Goal: Task Accomplishment & Management: Use online tool/utility

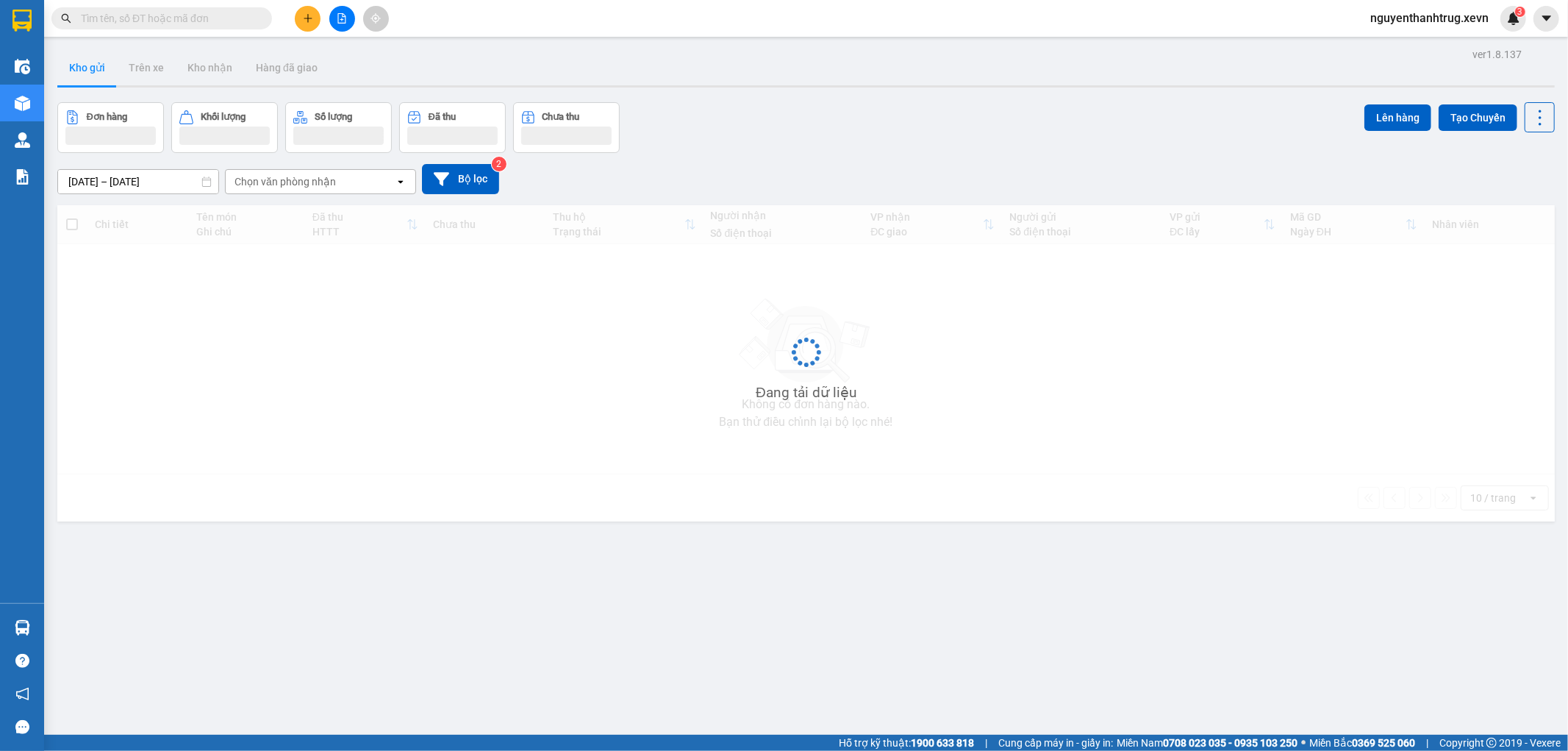
click at [1434, 17] on span "nguyenthanhtrug.xevn" at bounding box center [1429, 17] width 142 height 18
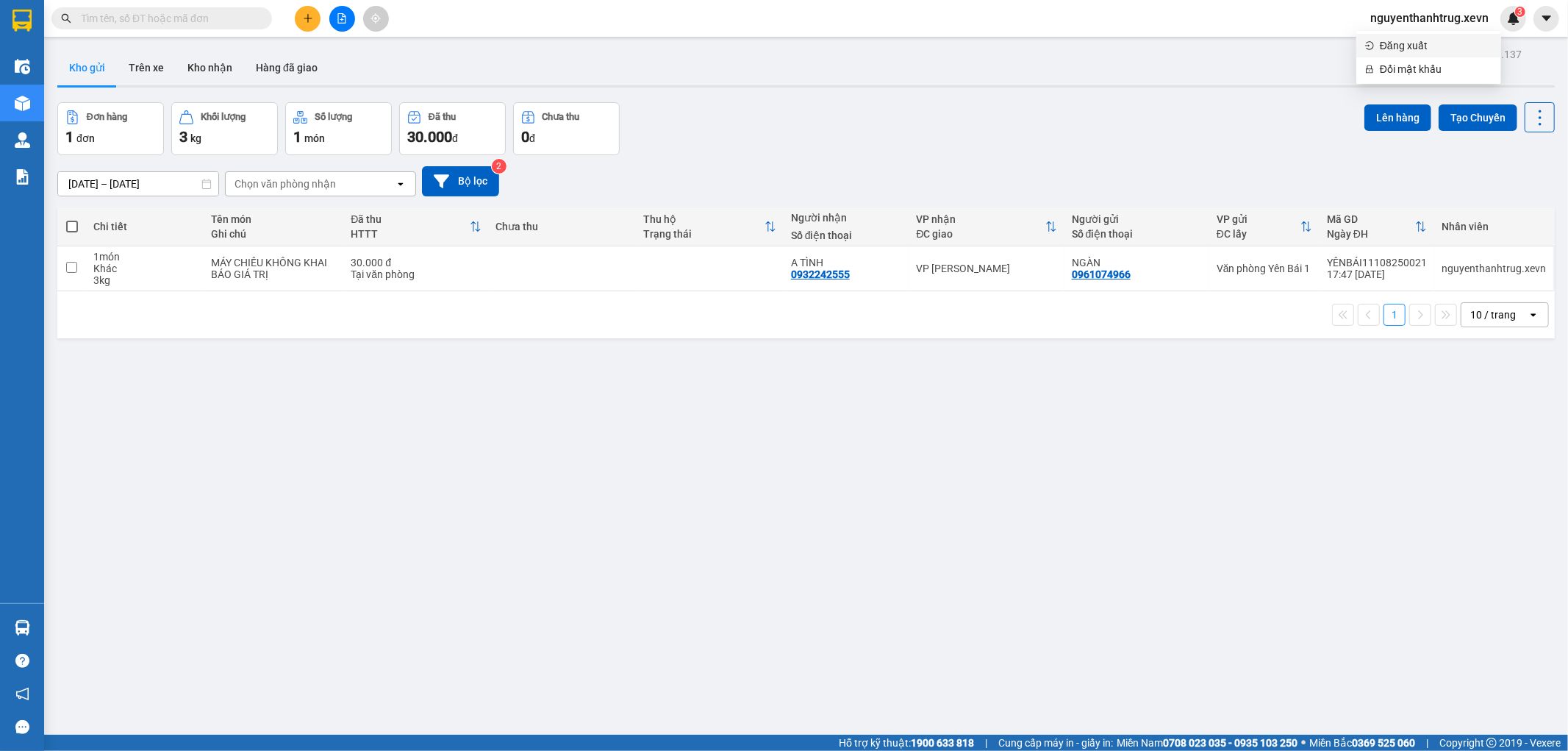
click at [1412, 46] on span "Đăng xuất" at bounding box center [1436, 46] width 113 height 17
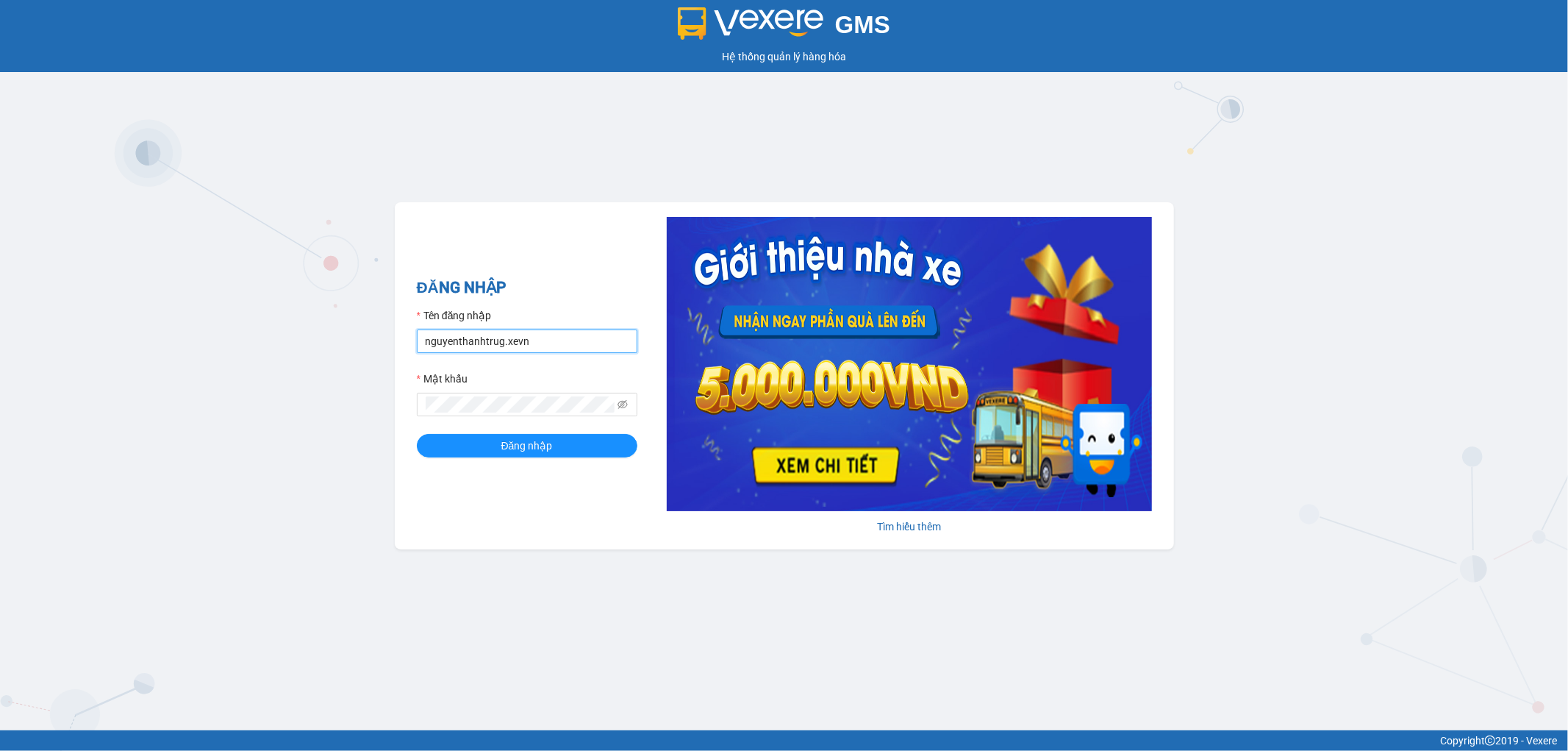
click at [579, 342] on input "nguyenthanhtrug.xevn" at bounding box center [527, 341] width 220 height 24
type input "nguyenduykhanh.xevn"
click at [523, 447] on span "Đăng nhập" at bounding box center [527, 446] width 51 height 17
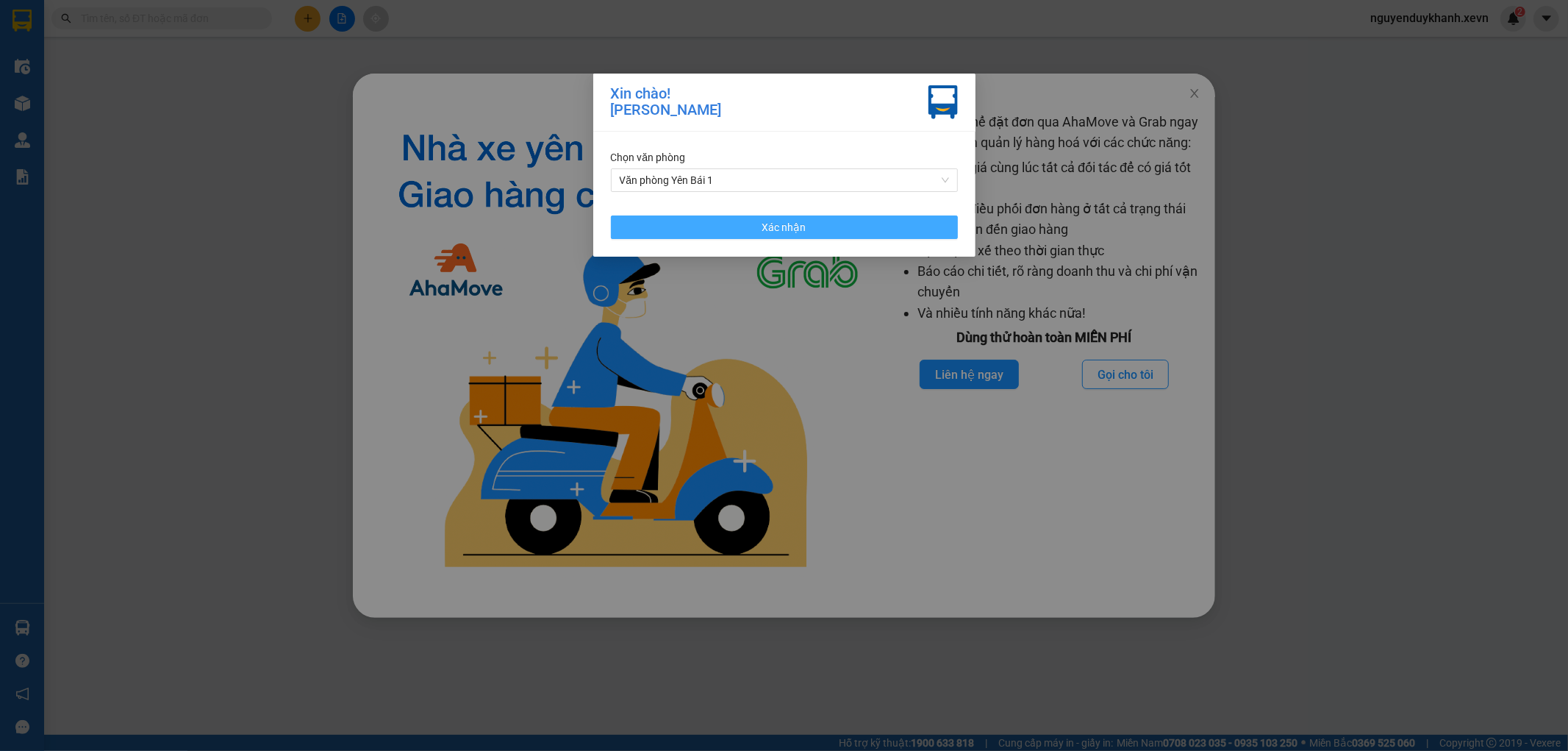
click at [709, 234] on button "Xác nhận" at bounding box center [784, 228] width 347 height 24
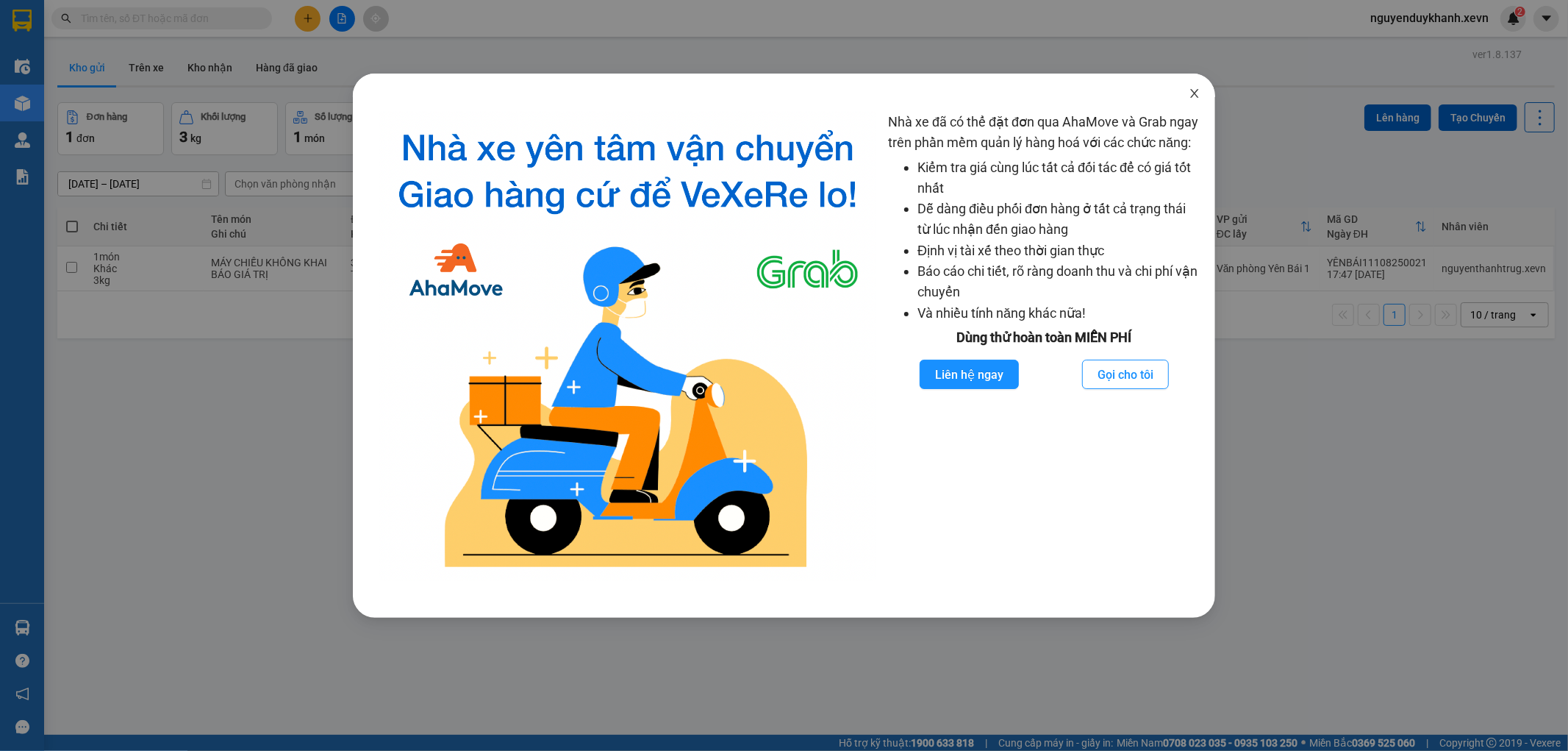
click at [1194, 91] on icon "close" at bounding box center [1194, 93] width 12 height 12
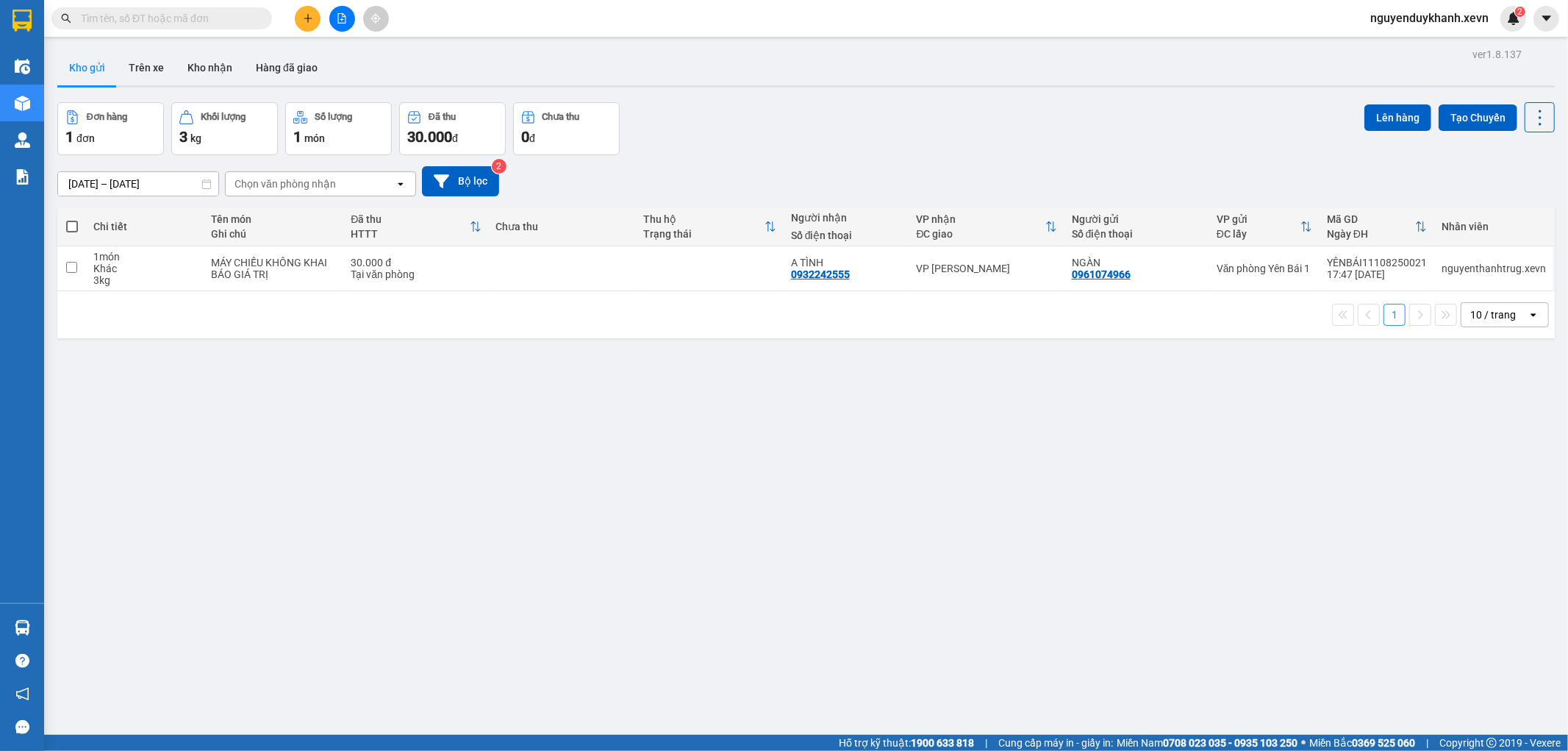
click at [306, 20] on icon "plus" at bounding box center [308, 18] width 10 height 10
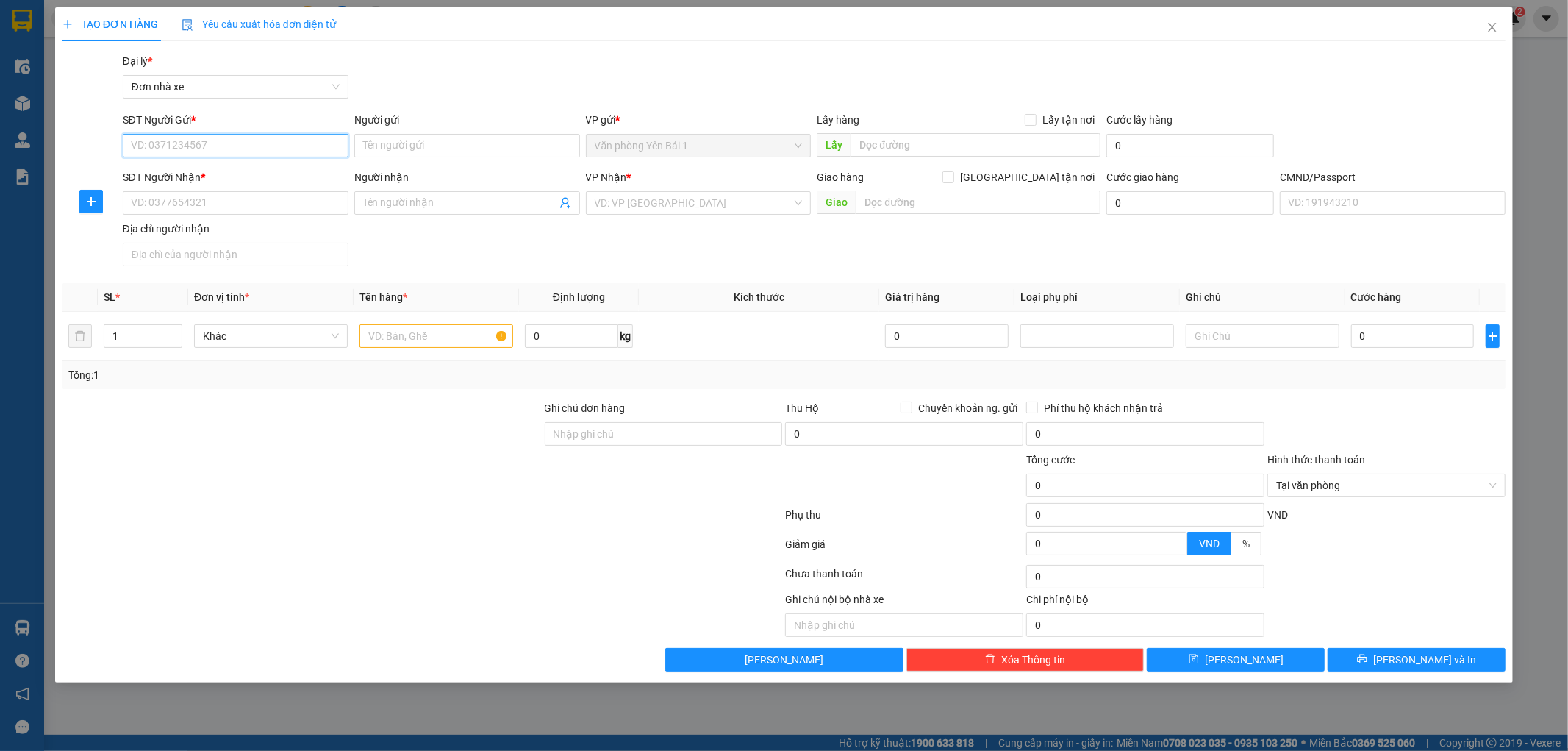
click at [268, 146] on input "SĐT Người Gửi *" at bounding box center [235, 146] width 226 height 24
type input "0918580087"
click at [164, 171] on div "0918580087 - LY" at bounding box center [235, 175] width 208 height 17
type input "LY"
type input "0984880322"
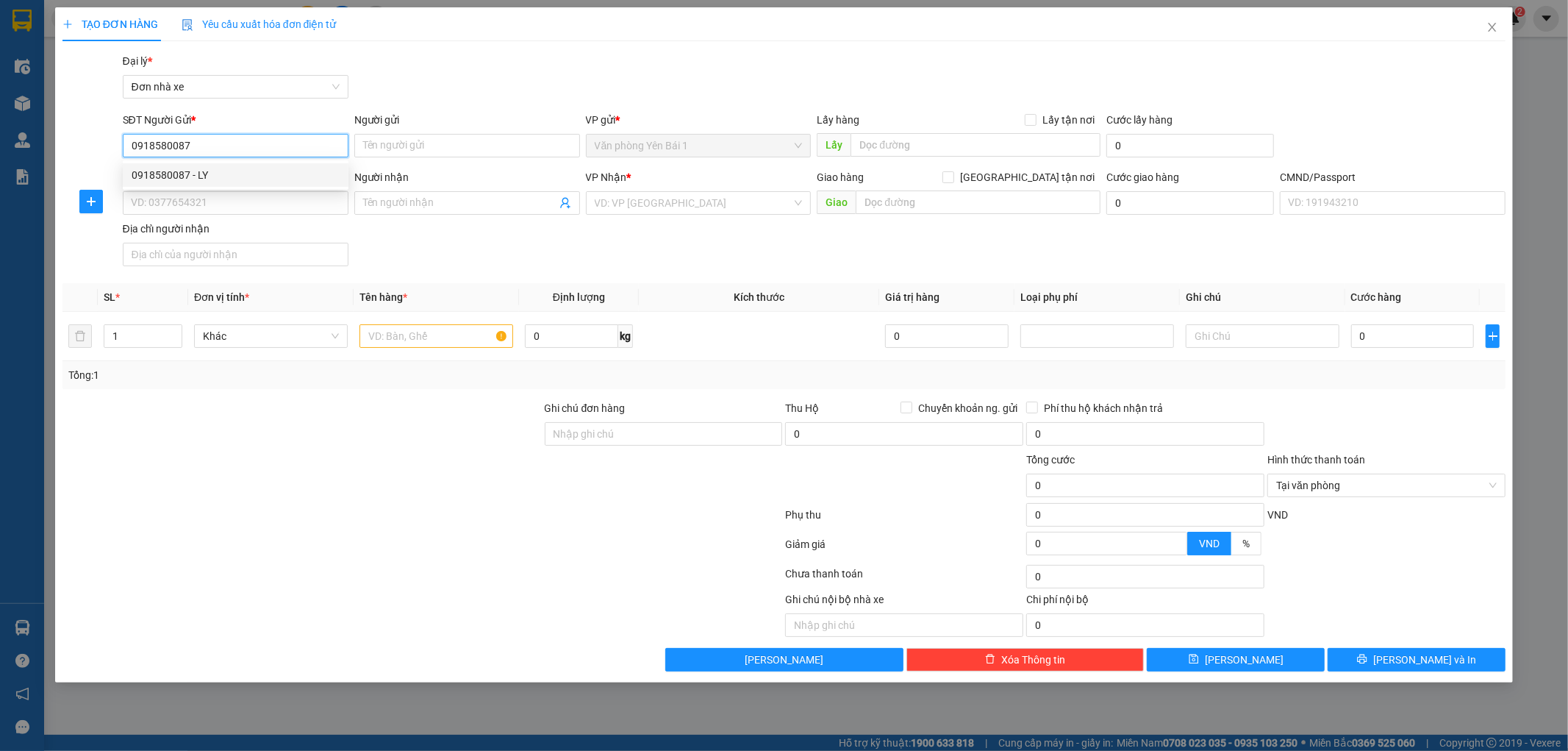
type input "NGỌC"
type input "1"
drag, startPoint x: 206, startPoint y: 148, endPoint x: 37, endPoint y: 149, distance: 169.0
click at [37, 149] on div "TẠO ĐƠN HÀNG Yêu cầu xuất hóa đơn điện tử Transit Pickup Surcharge Ids Transit …" at bounding box center [784, 376] width 1568 height 751
type input "0918580087"
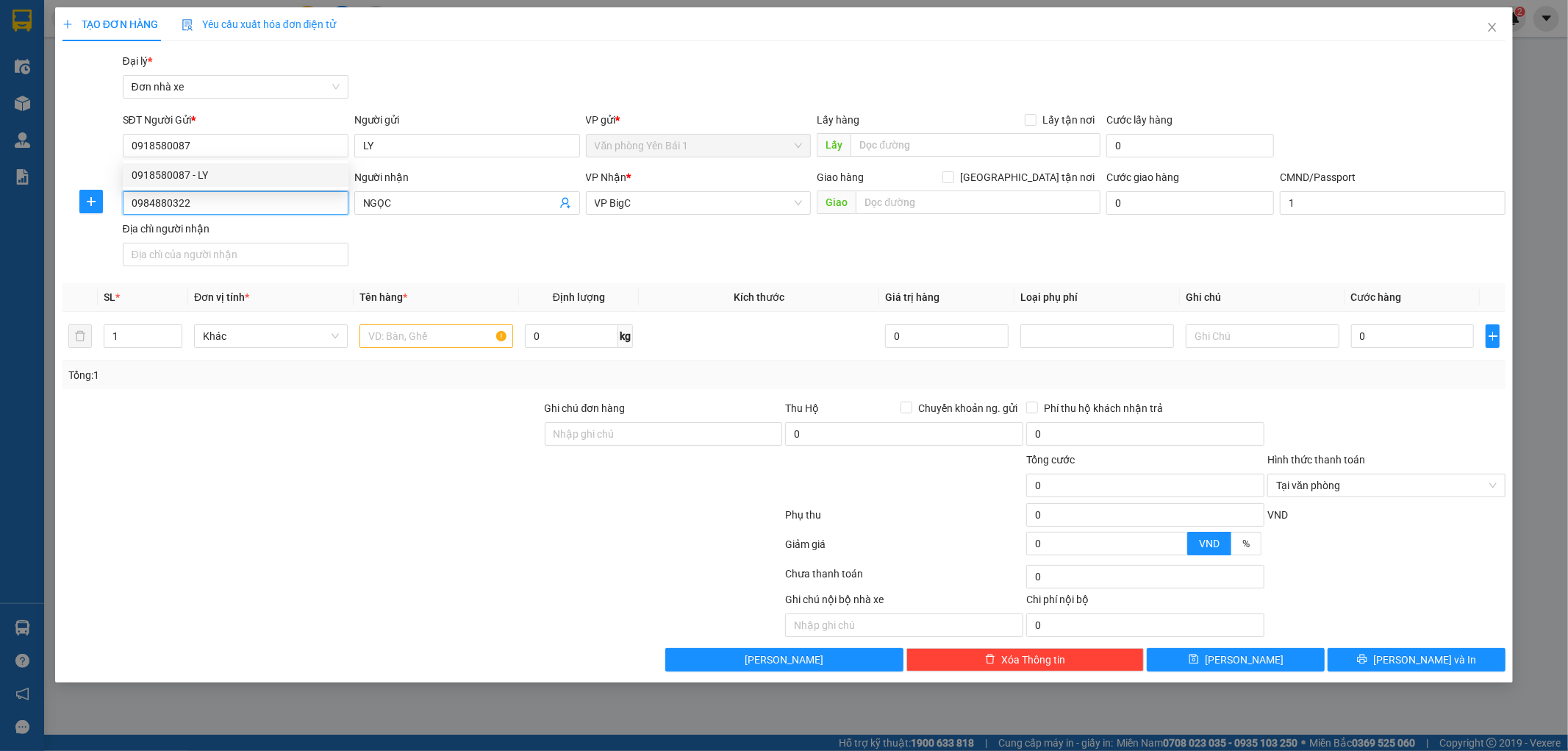
click at [202, 205] on input "0984880322" at bounding box center [235, 203] width 226 height 24
paste input "18580087"
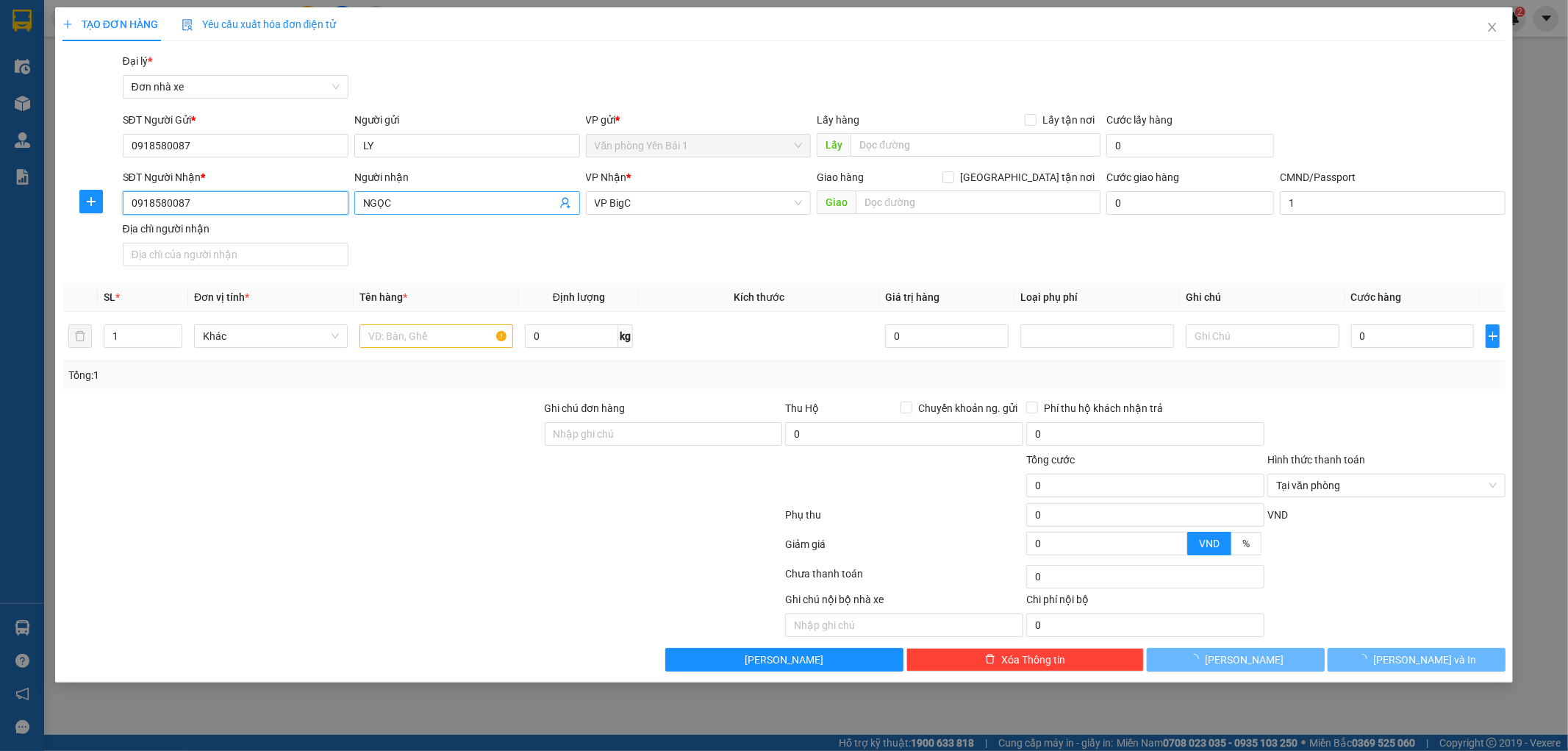
type input "0918580087"
click at [413, 206] on input "NGỌC" at bounding box center [460, 202] width 194 height 17
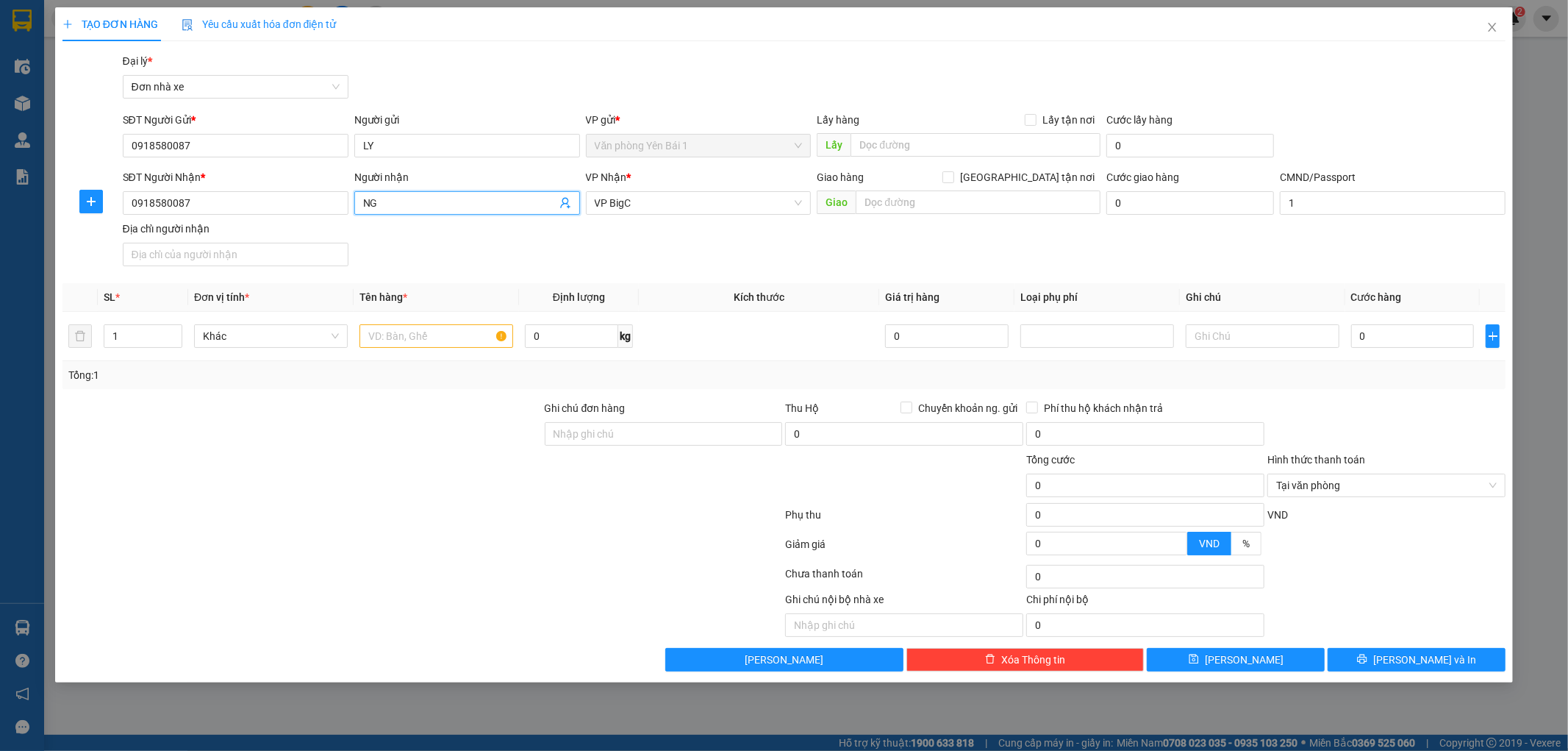
type input "N"
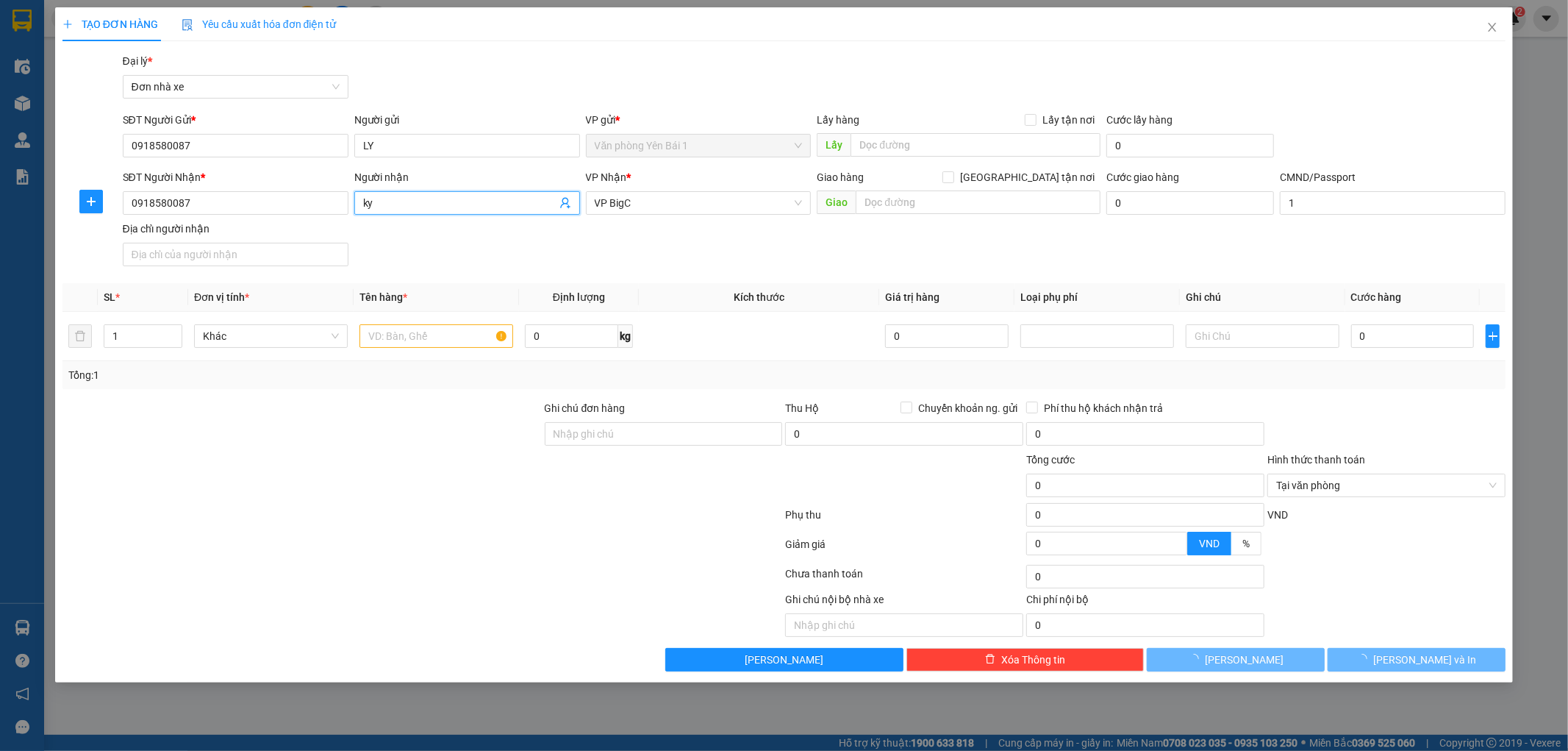
type input "k"
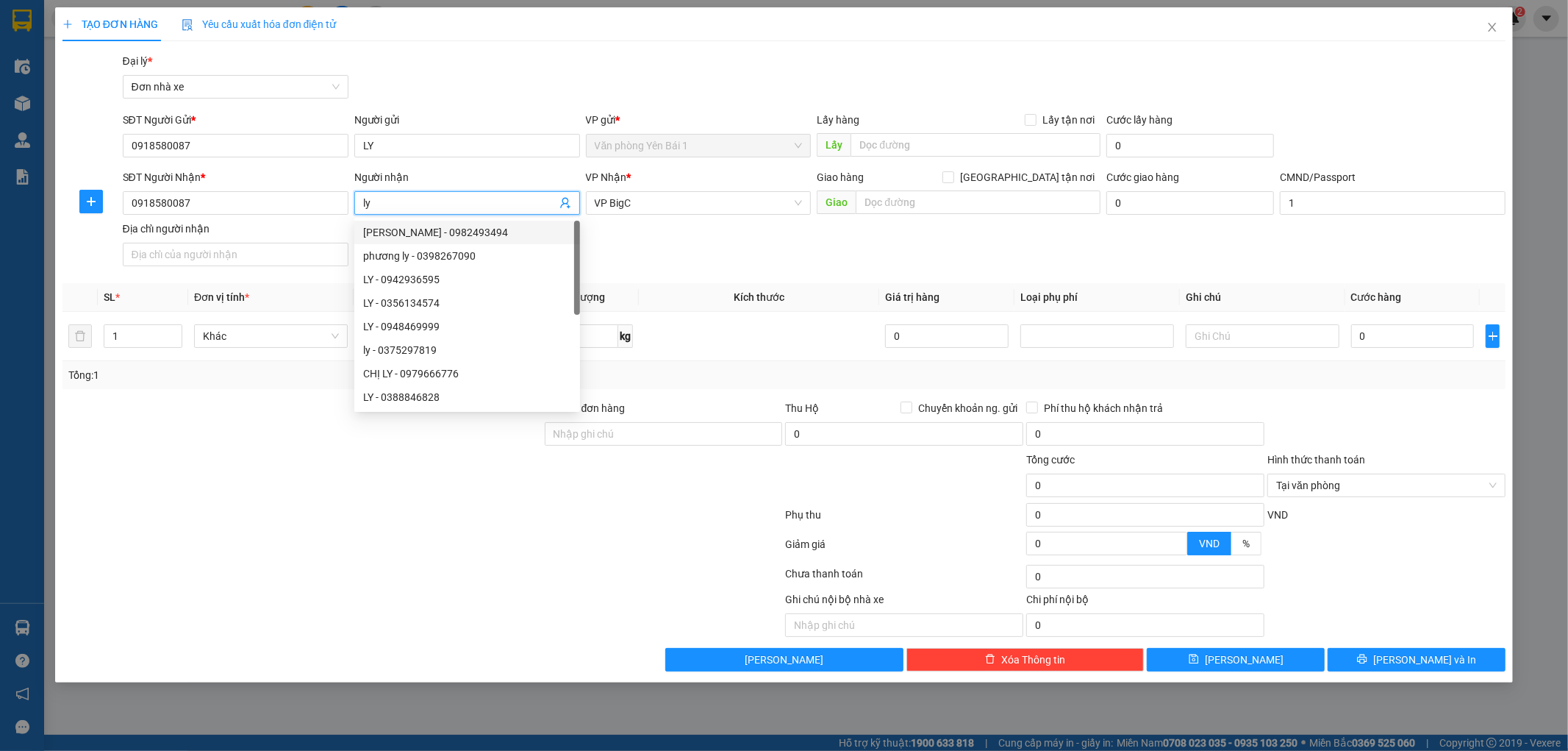
click at [695, 241] on div "SĐT Người Nhận * 0918580087 Người nhận ly VP Nhận * VP BigC Giao hàng Giao tận …" at bounding box center [814, 220] width 1389 height 103
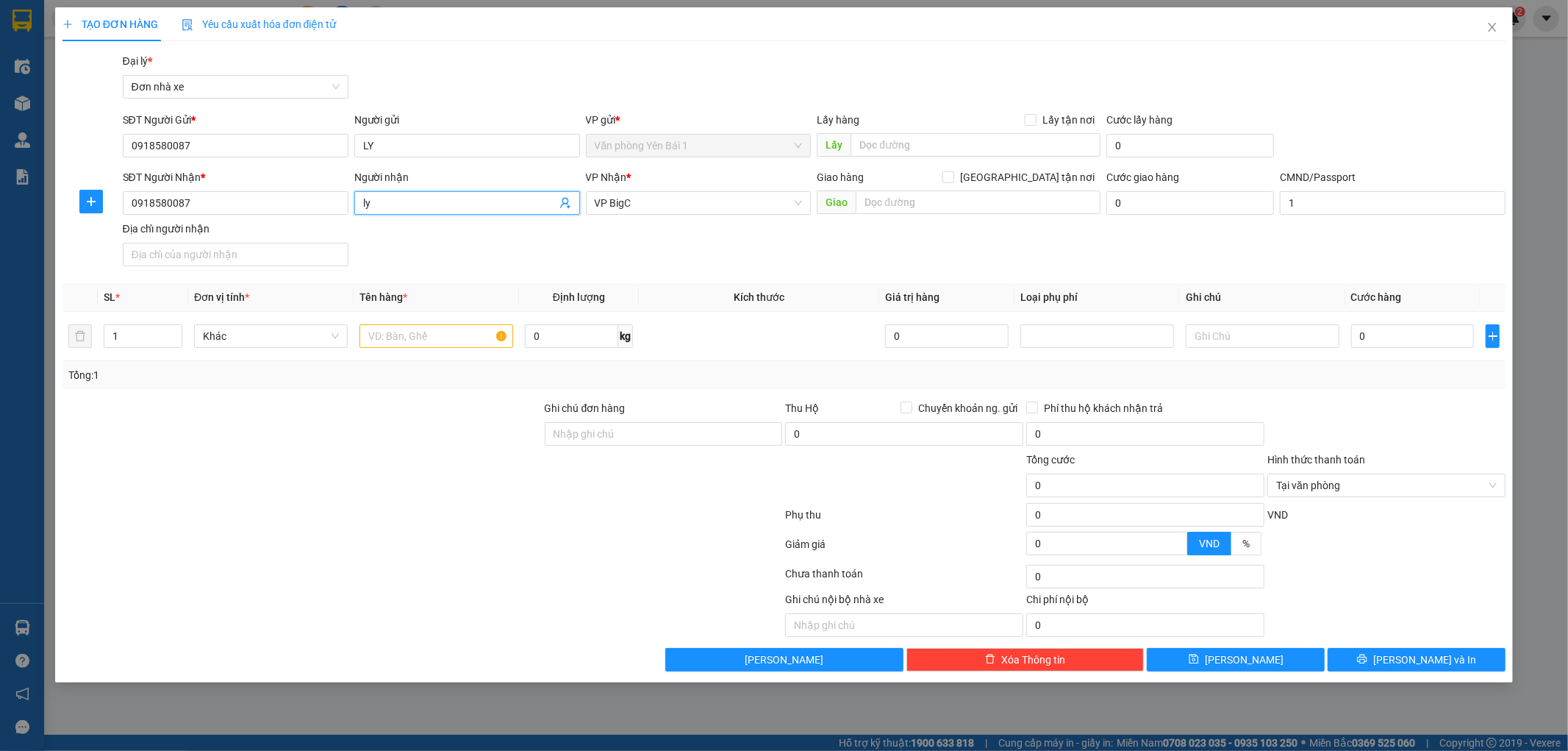
drag, startPoint x: 395, startPoint y: 196, endPoint x: 274, endPoint y: 217, distance: 122.8
click at [274, 217] on div "SĐT Người Nhận * 0918580087 Người nhận ly ly VP Nhận * VP BigC Giao hàng Giao t…" at bounding box center [814, 220] width 1389 height 103
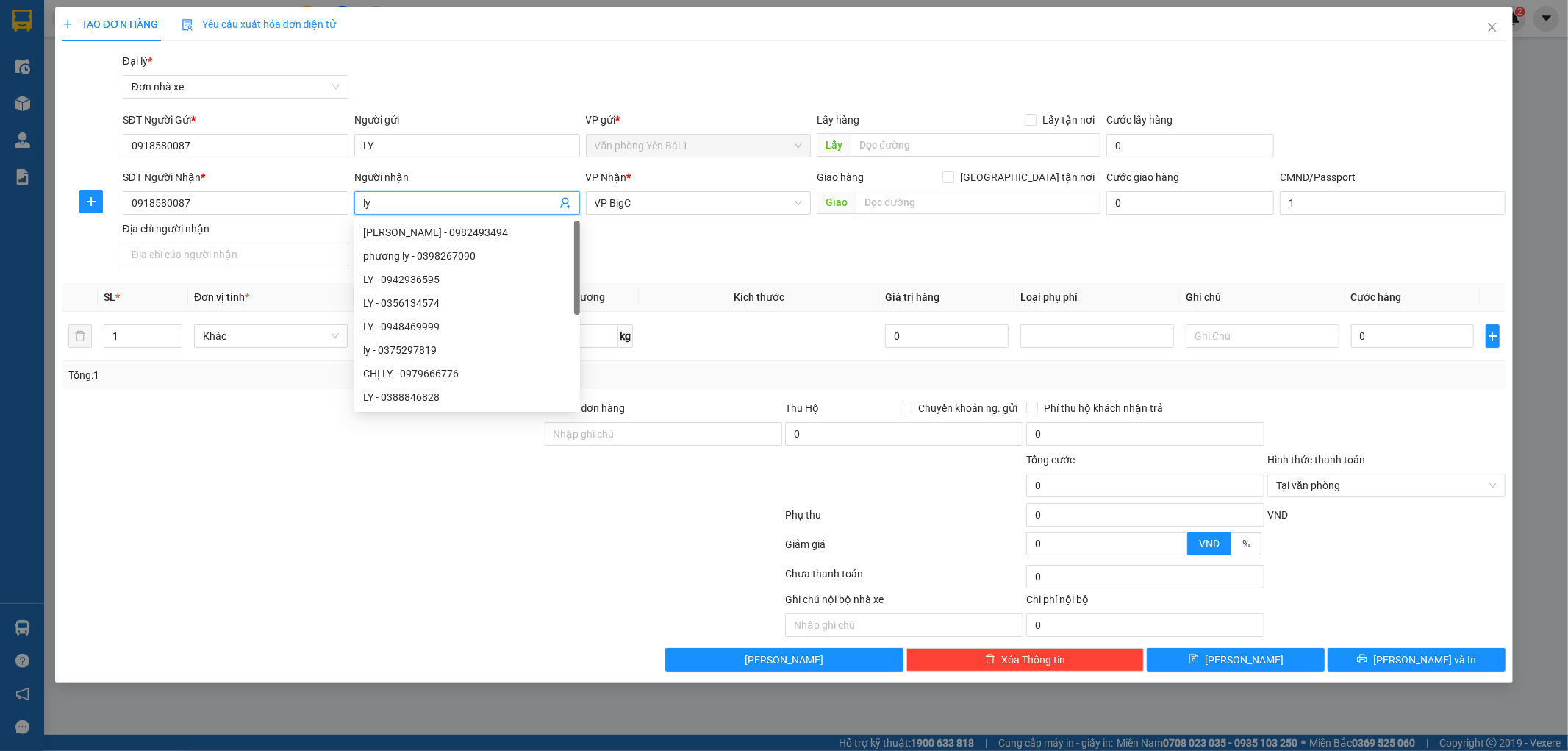
type input "l"
click at [376, 196] on input "Người nhận" at bounding box center [460, 202] width 194 height 17
type input "Ly"
click at [762, 259] on div "SĐT Người Nhận * 0918580087 Người nhận Ly VP Nhận * VP BigC Giao hàng Giao tận …" at bounding box center [814, 220] width 1389 height 103
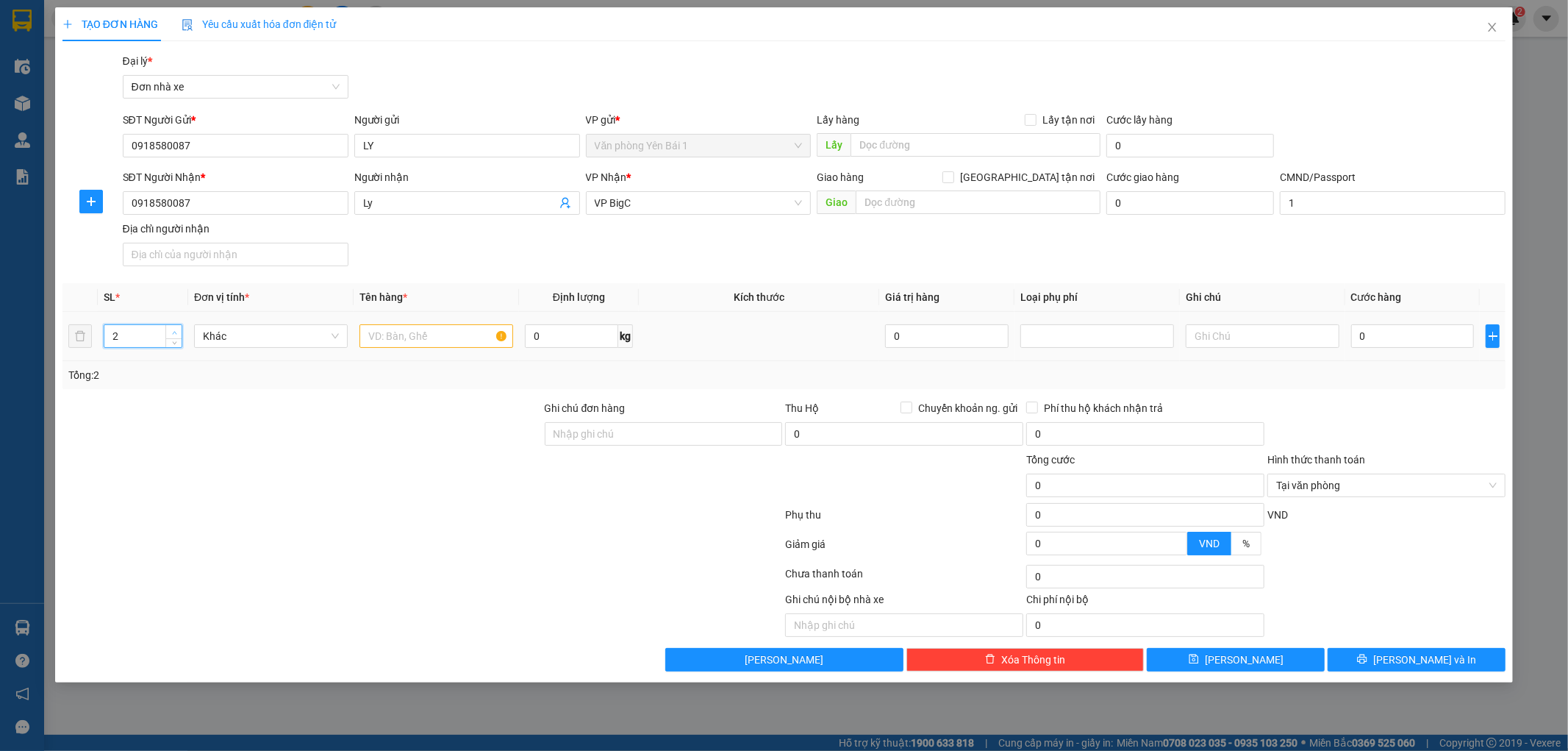
click at [172, 330] on icon "up" at bounding box center [175, 332] width 6 height 6
type input "3"
click at [172, 330] on icon "up" at bounding box center [175, 332] width 6 height 6
click at [429, 337] on input "text" at bounding box center [436, 336] width 153 height 24
type input "2"
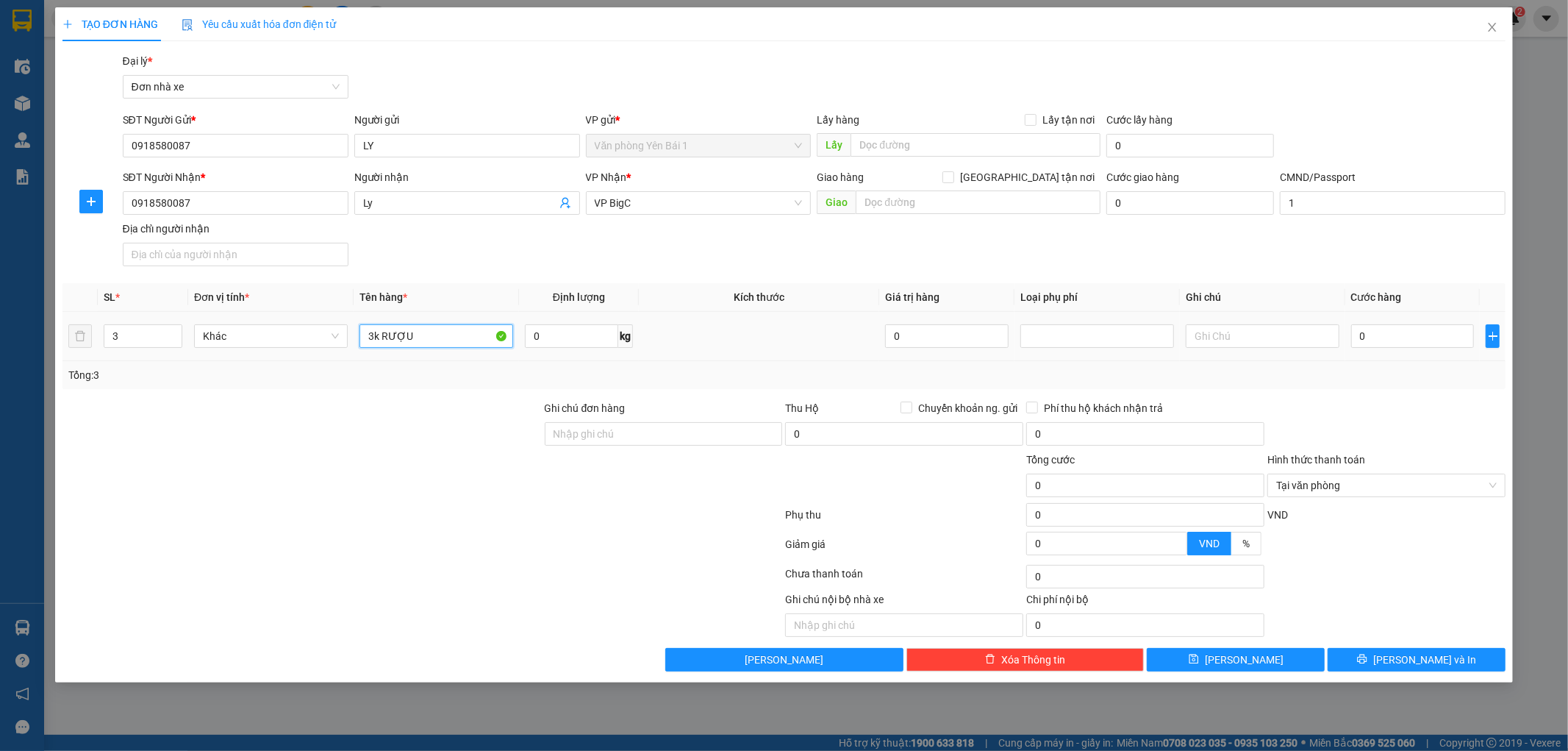
type input "3k RƯỢU"
click at [562, 324] on span "0 kg" at bounding box center [579, 335] width 108 height 27
click at [557, 340] on input "0" at bounding box center [571, 336] width 94 height 24
type input "60"
click at [716, 376] on div "Tổng: 3" at bounding box center [784, 375] width 1432 height 17
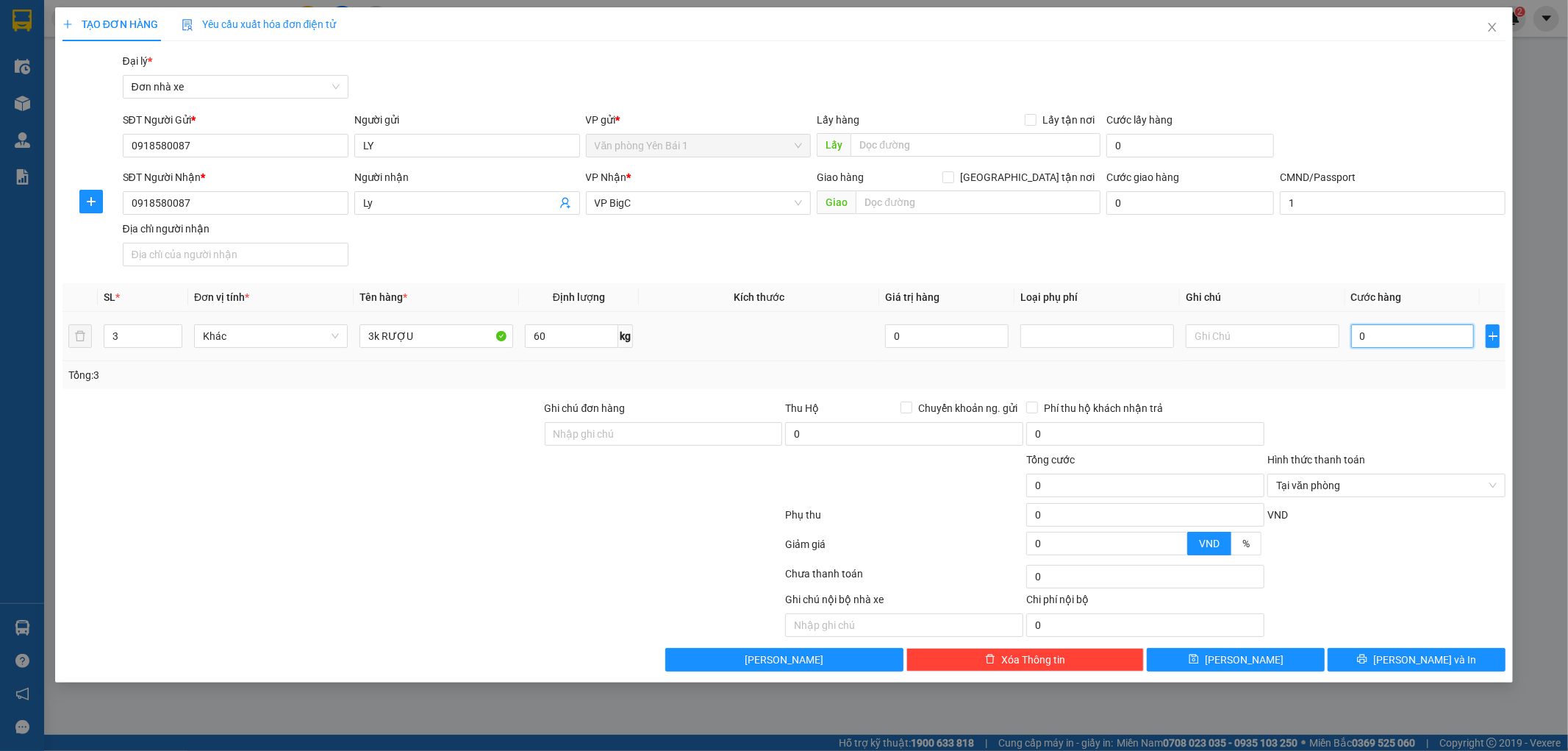
click at [1400, 333] on input "0" at bounding box center [1413, 336] width 124 height 24
type input "5"
type input "0"
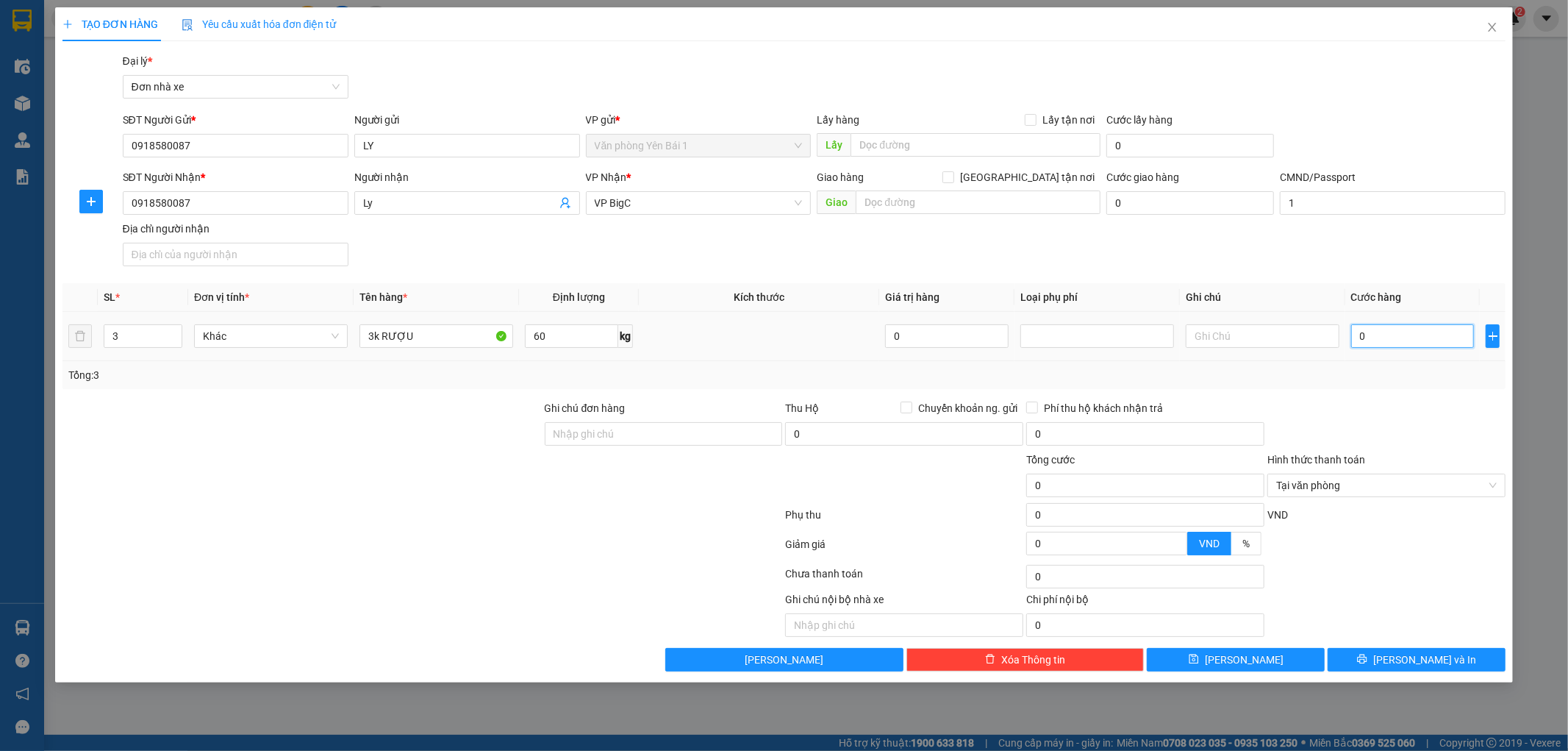
type input "01"
type input "1"
type input "015"
type input "15"
type input "0.150"
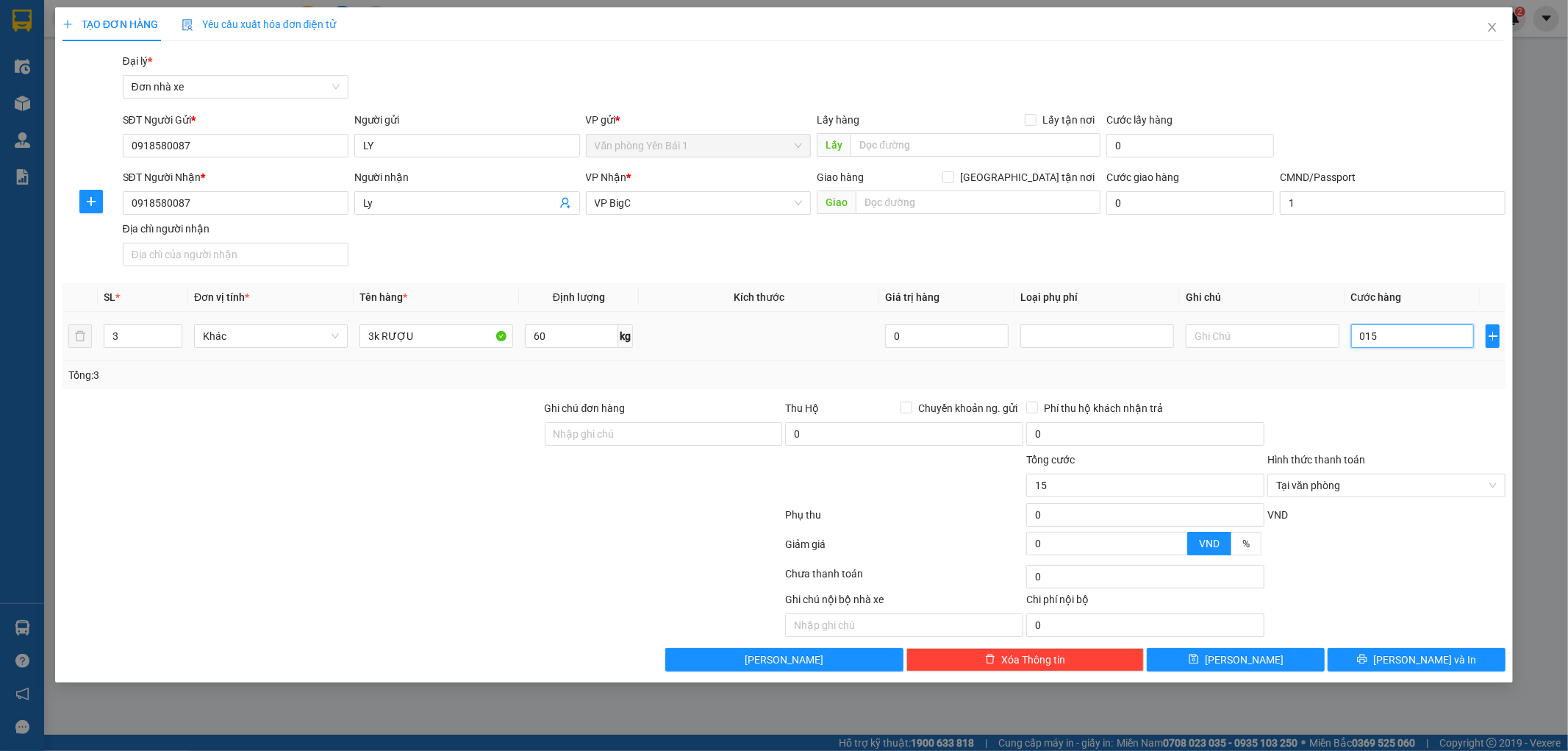
type input "150"
type input "150.000"
click at [1459, 400] on div at bounding box center [1386, 425] width 241 height 51
click at [1411, 662] on span "Lưu và In" at bounding box center [1425, 659] width 103 height 17
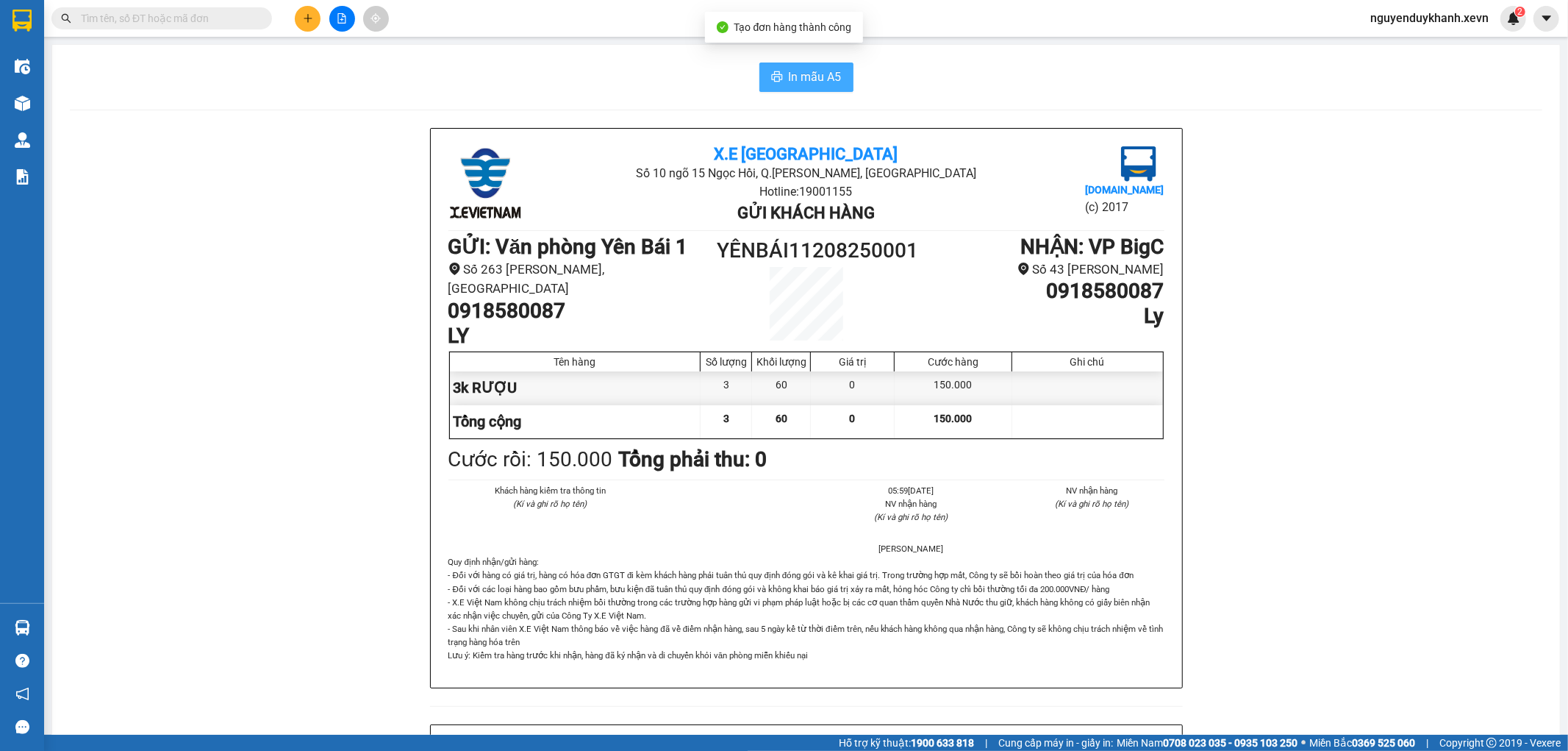
click at [817, 75] on span "In mẫu A5" at bounding box center [815, 76] width 53 height 18
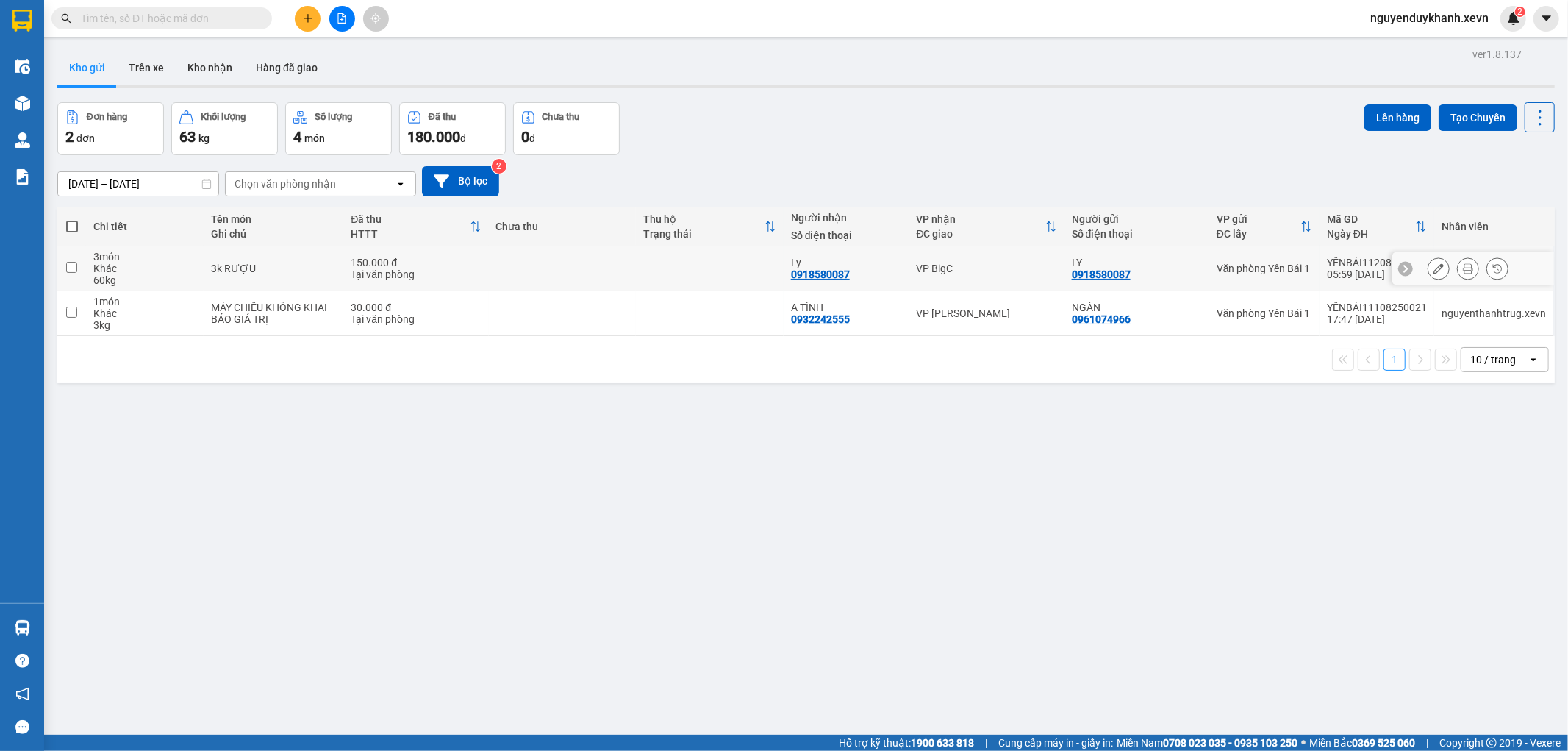
click at [629, 283] on td at bounding box center [563, 268] width 148 height 45
checkbox input "true"
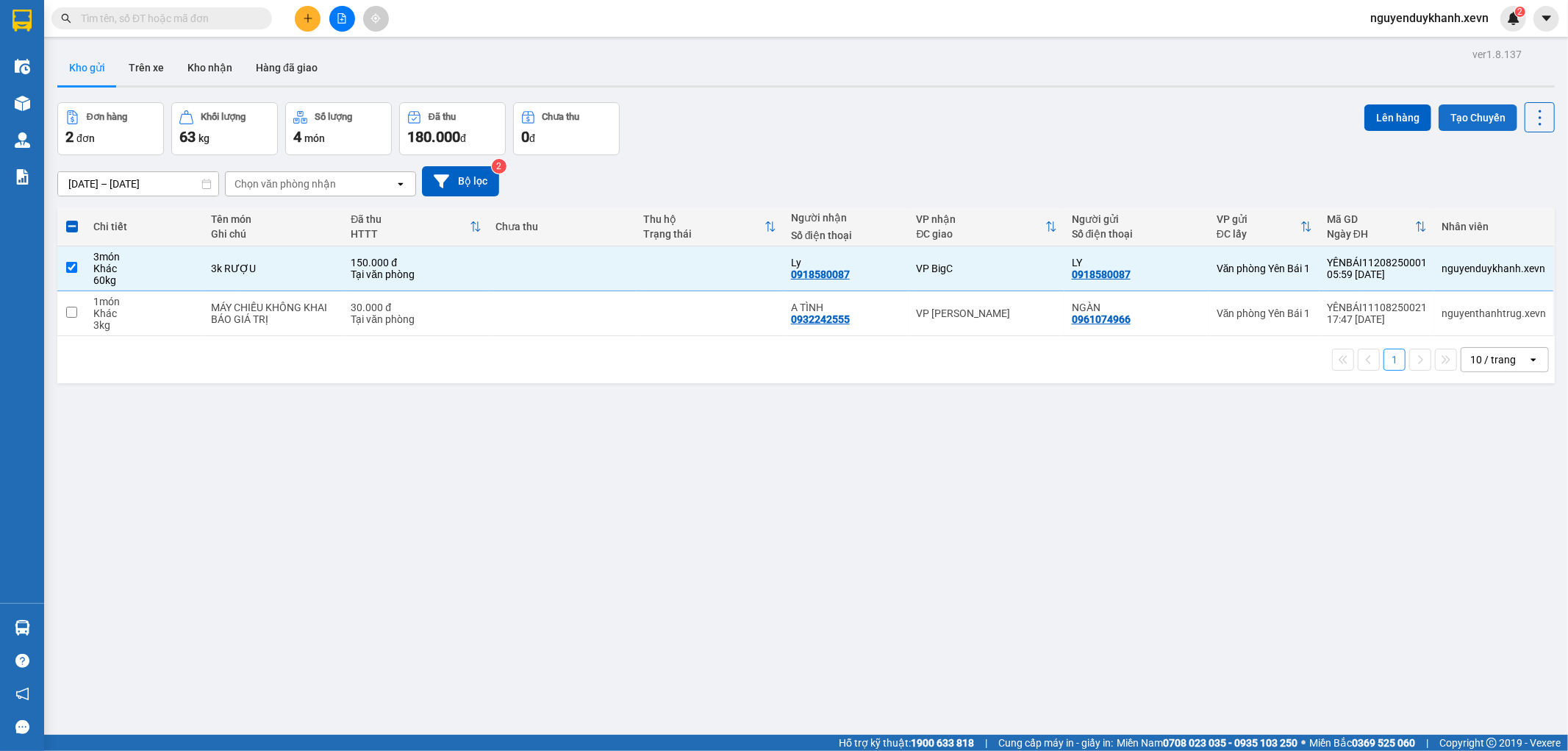
click at [1471, 118] on button "Tạo Chuyến" at bounding box center [1478, 118] width 79 height 27
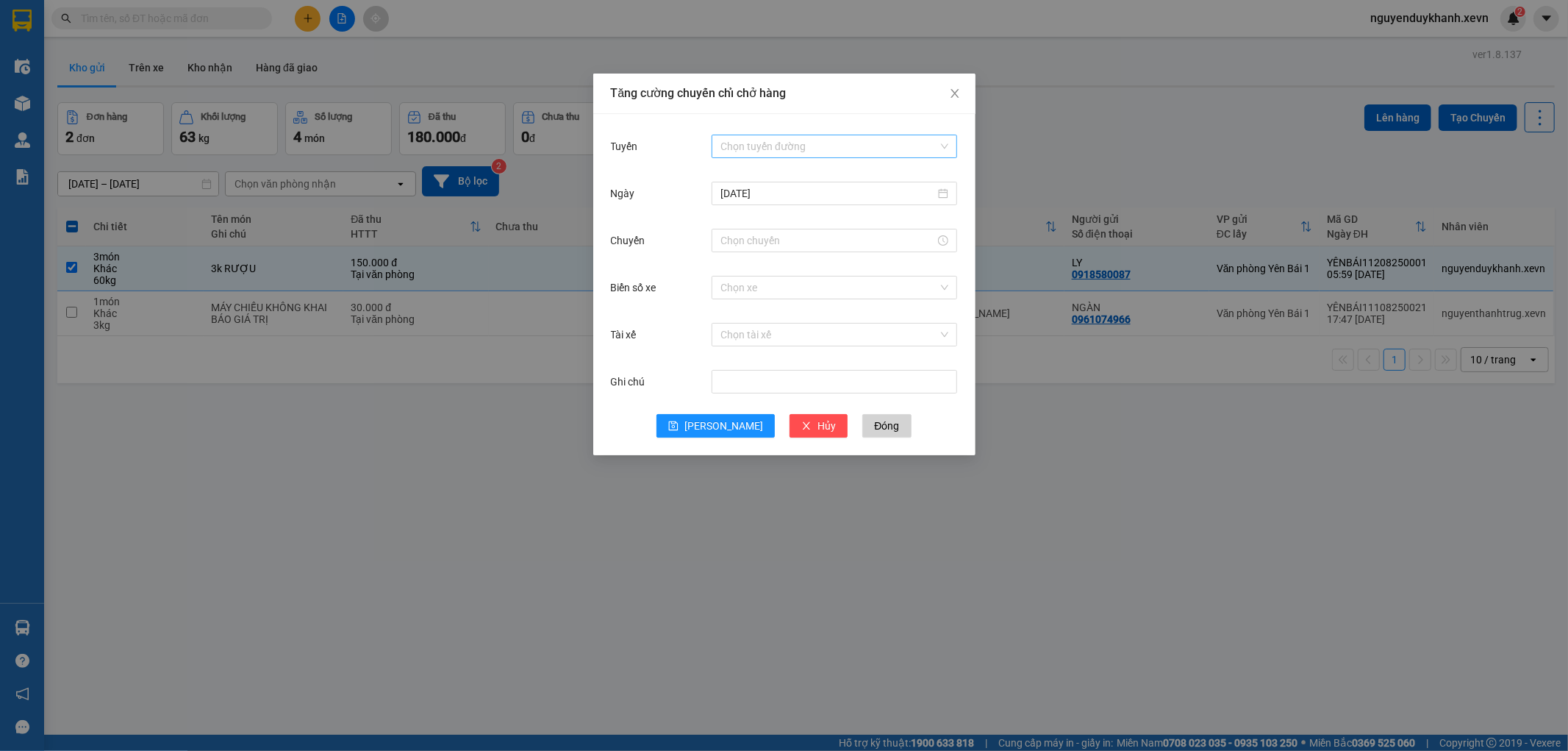
click at [830, 135] on input "Tuyến" at bounding box center [829, 146] width 217 height 22
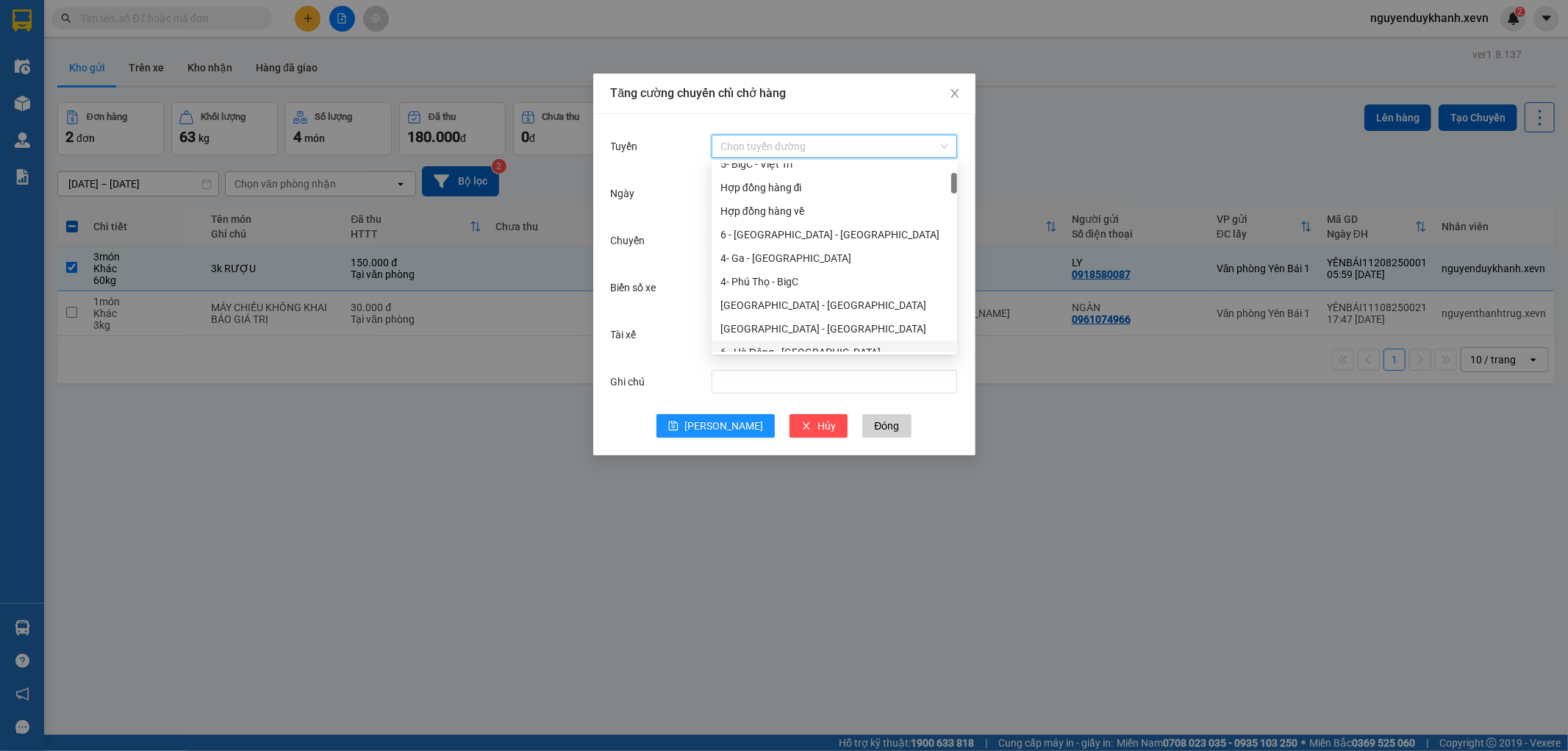
scroll to position [163, 0]
click at [803, 314] on div "6 - Yên Bái - Ga" at bounding box center [834, 317] width 228 height 17
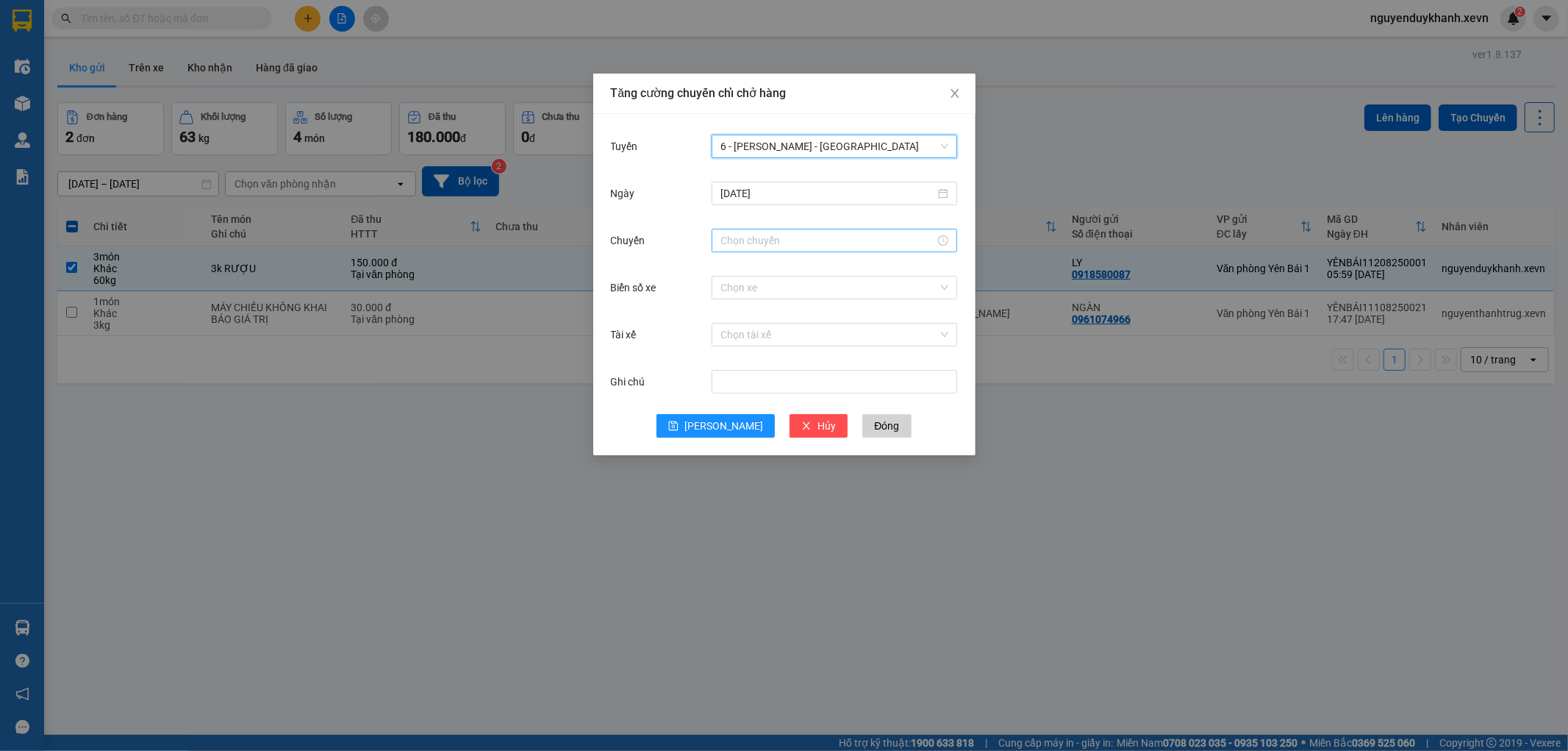
click at [760, 237] on input "Chuyến" at bounding box center [827, 240] width 215 height 17
click at [738, 355] on div "06" at bounding box center [732, 361] width 41 height 20
type input "06:00"
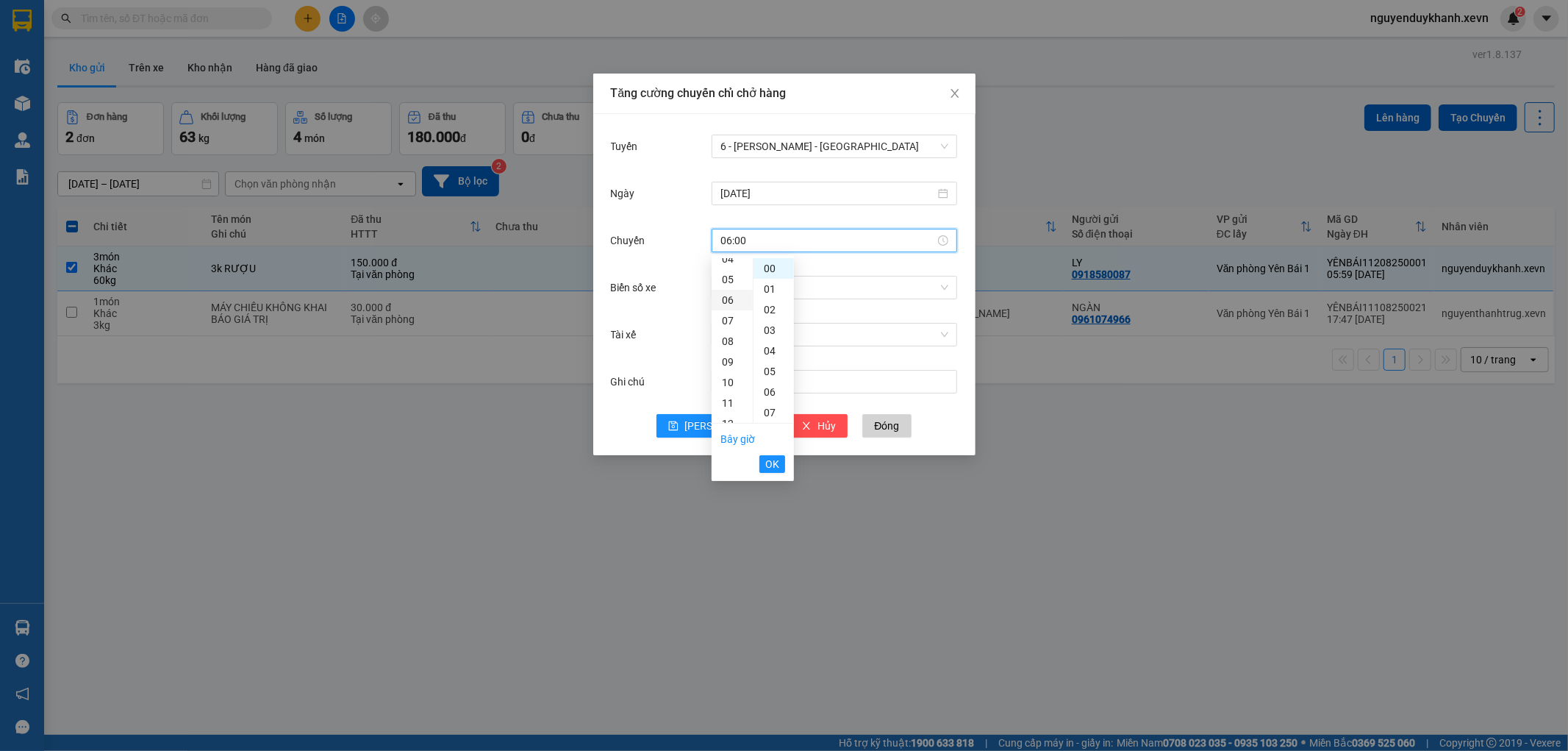
scroll to position [123, 0]
click at [766, 464] on span "OK" at bounding box center [772, 464] width 14 height 17
click at [752, 285] on input "Biển số xe" at bounding box center [829, 287] width 217 height 22
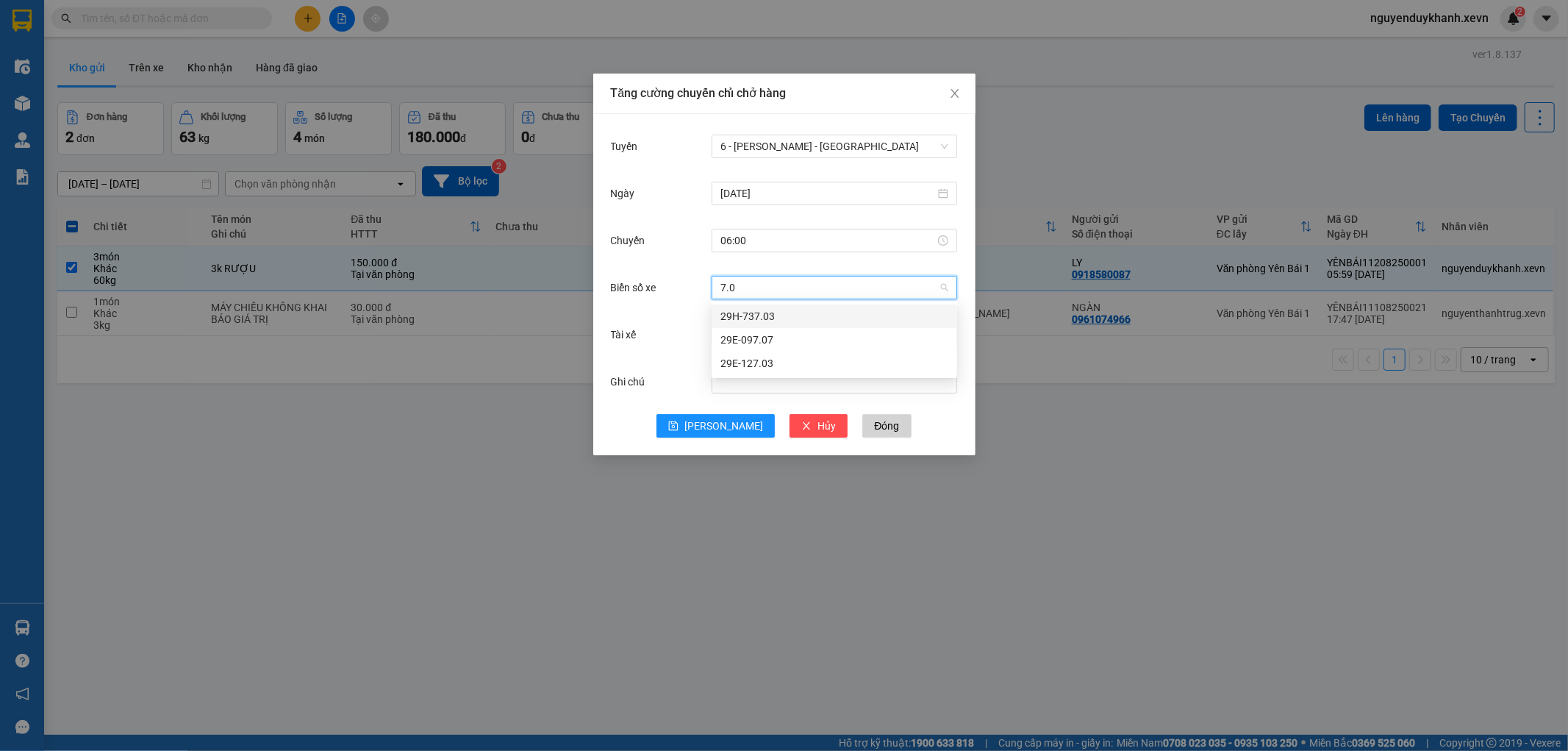
type input "7.07"
click at [754, 318] on div "29E-097.07" at bounding box center [834, 316] width 228 height 17
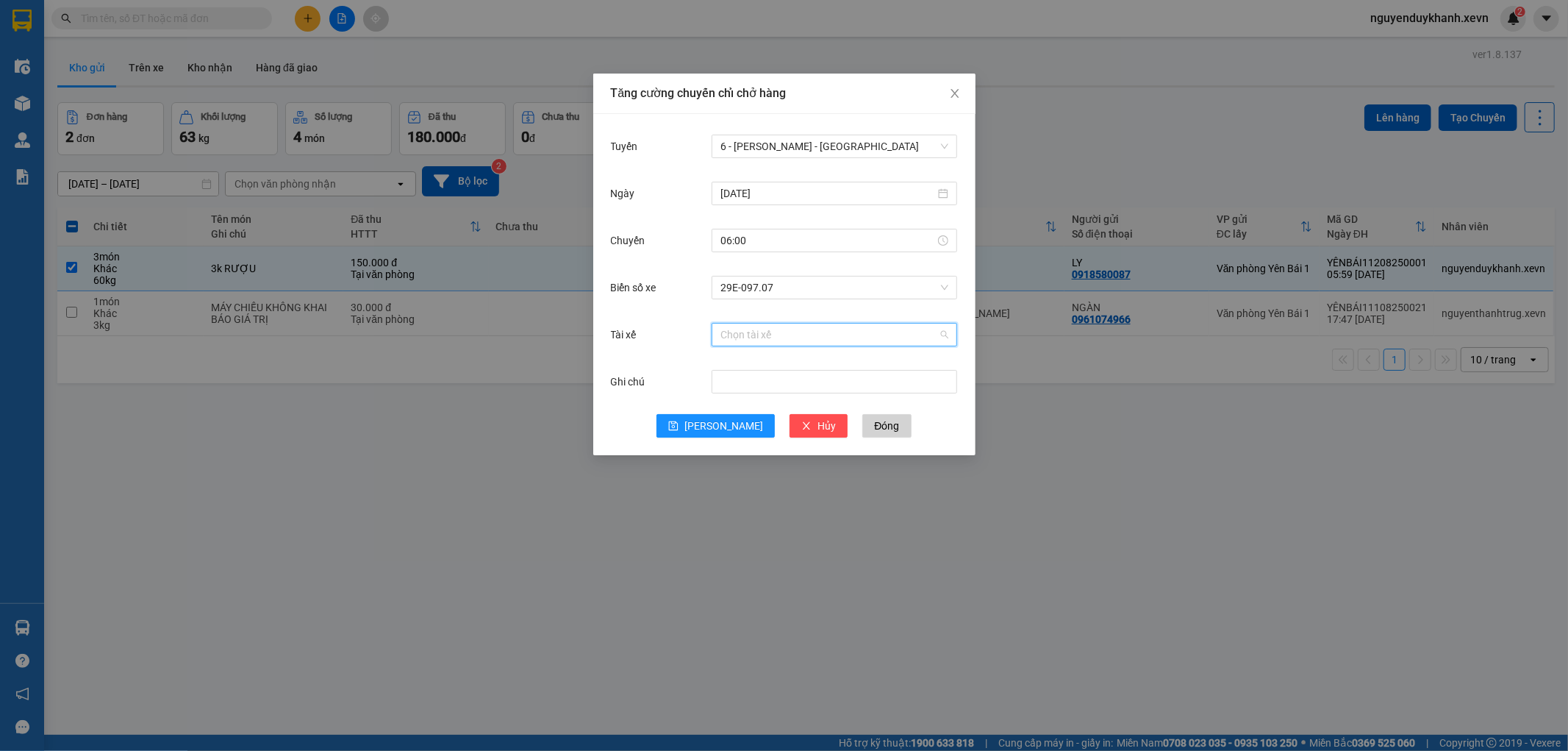
click at [731, 336] on input "Tài xế" at bounding box center [829, 335] width 217 height 22
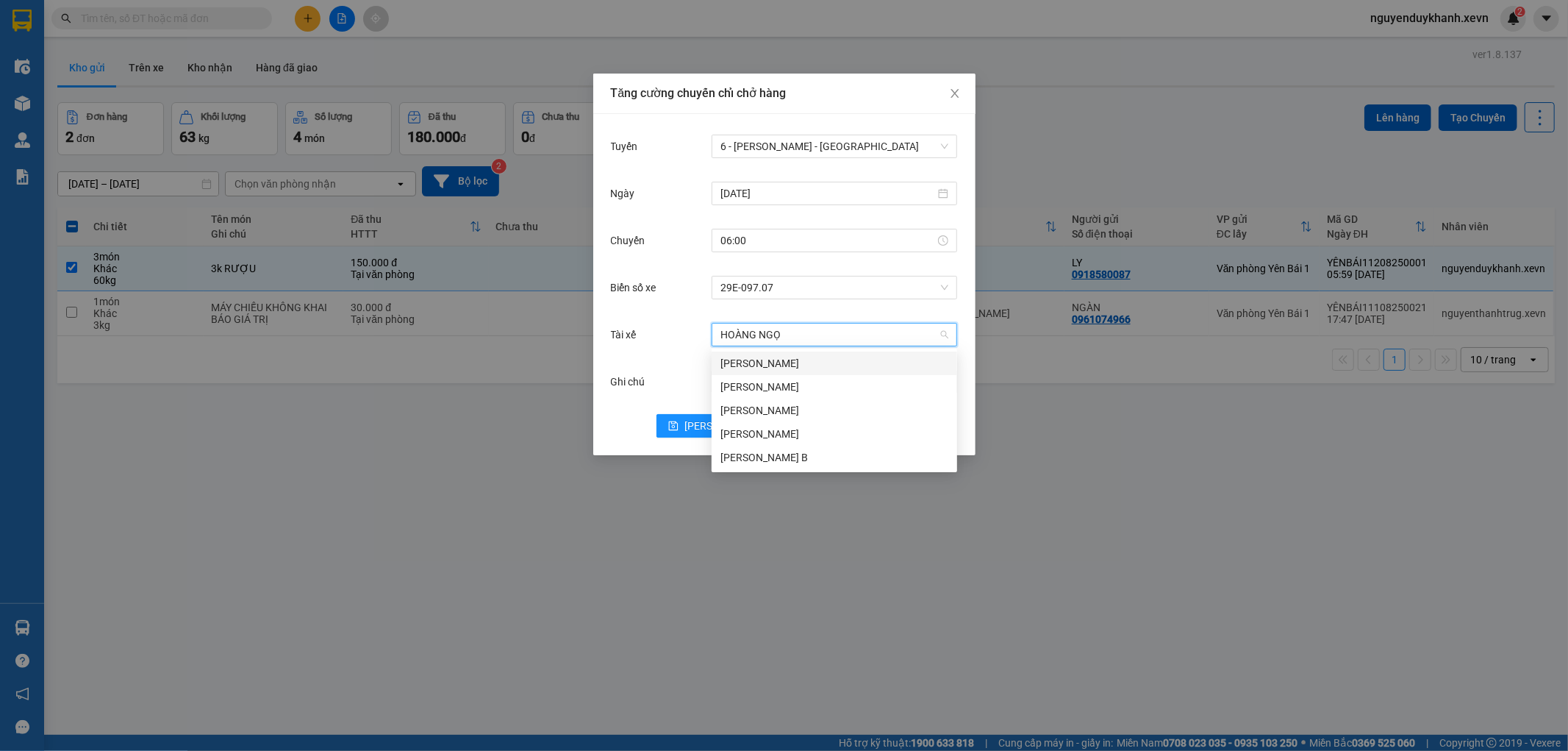
type input "HOÀNG NGỌC"
click at [797, 390] on div "Hoàng Ngọc Hợp" at bounding box center [834, 387] width 228 height 17
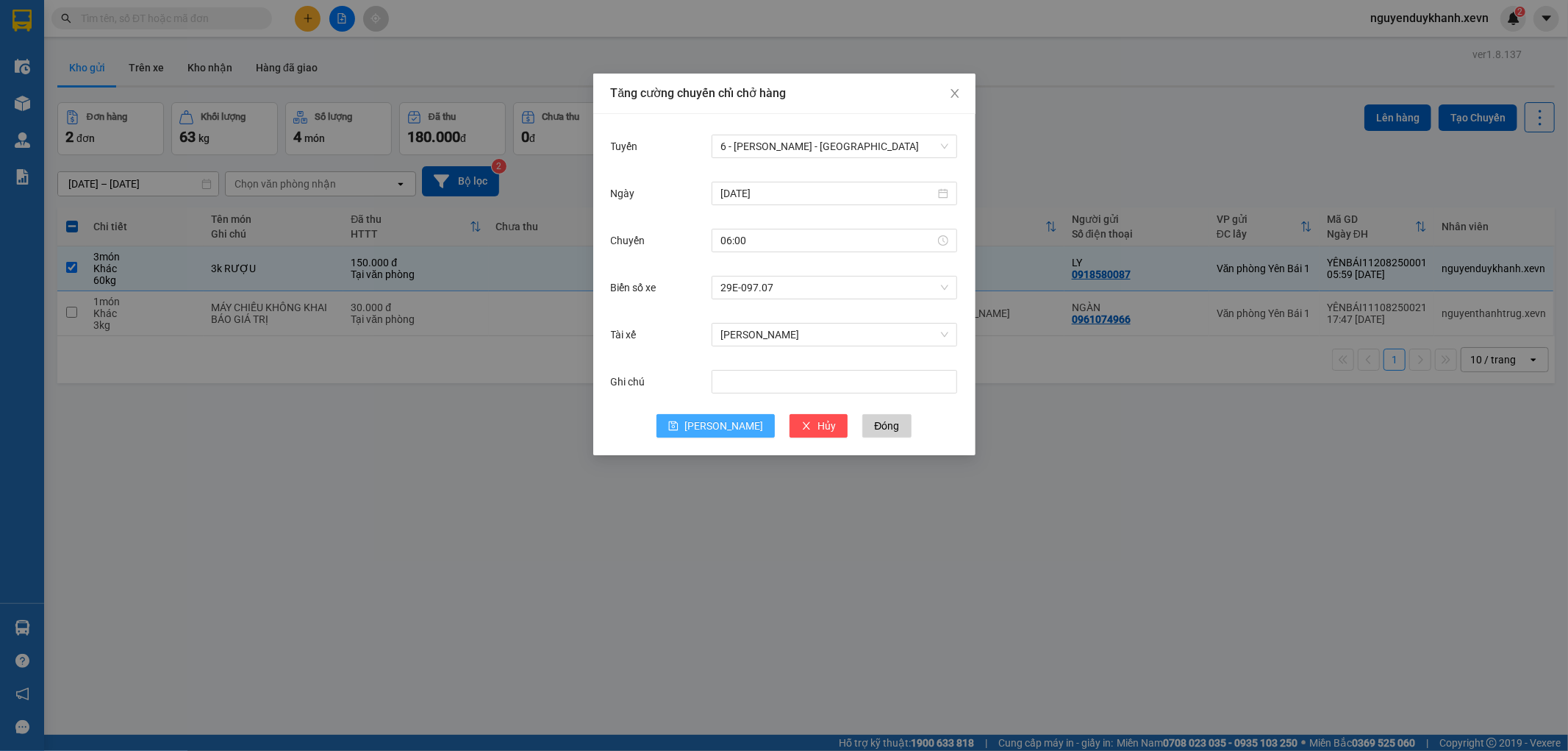
click at [719, 424] on span "Lưu" at bounding box center [723, 425] width 79 height 17
click at [851, 187] on input "11/08/2025" at bounding box center [827, 193] width 215 height 17
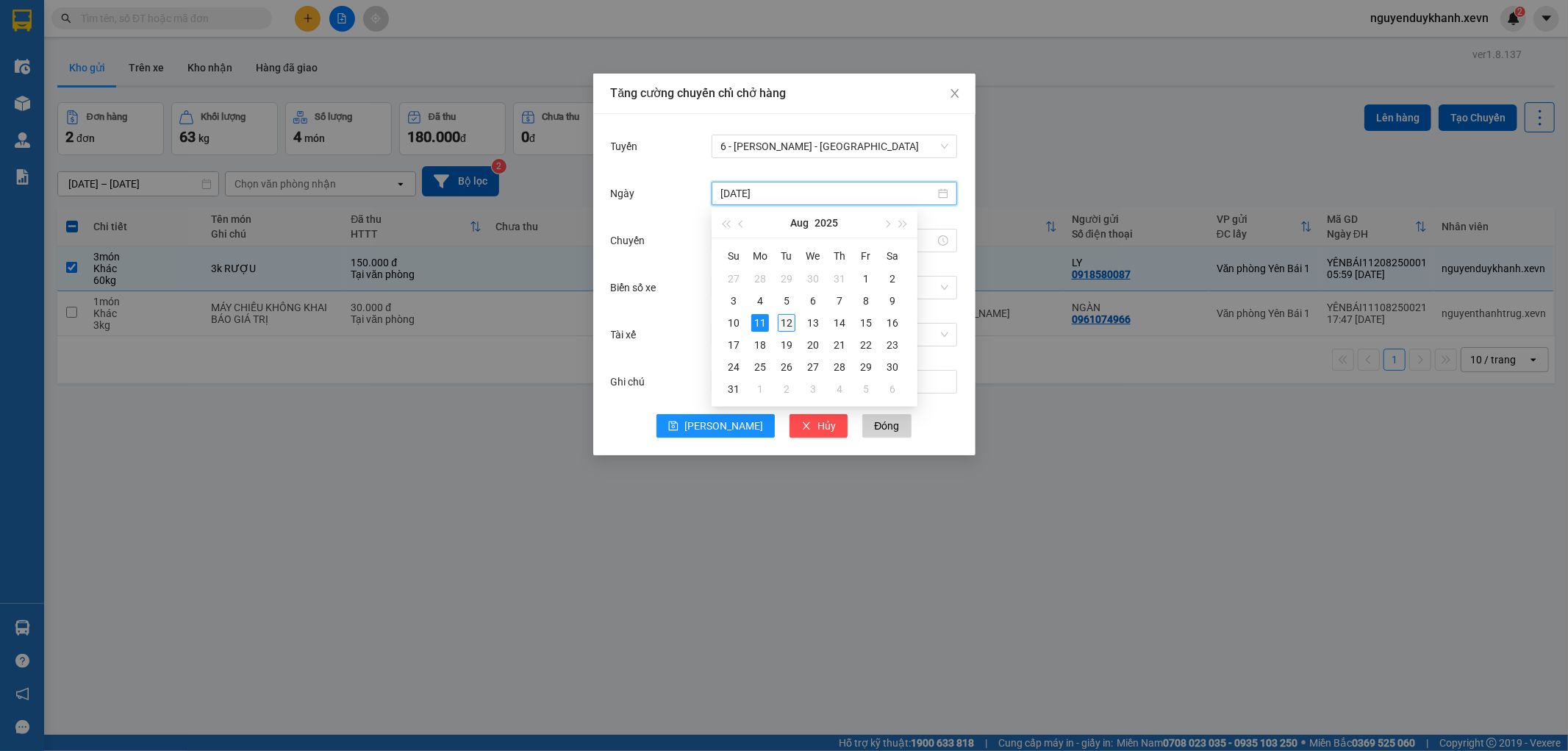
type input "12/08/2025"
click at [787, 320] on div "12" at bounding box center [786, 323] width 17 height 17
click at [723, 429] on span "Lưu" at bounding box center [723, 425] width 79 height 17
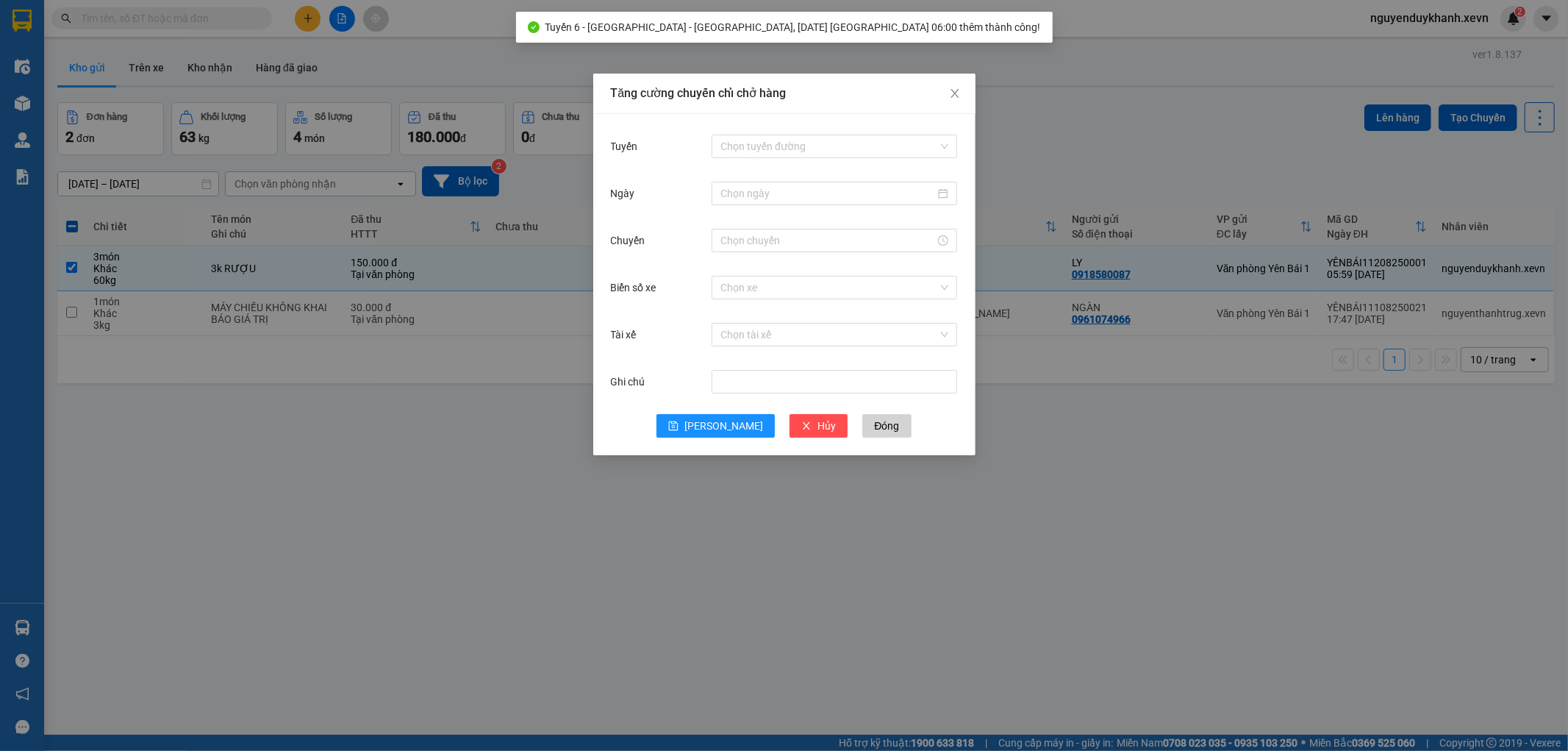
click at [1119, 461] on div "Tăng cường chuyến chỉ chở hàng Tuyến Chọn tuyến đường Ngày Chuyến Biển số xe Ch…" at bounding box center [784, 376] width 1568 height 751
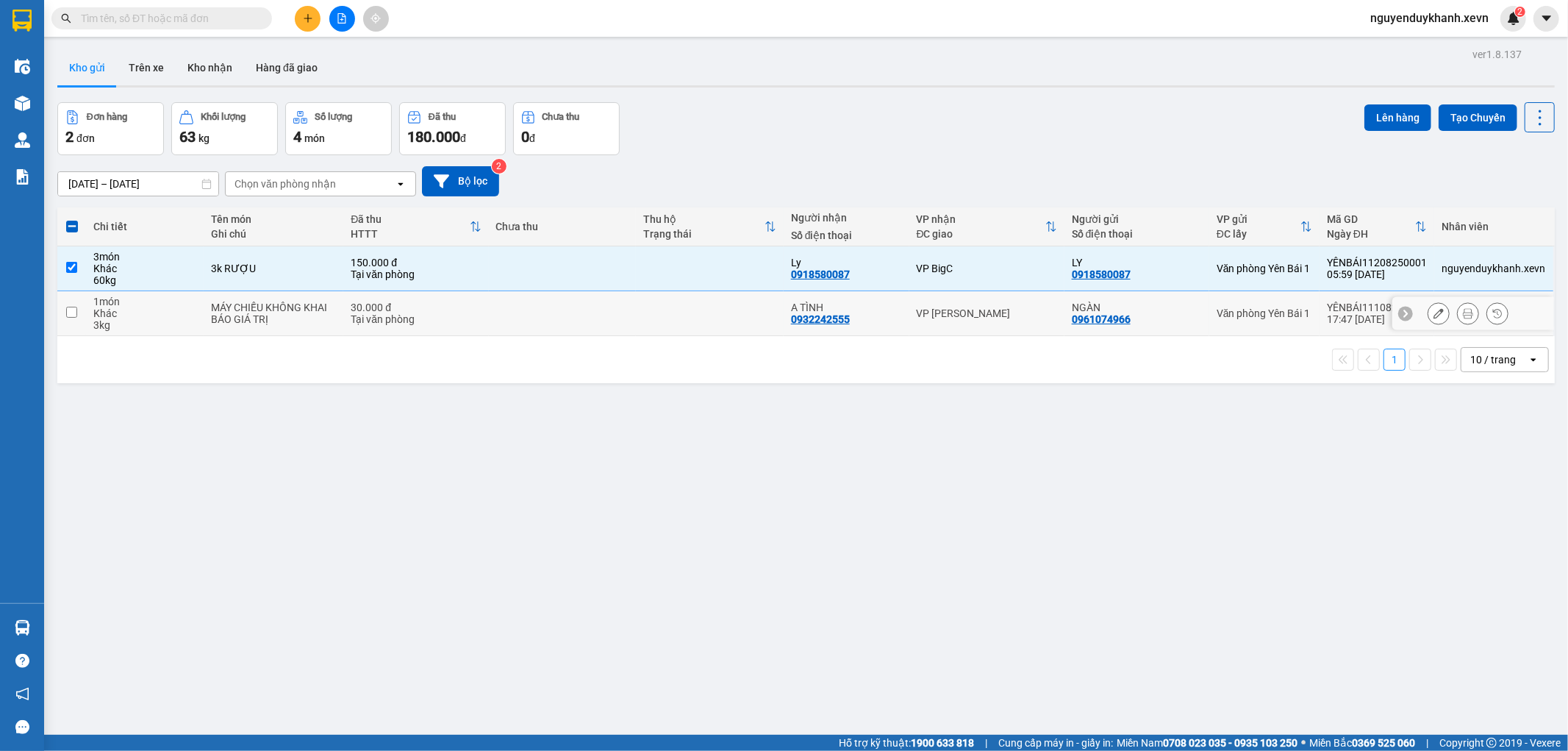
click at [708, 313] on td at bounding box center [710, 313] width 148 height 45
checkbox input "true"
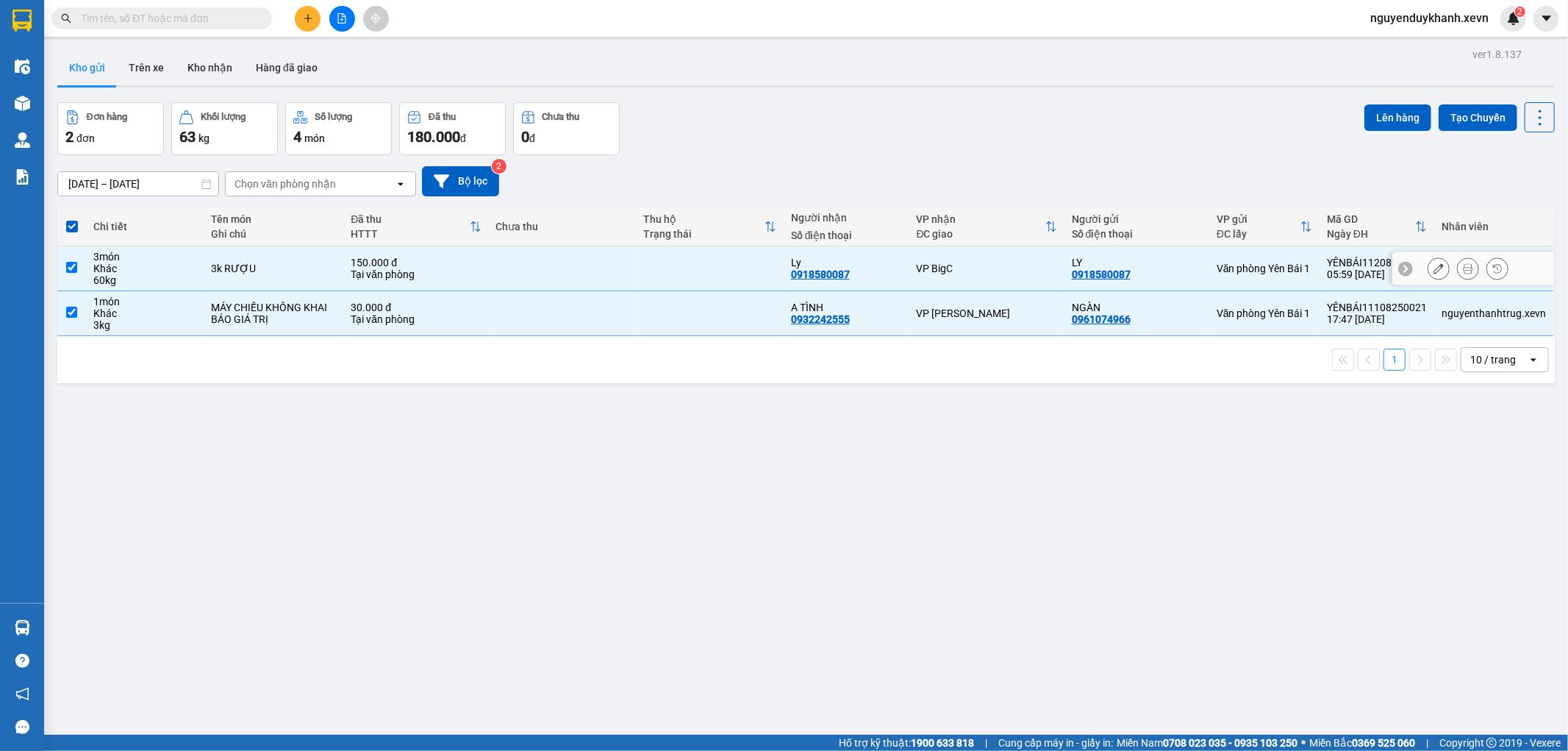
click at [682, 268] on td at bounding box center [710, 268] width 148 height 45
checkbox input "false"
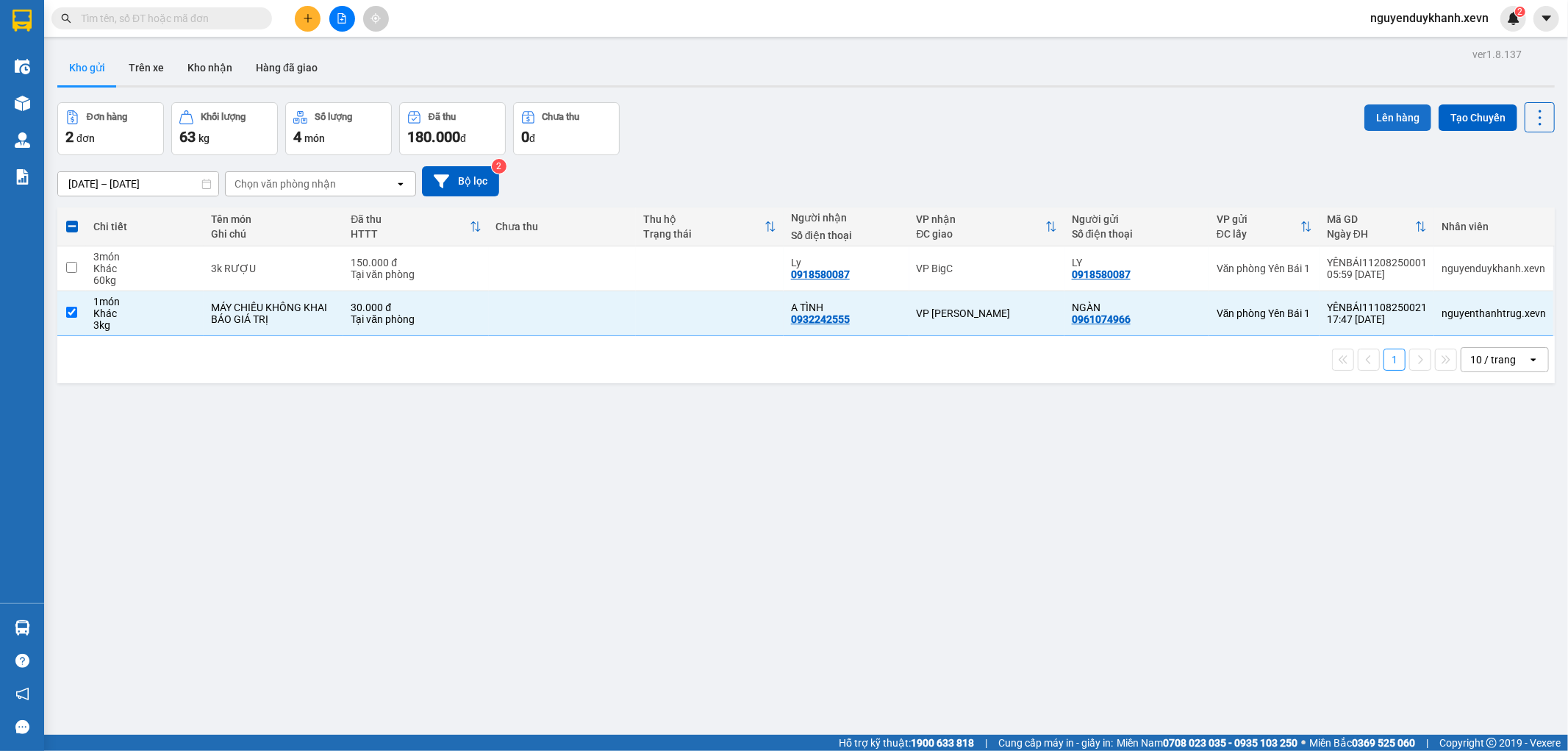
click at [1375, 113] on button "Lên hàng" at bounding box center [1397, 118] width 67 height 27
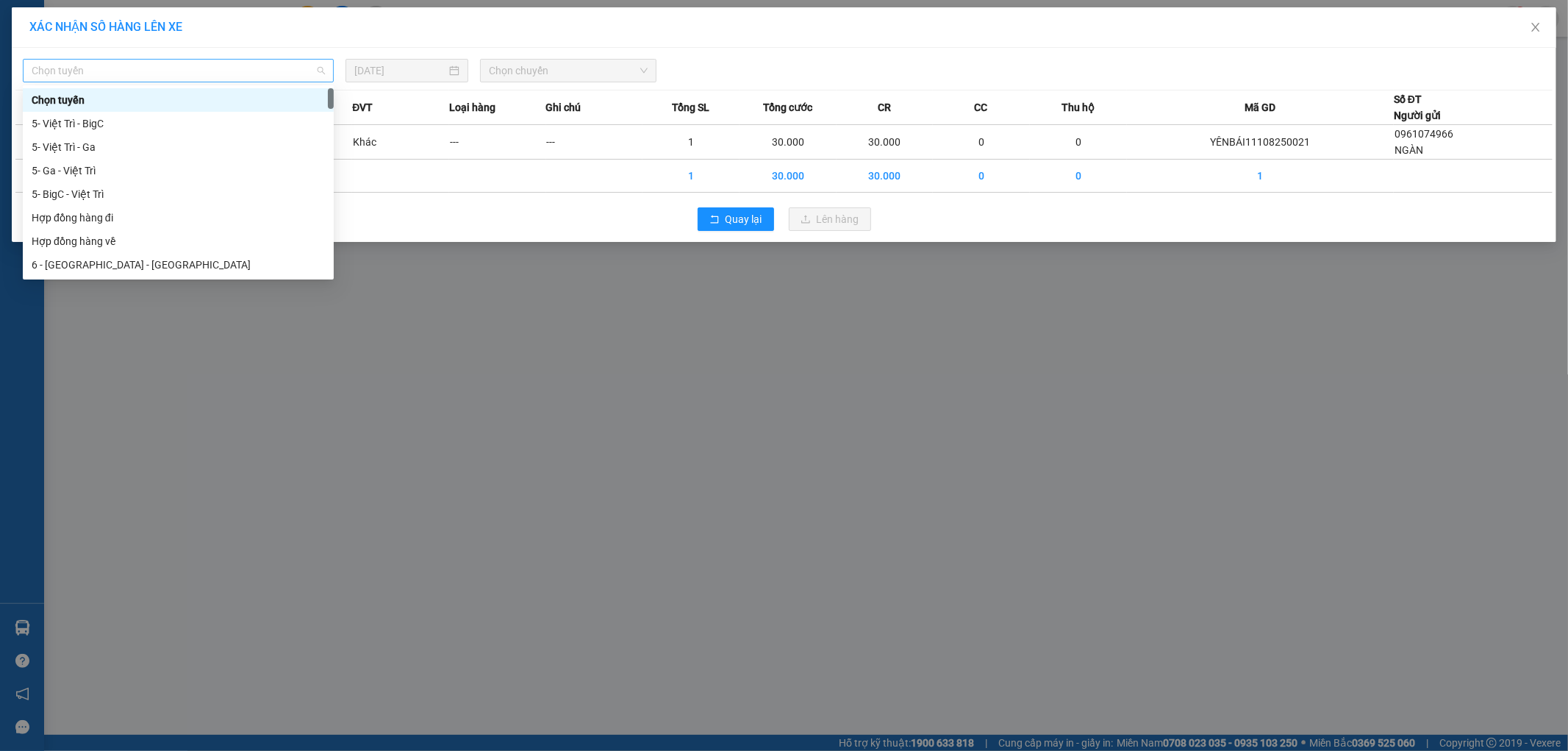
click at [150, 66] on span "Chọn tuyến" at bounding box center [178, 71] width 294 height 22
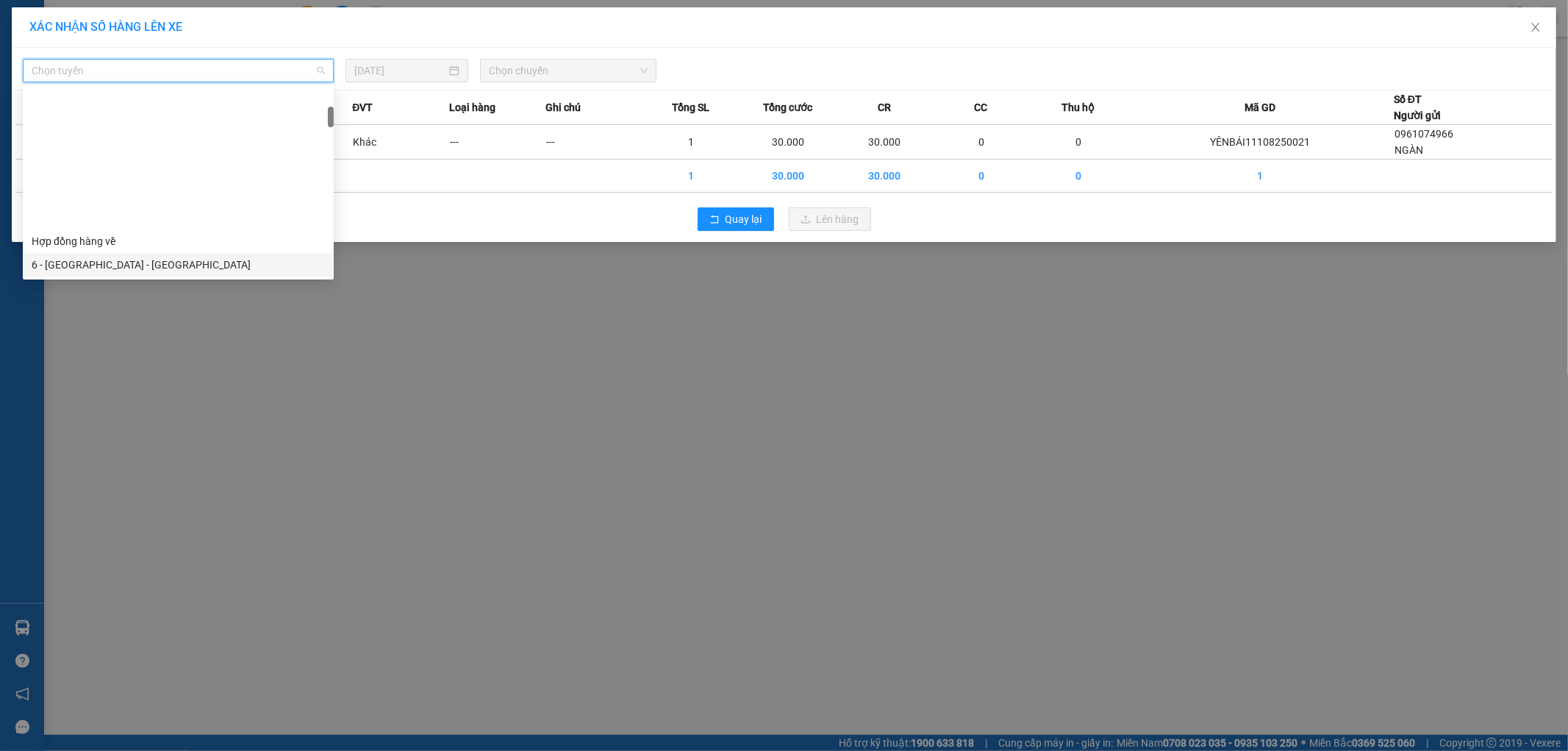
scroll to position [163, 0]
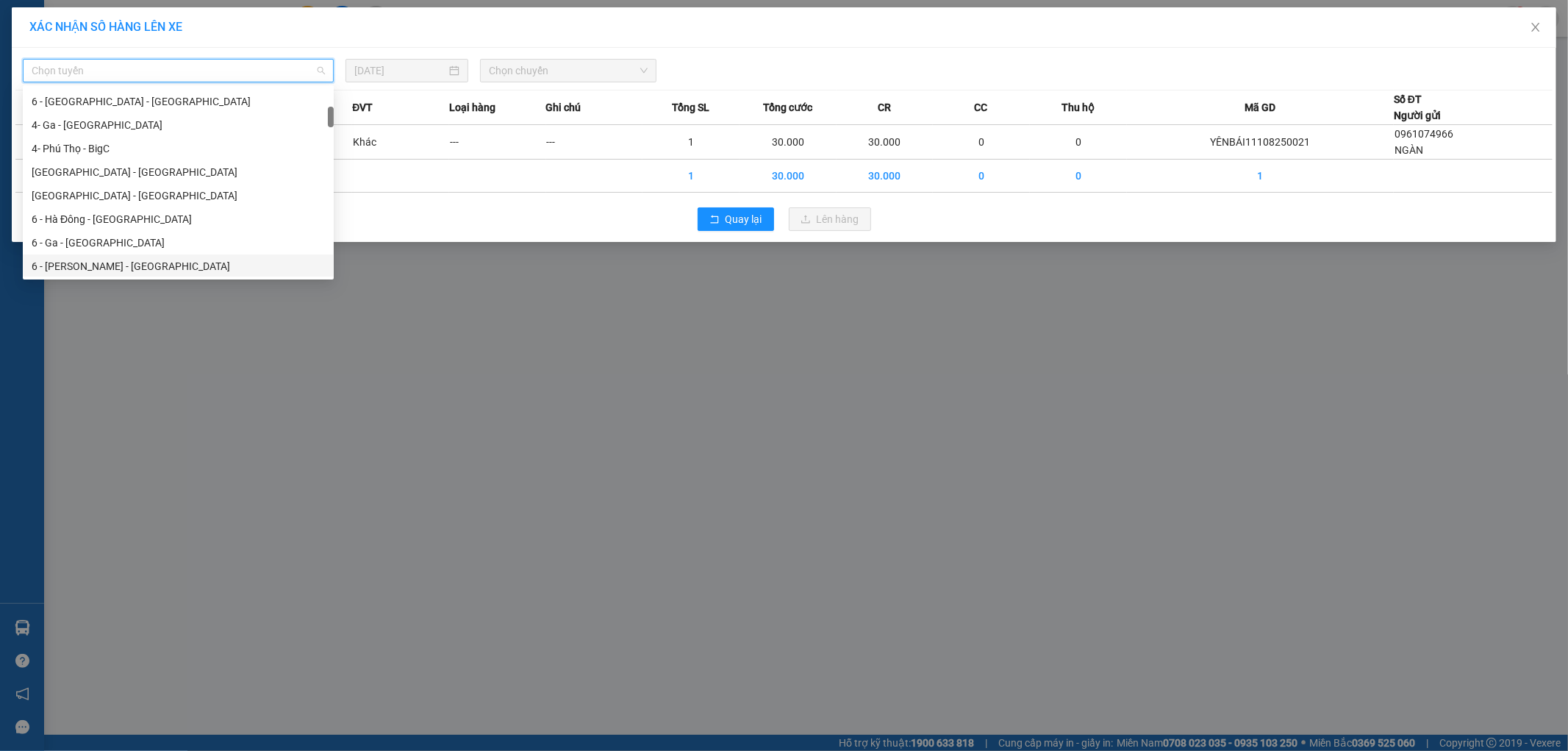
click at [121, 268] on div "6 - Yên Bái - Ga" at bounding box center [178, 266] width 294 height 17
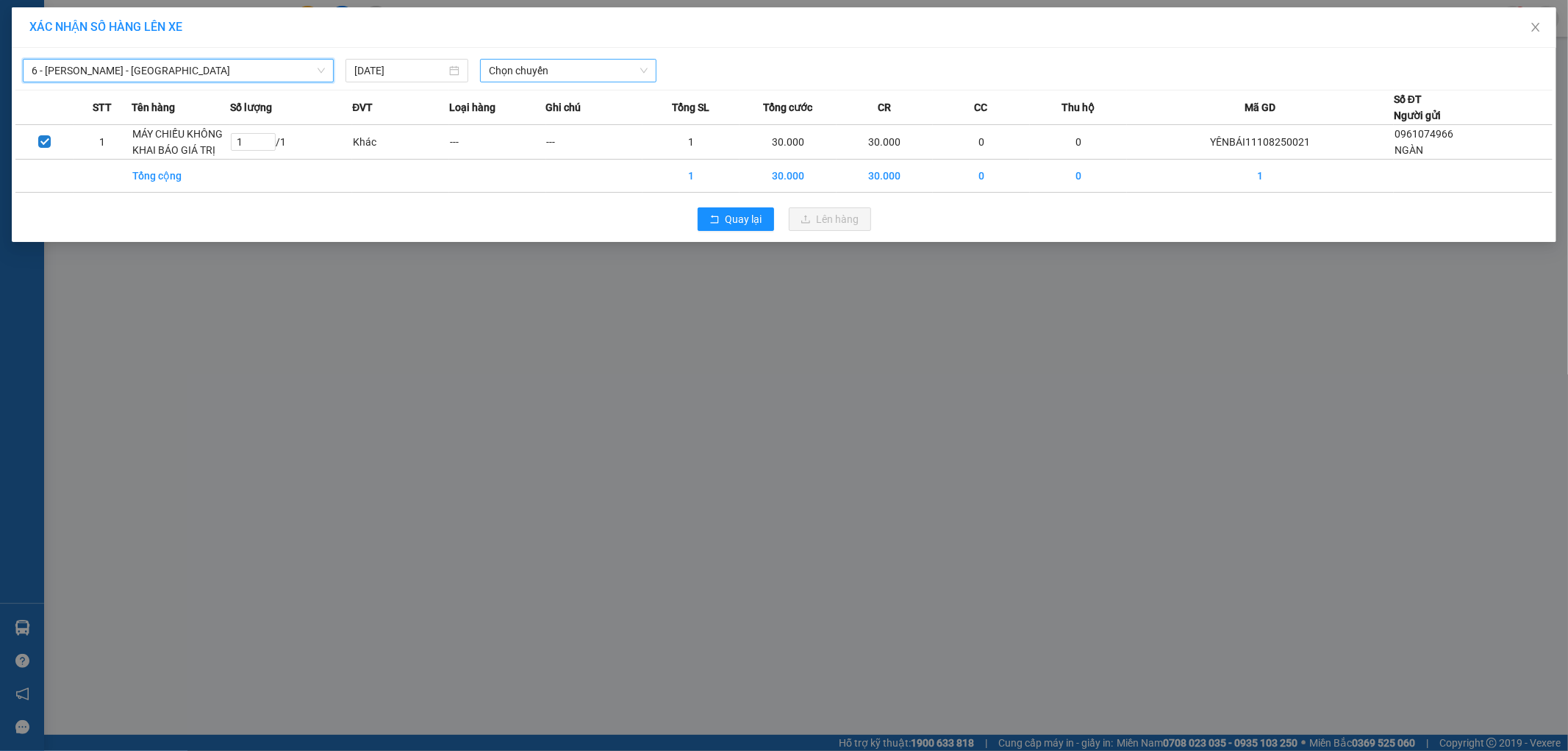
click at [557, 72] on span "Chọn chuyến" at bounding box center [568, 71] width 159 height 22
click at [563, 126] on div "06:00 (TC) - 29E-097.07" at bounding box center [546, 124] width 115 height 17
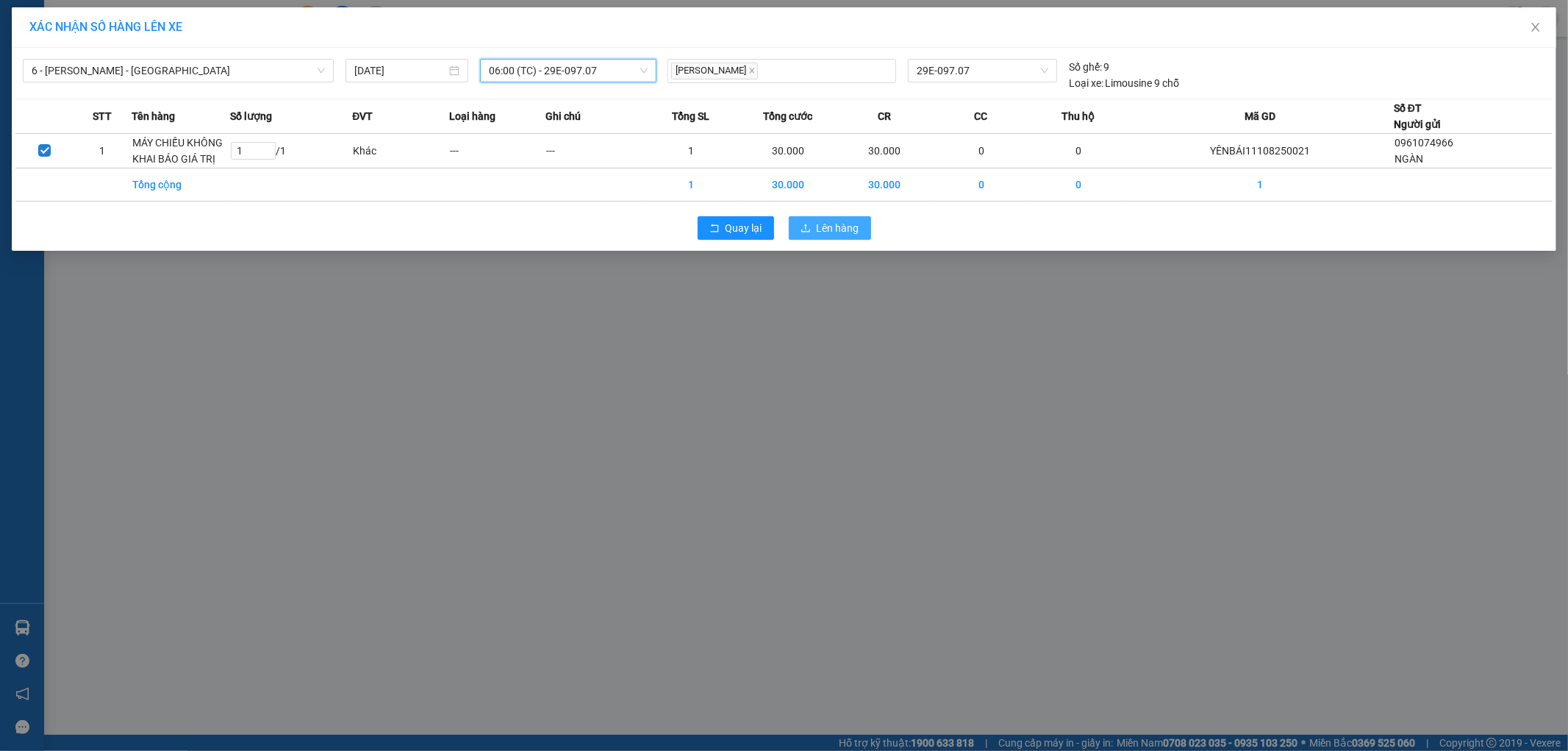
click at [844, 234] on span "Lên hàng" at bounding box center [838, 228] width 43 height 17
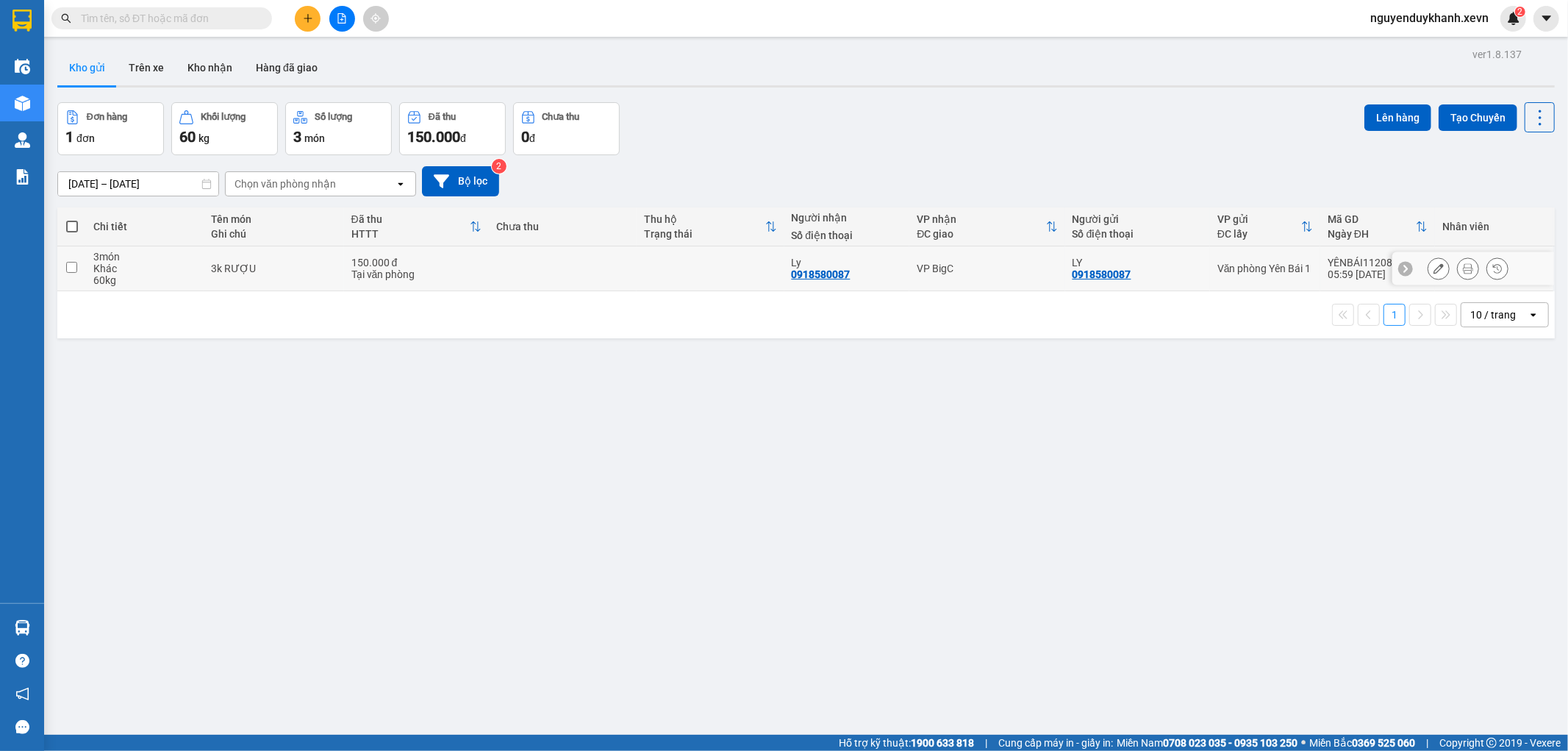
click at [740, 269] on td at bounding box center [711, 268] width 148 height 45
checkbox input "true"
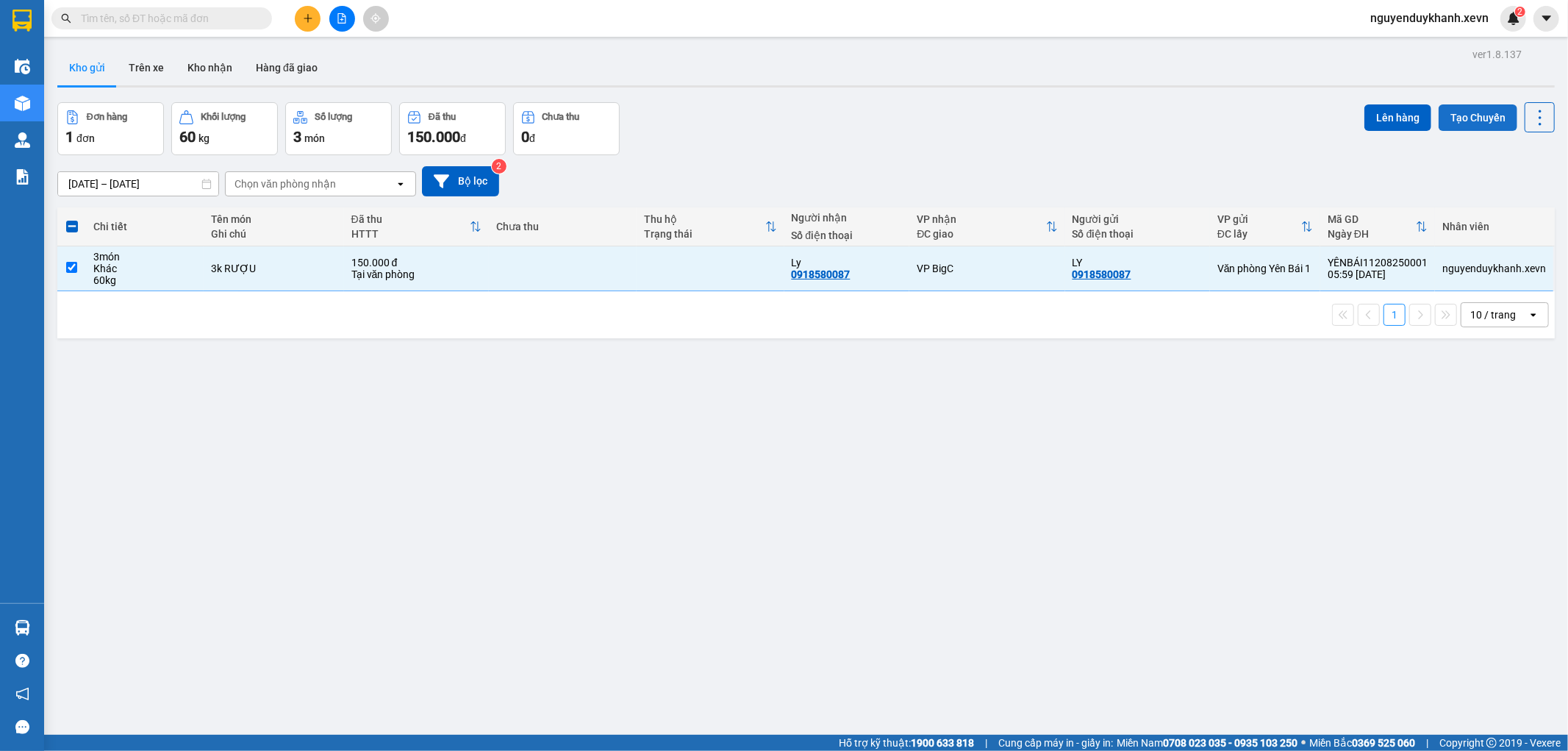
click at [1452, 116] on button "Tạo Chuyến" at bounding box center [1478, 118] width 79 height 27
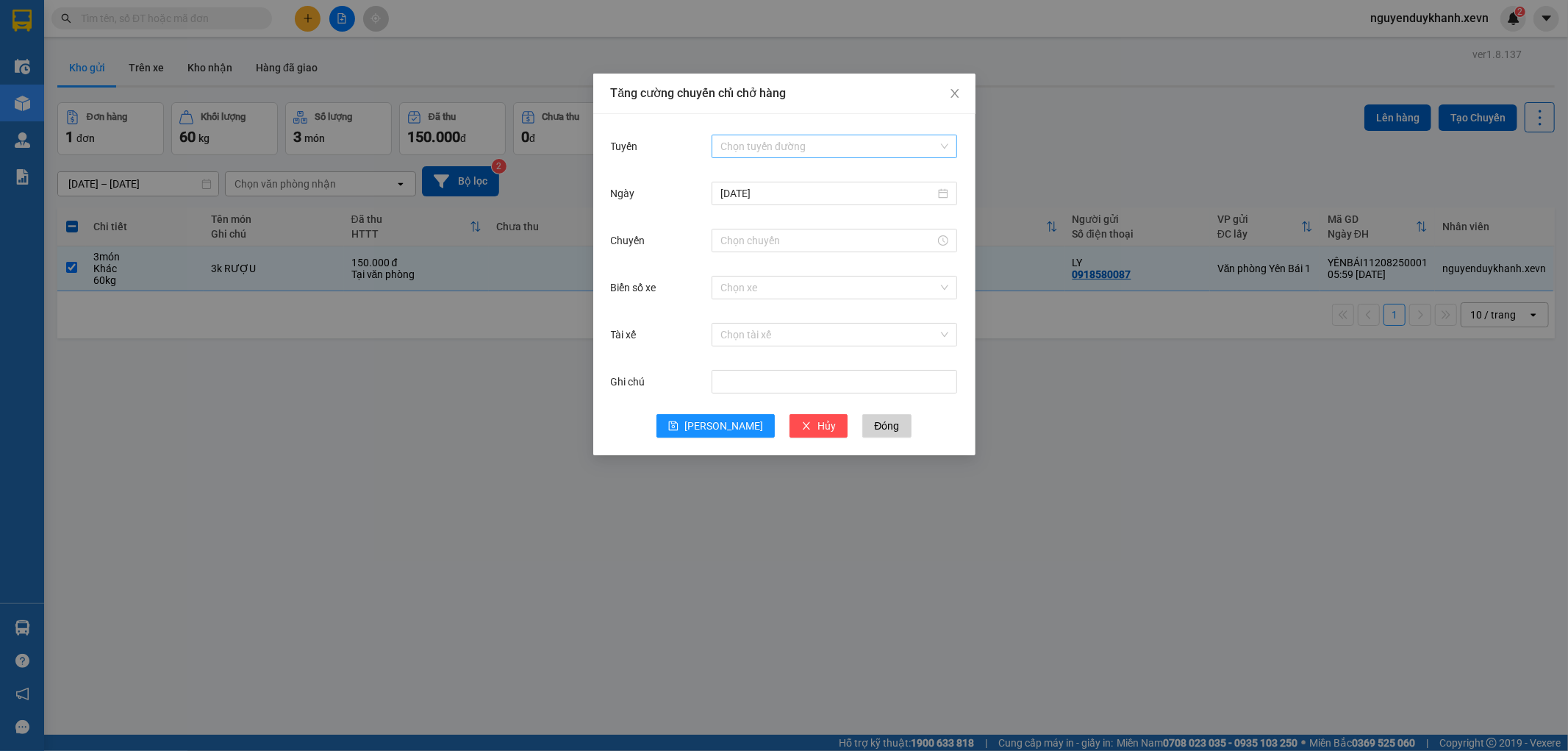
click at [834, 151] on input "Tuyến" at bounding box center [829, 146] width 217 height 22
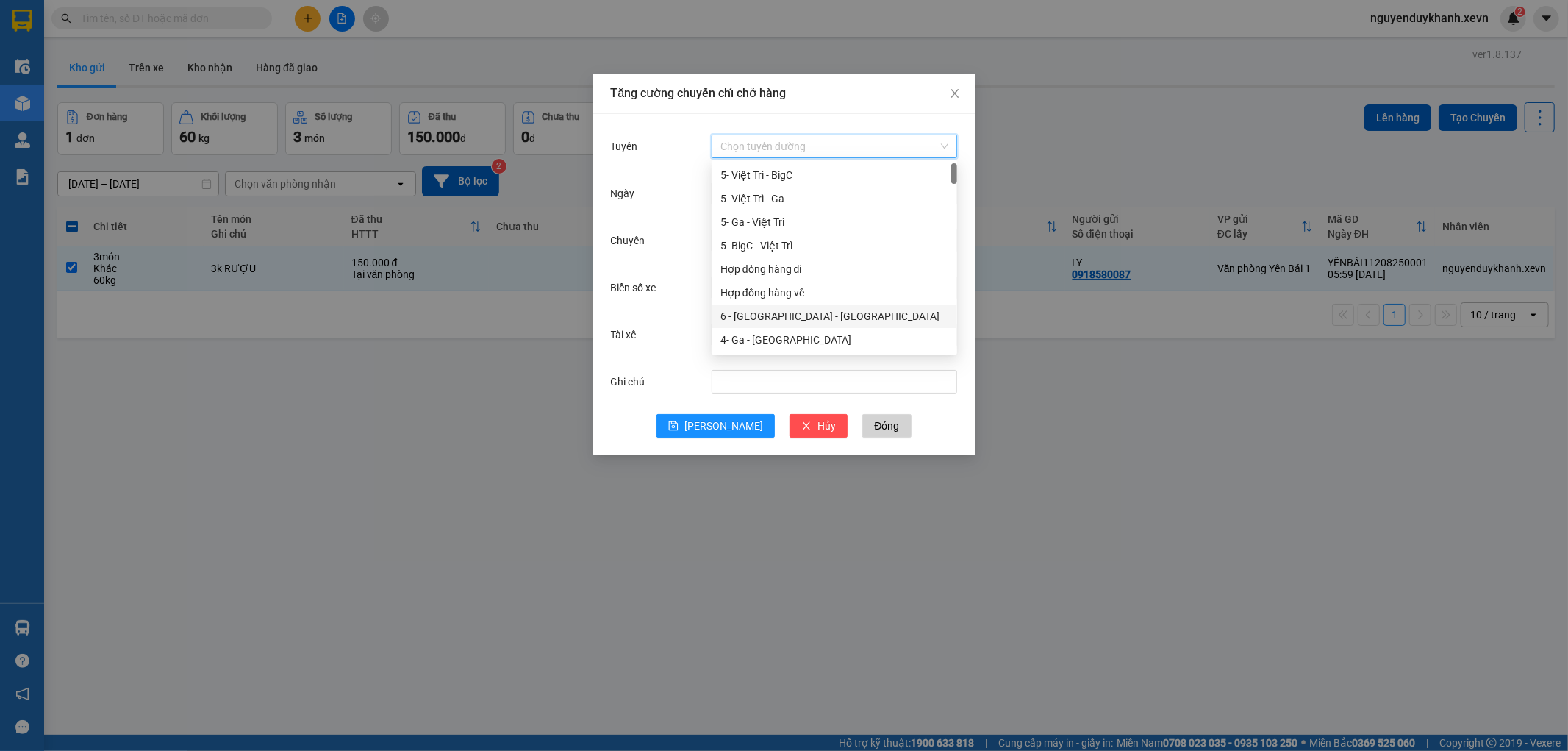
click at [815, 313] on div "6 - Yên Bái - Hà Đông" at bounding box center [834, 316] width 228 height 17
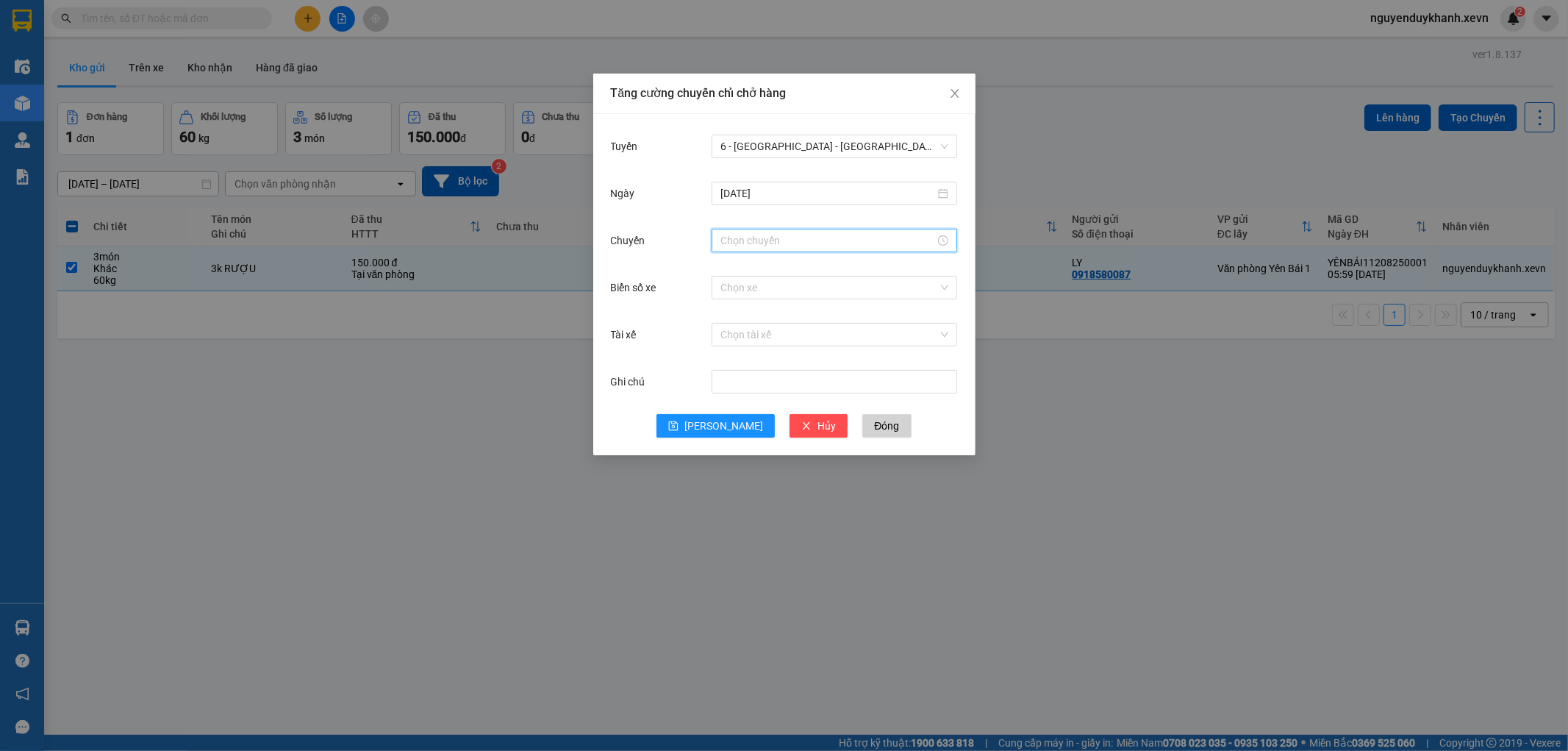
click at [782, 239] on input "Chuyến" at bounding box center [827, 240] width 215 height 17
click at [733, 388] on div "06" at bounding box center [732, 392] width 41 height 20
click at [772, 370] on div "05" at bounding box center [773, 372] width 40 height 20
type input "06:05"
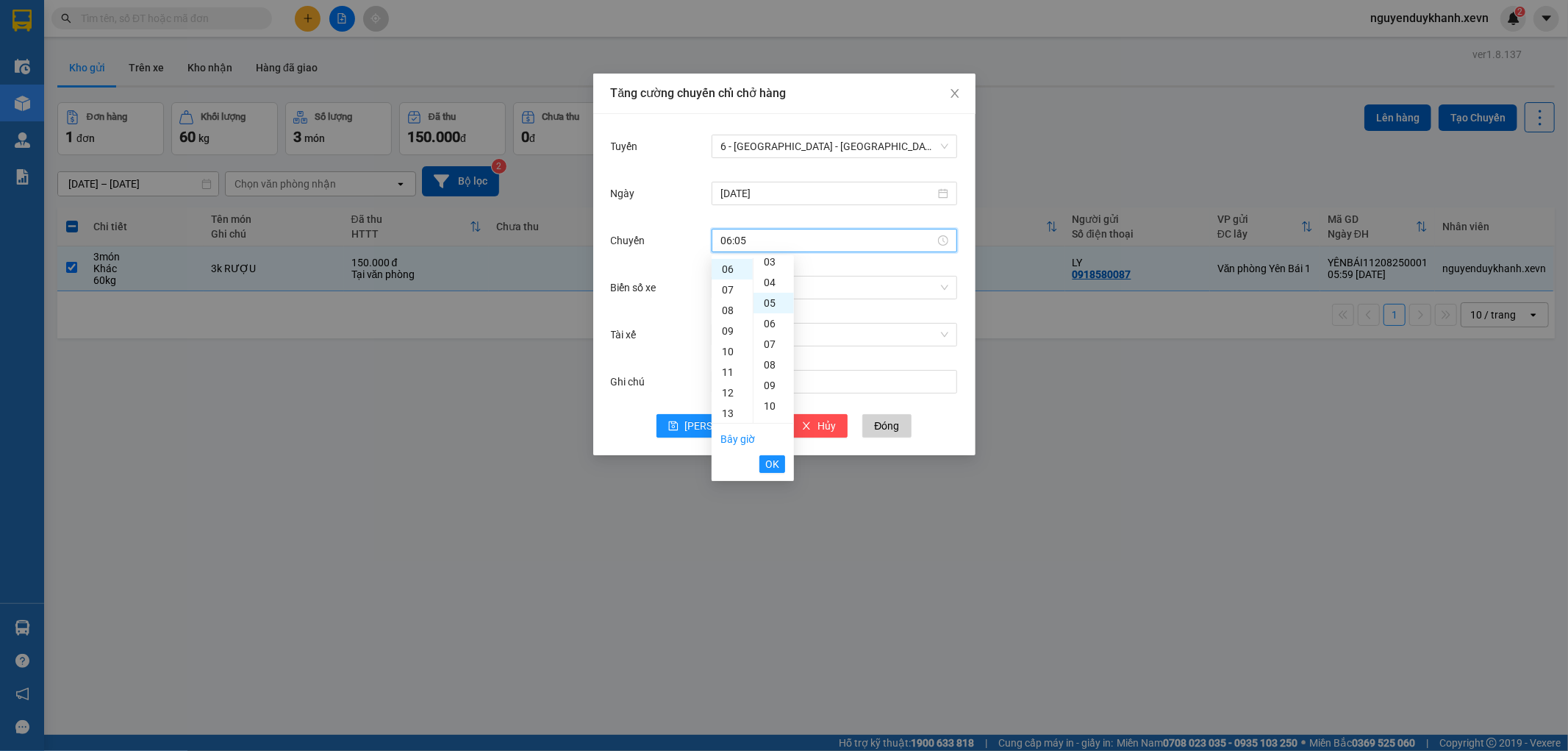
scroll to position [103, 0]
click at [773, 465] on span "OK" at bounding box center [772, 464] width 14 height 17
click at [748, 285] on input "Biển số xe" at bounding box center [829, 287] width 217 height 22
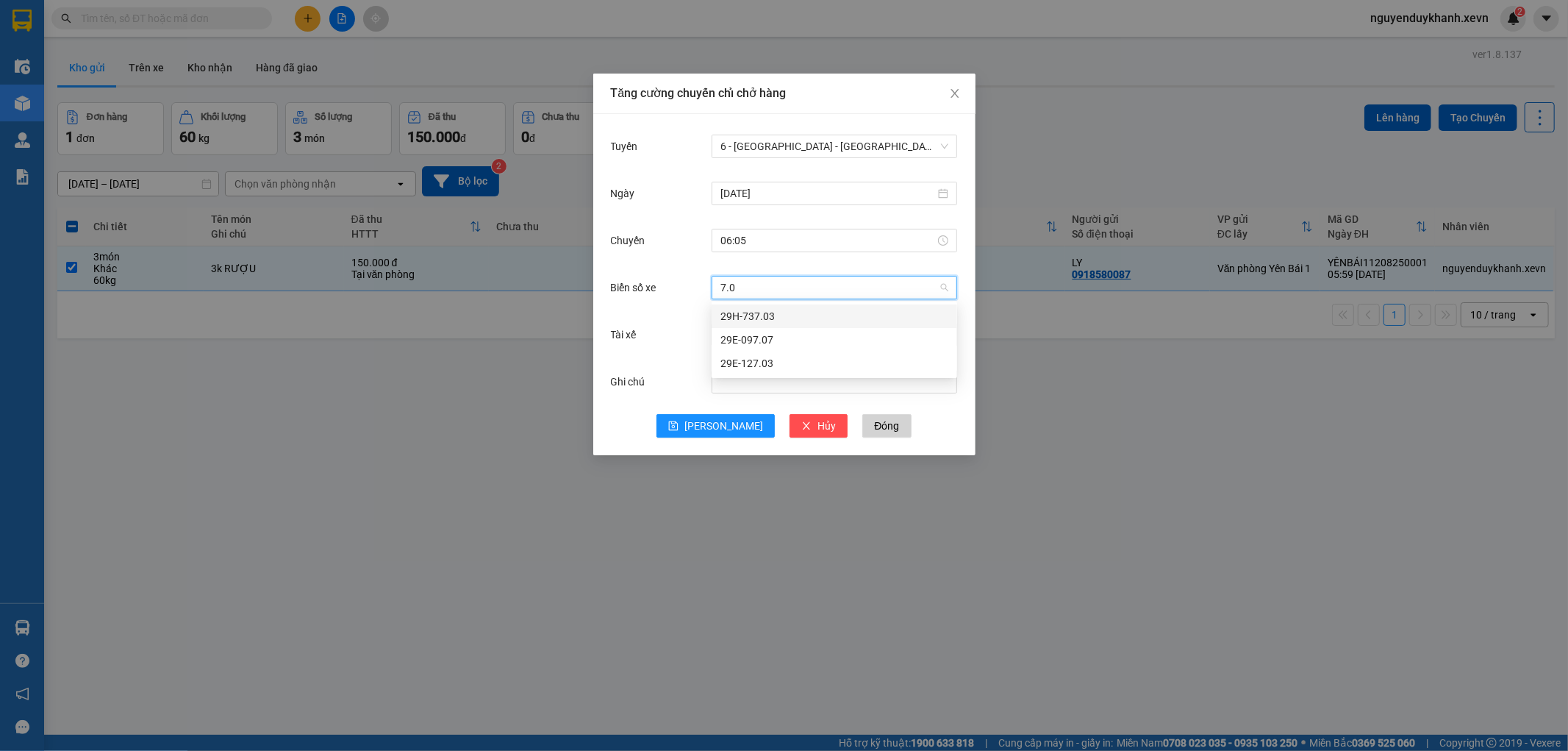
type input "7.07"
click at [754, 313] on div "29E-097.07" at bounding box center [834, 316] width 228 height 17
click at [730, 336] on input "Tài xế" at bounding box center [829, 335] width 217 height 22
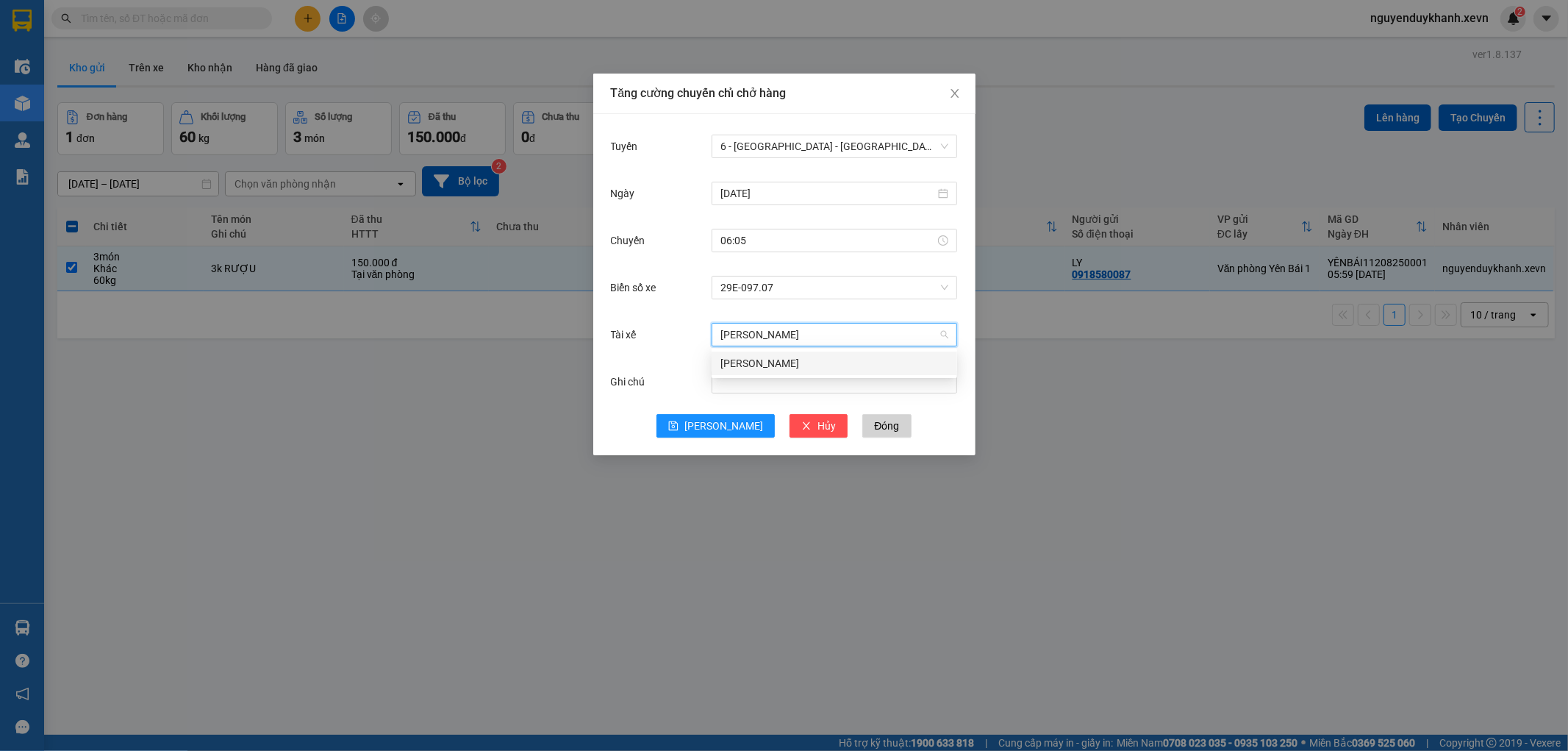
type input "HOÀNG NGỌC HO"
click at [738, 364] on div "Hoàng Ngọc Hợp" at bounding box center [834, 363] width 228 height 17
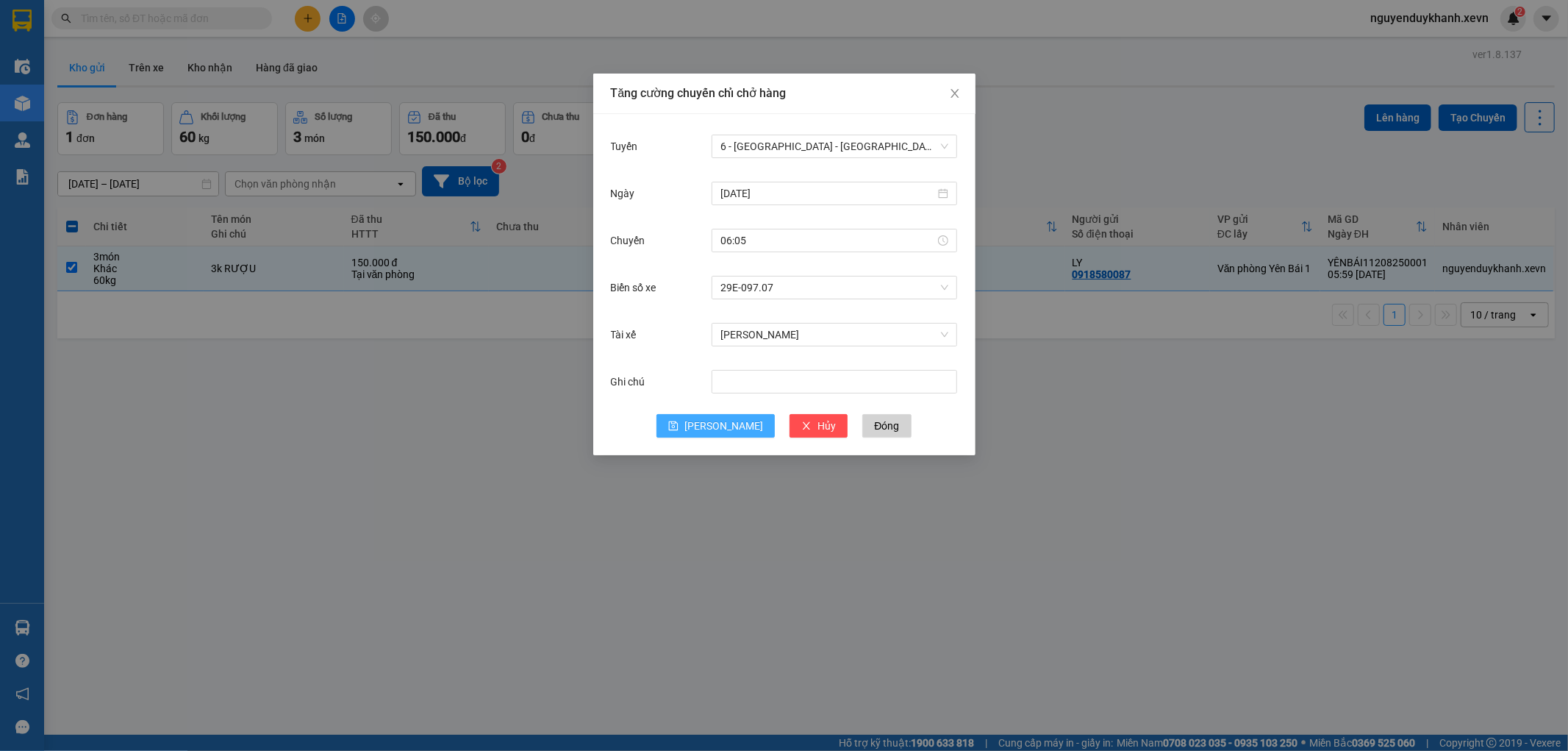
click at [719, 430] on span "Lưu" at bounding box center [723, 425] width 79 height 17
click at [784, 179] on div "11/08/2025" at bounding box center [834, 193] width 246 height 29
click at [798, 187] on input "11/08/2025" at bounding box center [827, 193] width 215 height 17
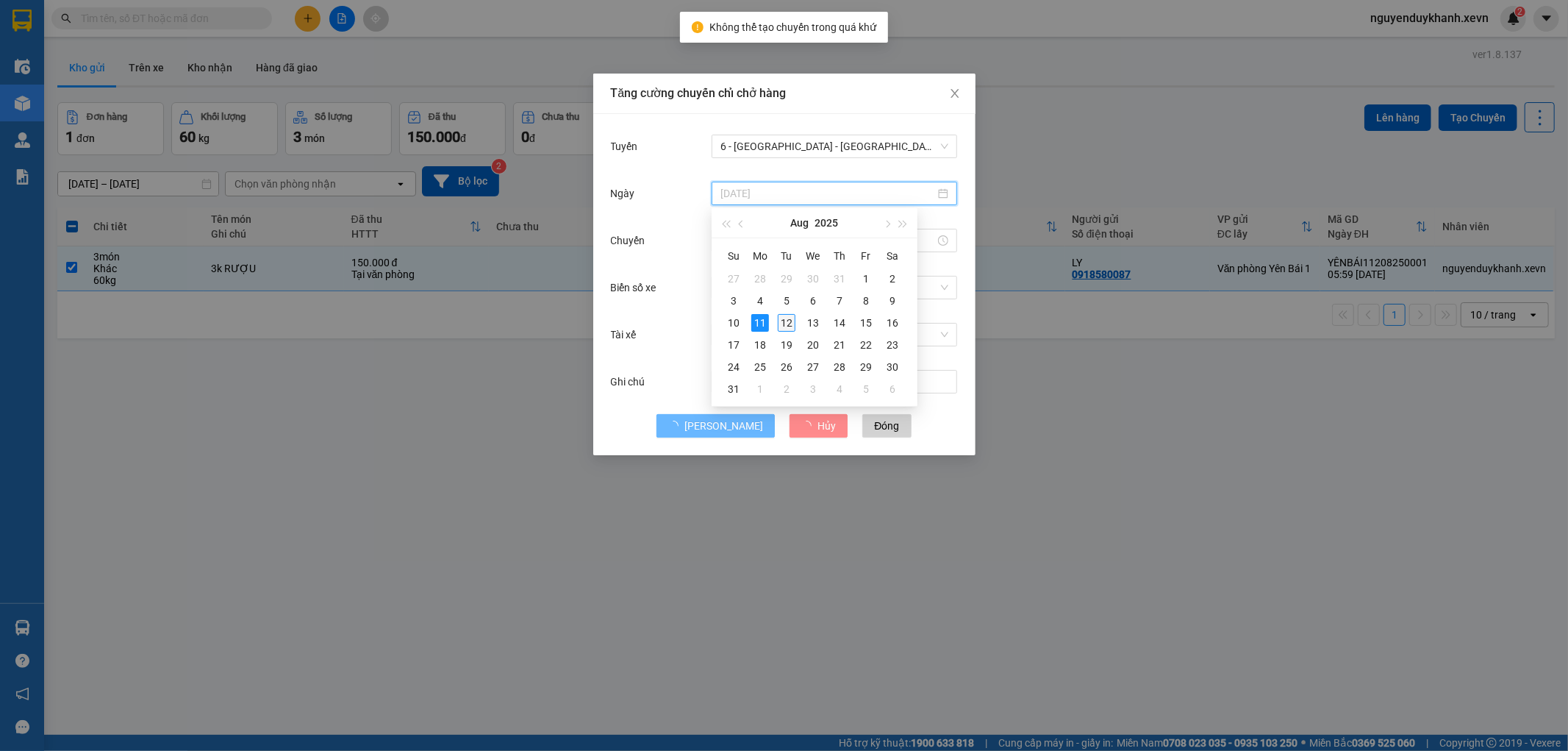
type input "12/08/2025"
click at [788, 321] on div "12" at bounding box center [786, 323] width 17 height 17
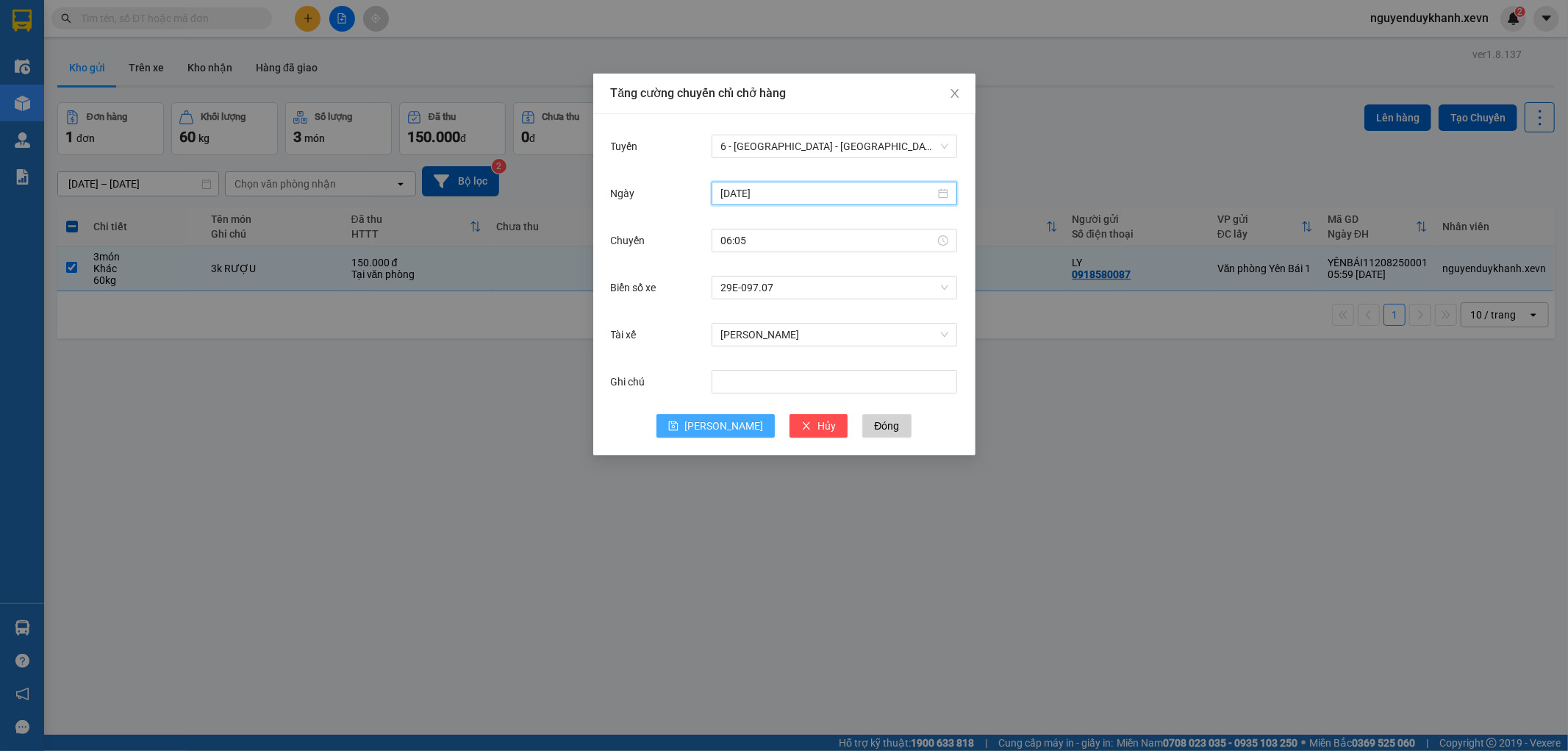
click at [713, 421] on button "Lưu" at bounding box center [716, 426] width 118 height 24
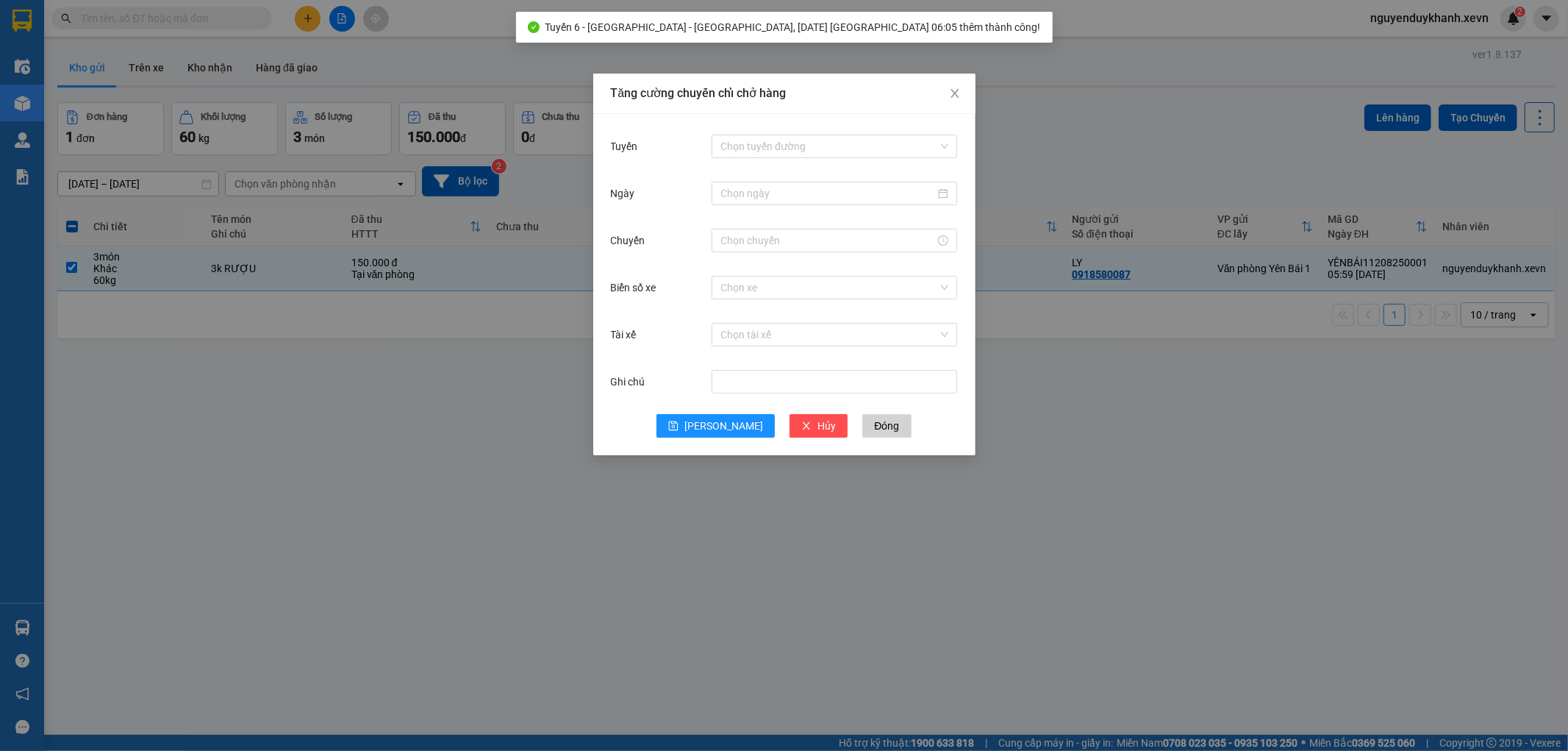
click at [1218, 495] on div "Tăng cường chuyến chỉ chở hàng Tuyến Chọn tuyến đường Ngày Chuyến Biển số xe Ch…" at bounding box center [784, 376] width 1568 height 751
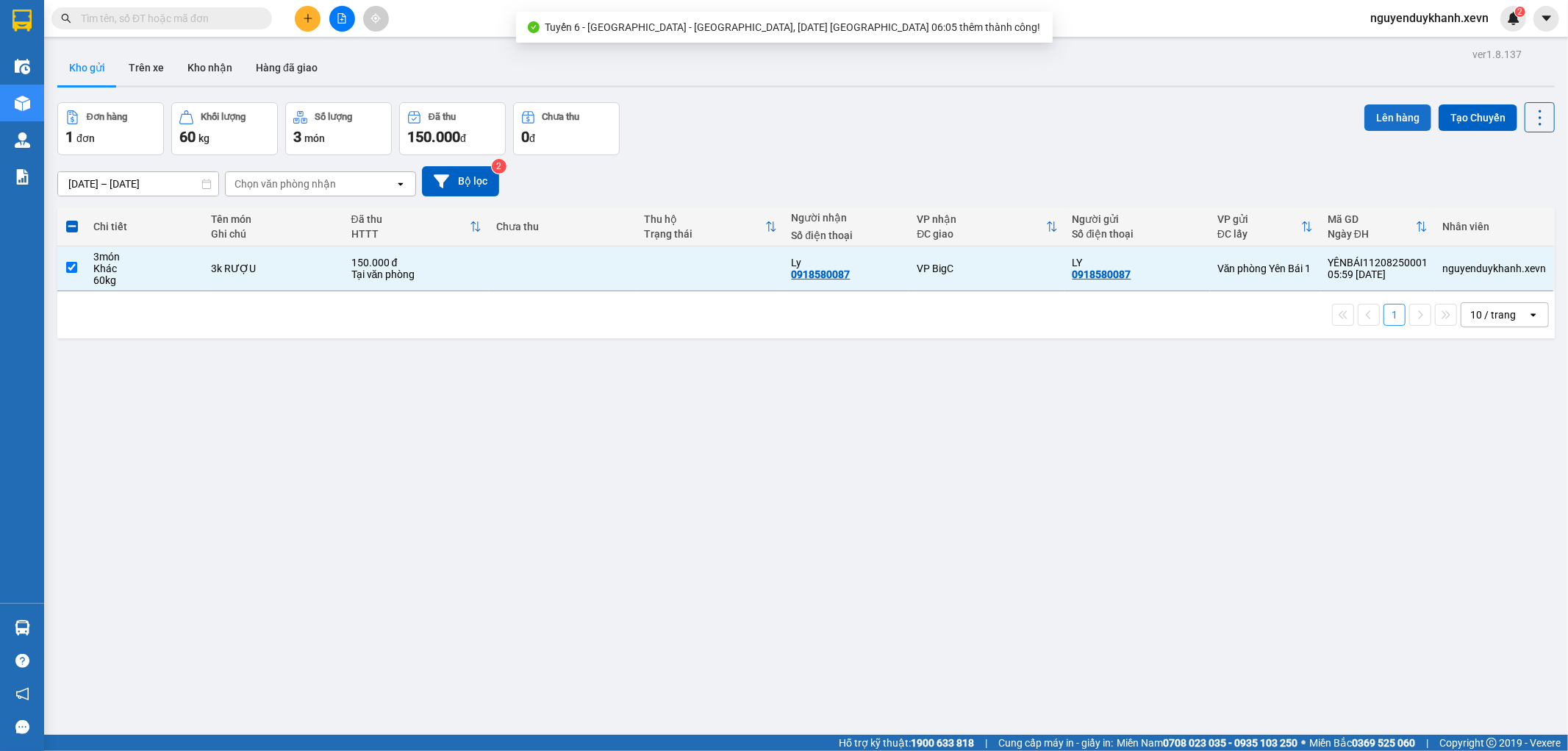
click at [1381, 112] on button "Lên hàng" at bounding box center [1397, 118] width 67 height 27
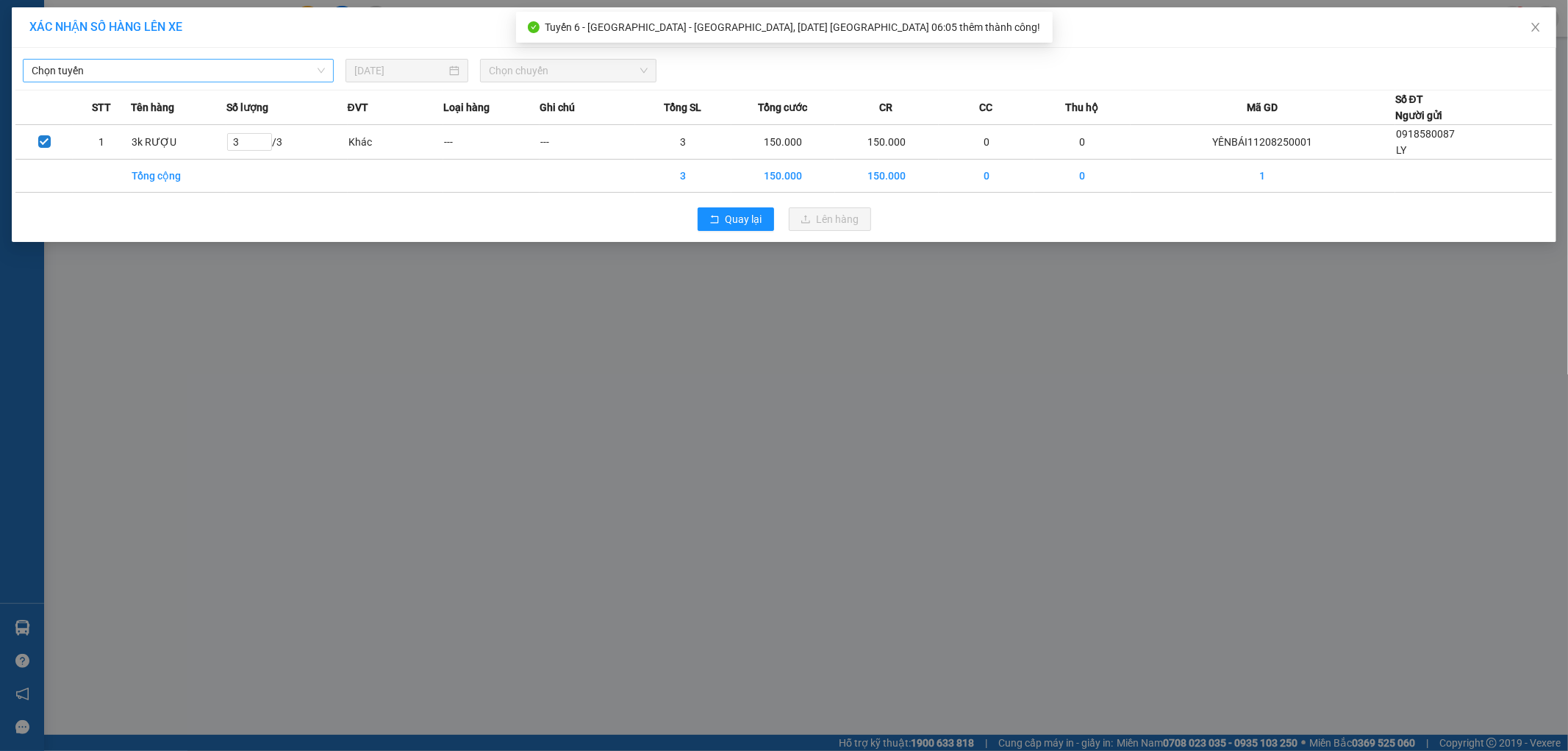
click at [175, 72] on span "Chọn tuyến" at bounding box center [178, 71] width 294 height 22
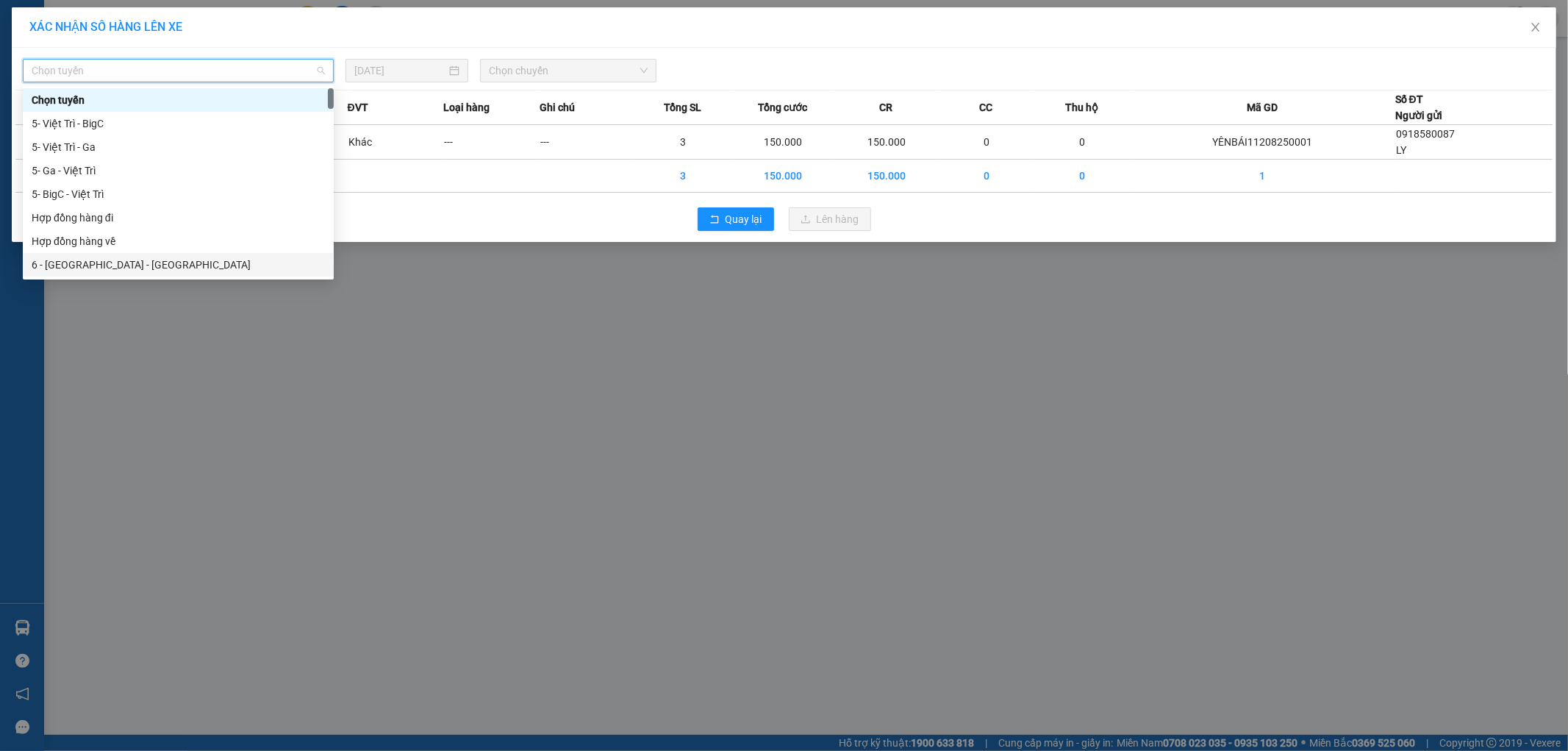
click at [132, 265] on div "6 - Yên Bái - Hà Đông" at bounding box center [178, 265] width 294 height 17
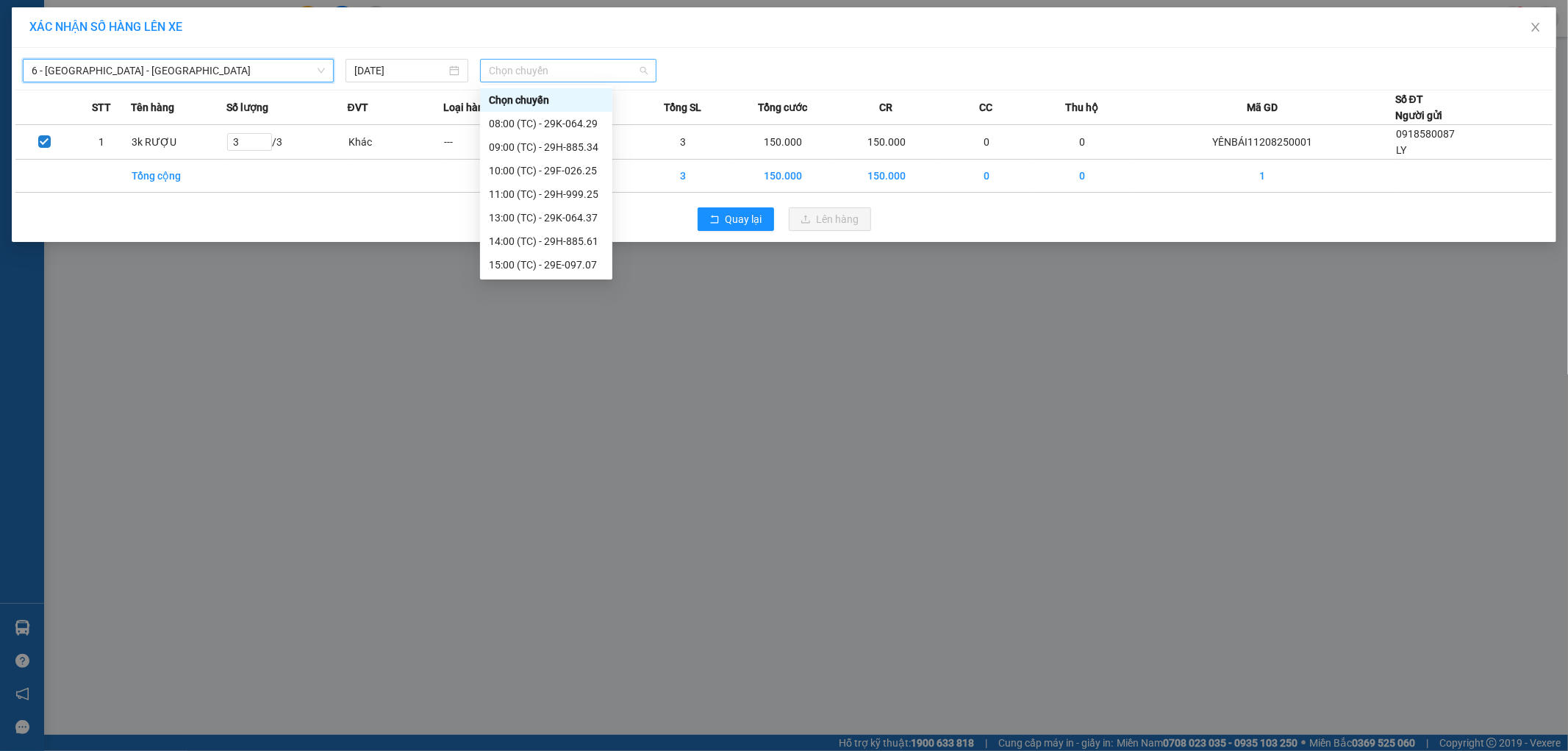
click at [534, 66] on span "Chọn chuyến" at bounding box center [568, 71] width 159 height 22
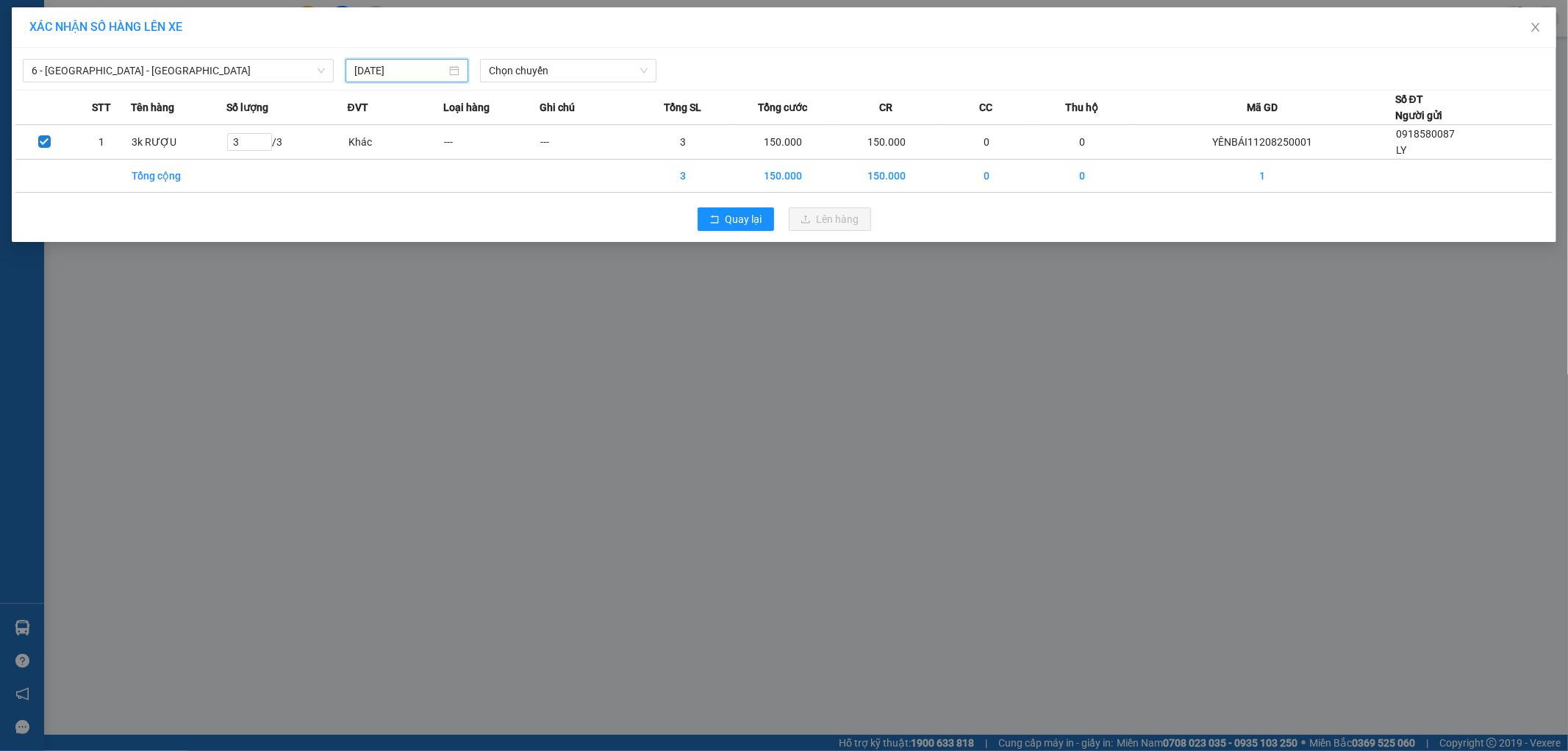
click at [423, 65] on input "11/08/2025" at bounding box center [400, 70] width 92 height 17
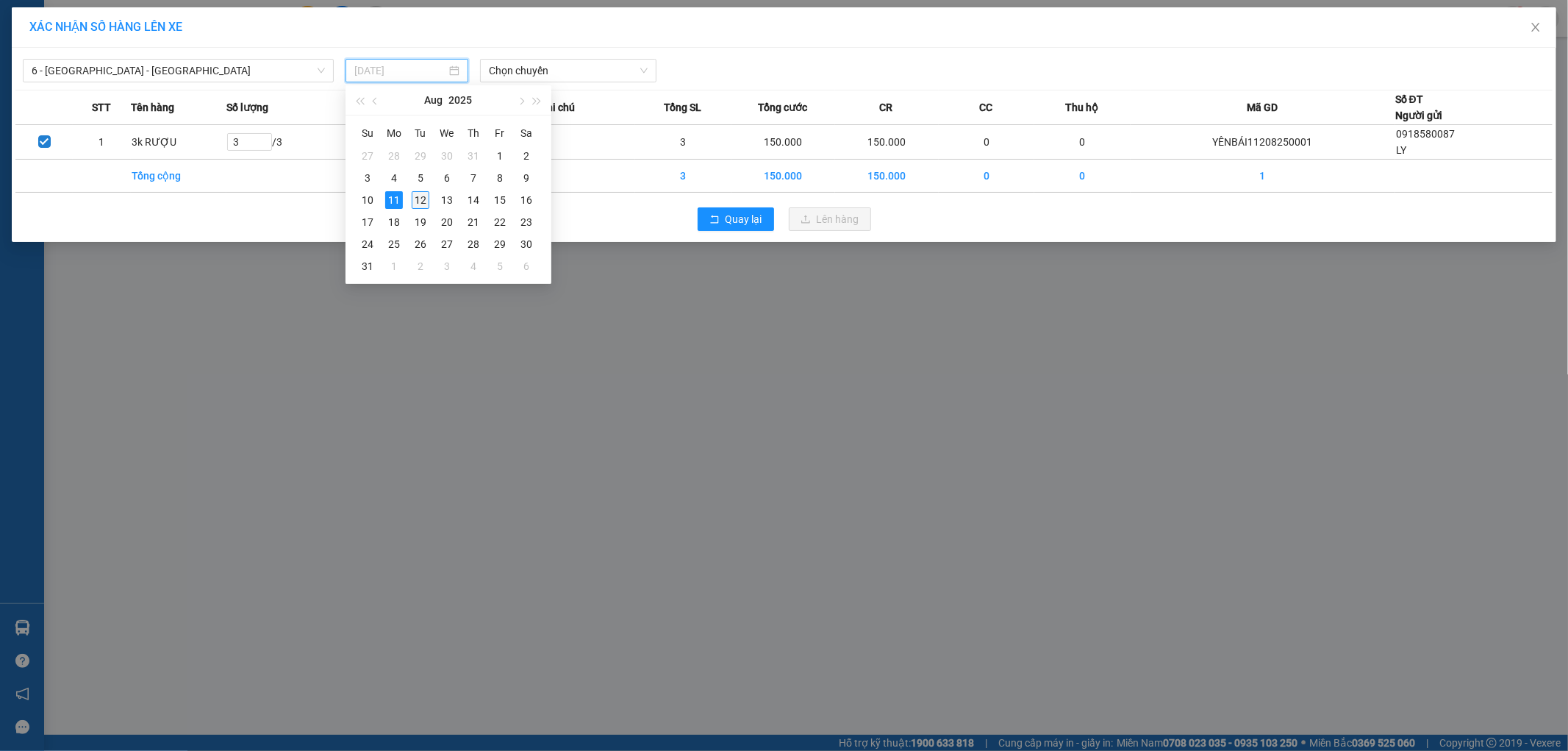
click at [423, 199] on div "12" at bounding box center [420, 200] width 17 height 17
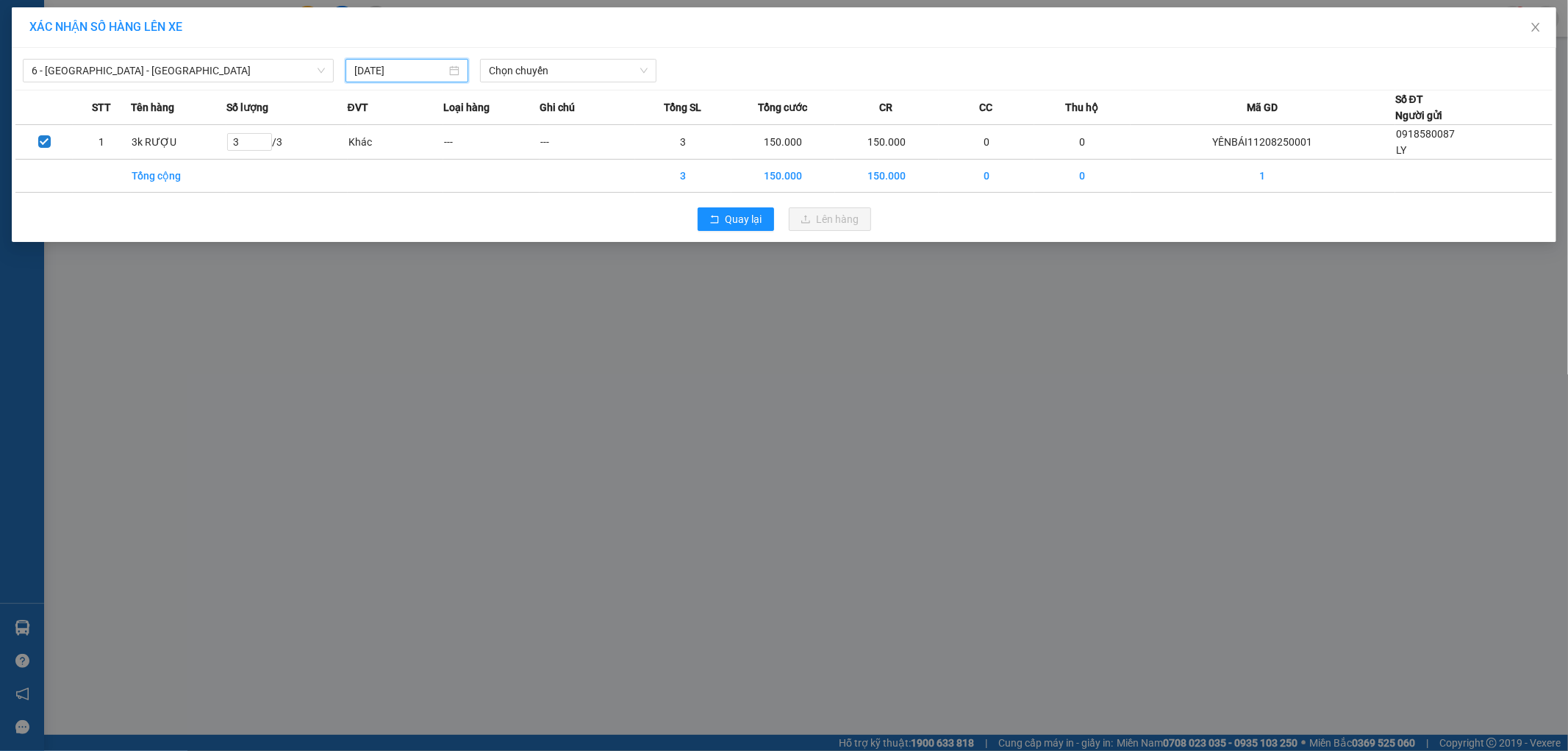
type input "12/08/2025"
click at [568, 67] on span "Chọn chuyến" at bounding box center [568, 71] width 159 height 22
click at [553, 125] on div "06:05 (TC) - 29E-097.07" at bounding box center [546, 124] width 115 height 17
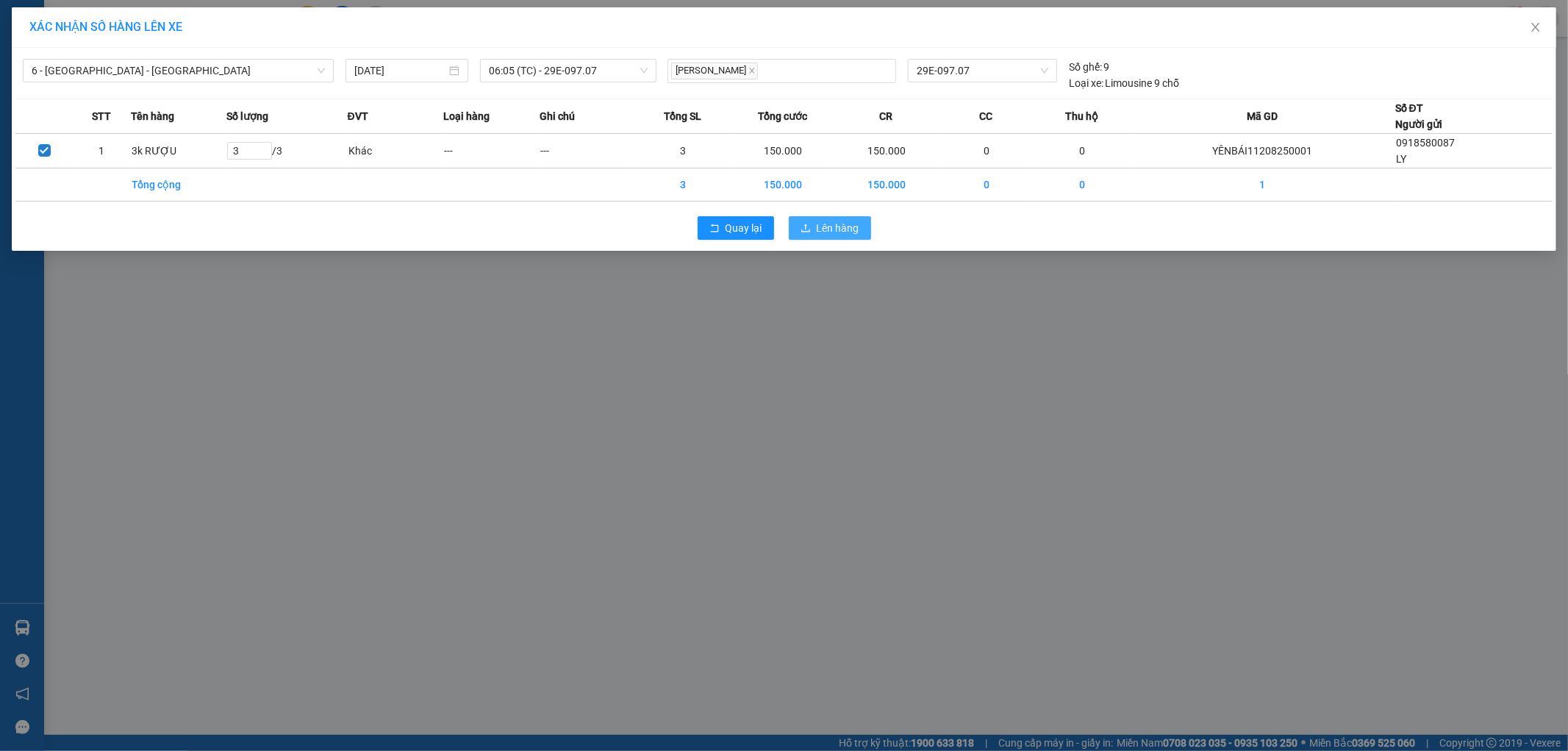
click at [841, 230] on span "Lên hàng" at bounding box center [838, 228] width 43 height 17
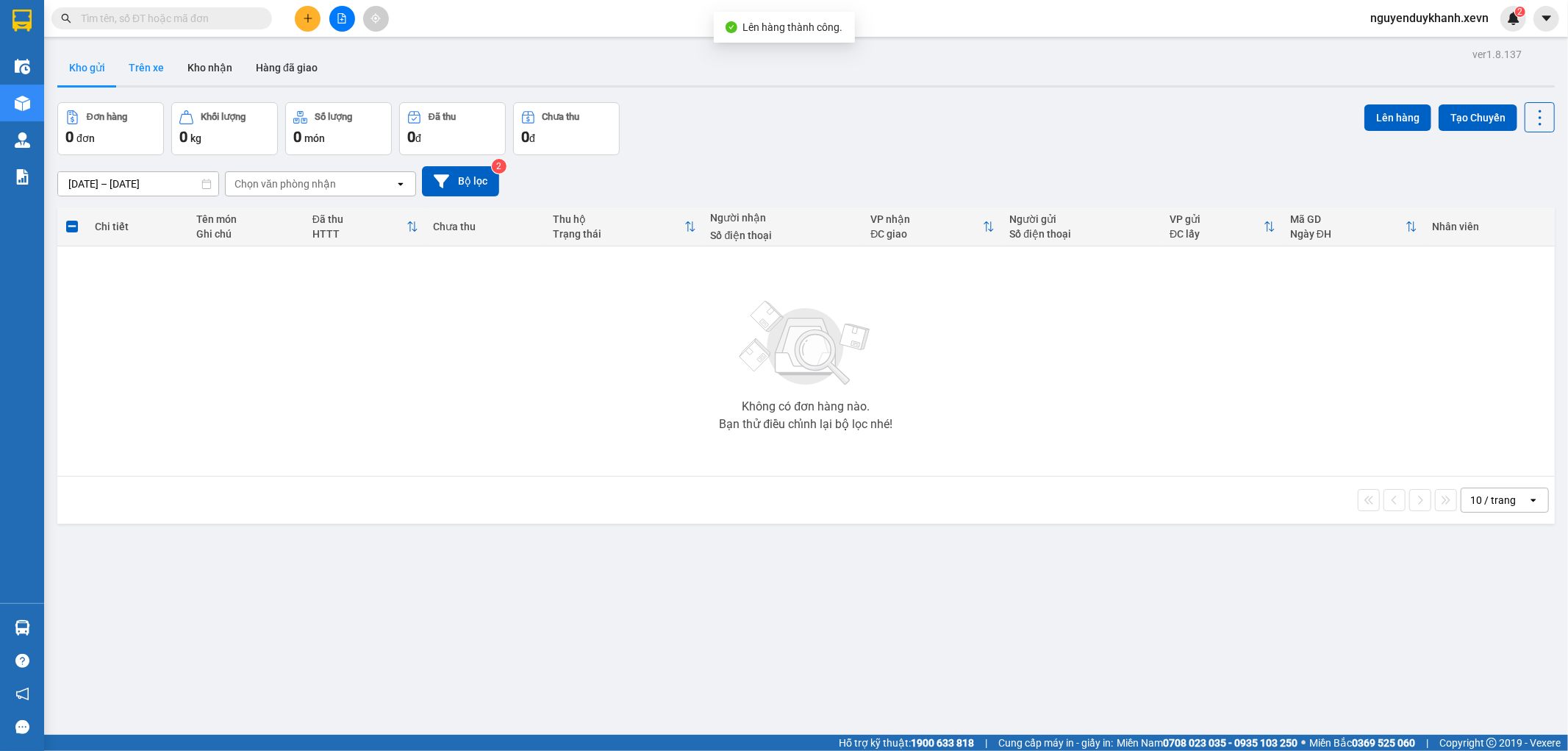
click at [161, 57] on button "Trên xe" at bounding box center [146, 68] width 59 height 35
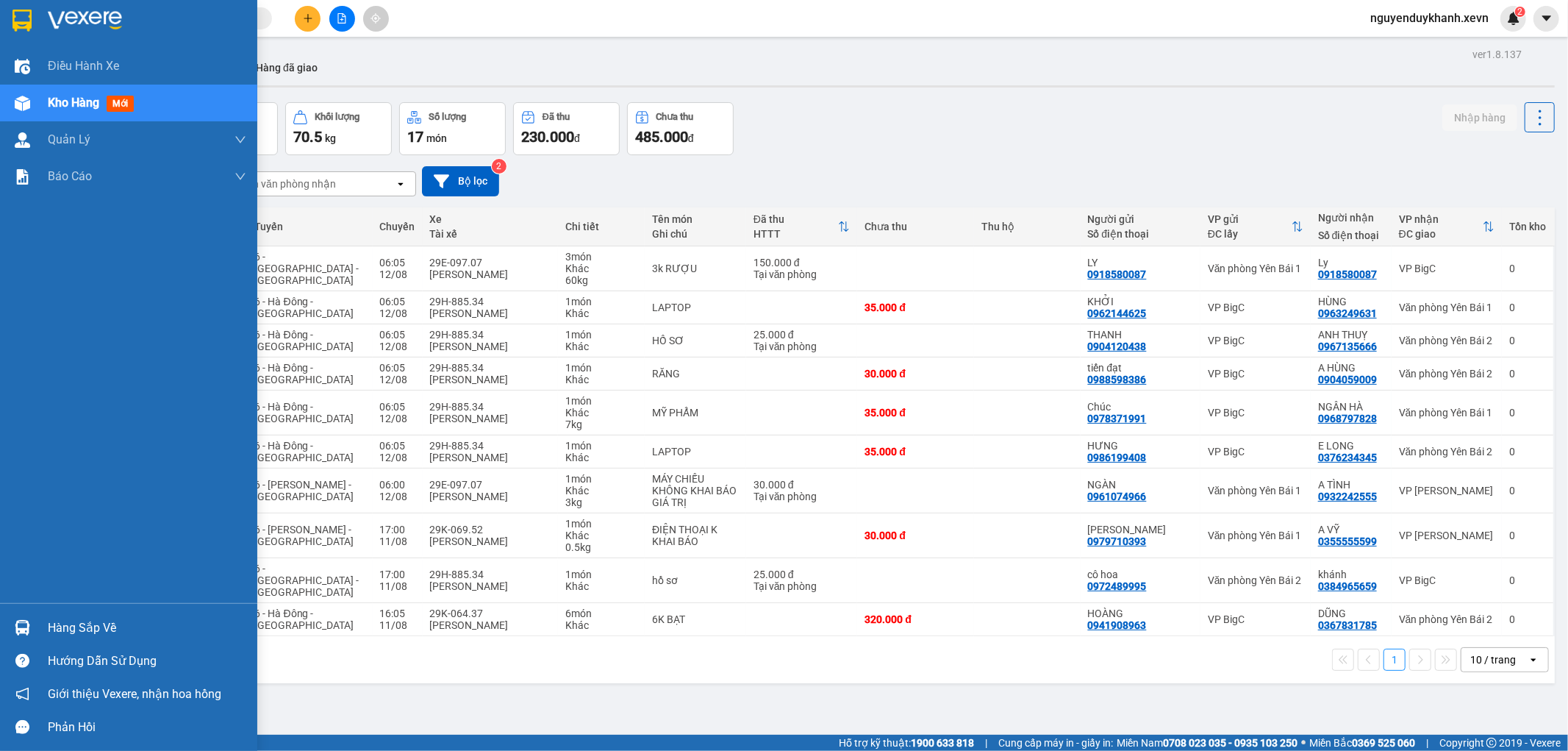
drag, startPoint x: 68, startPoint y: 626, endPoint x: 252, endPoint y: 623, distance: 184.0
click at [70, 625] on div "Hàng sắp về" at bounding box center [147, 628] width 198 height 22
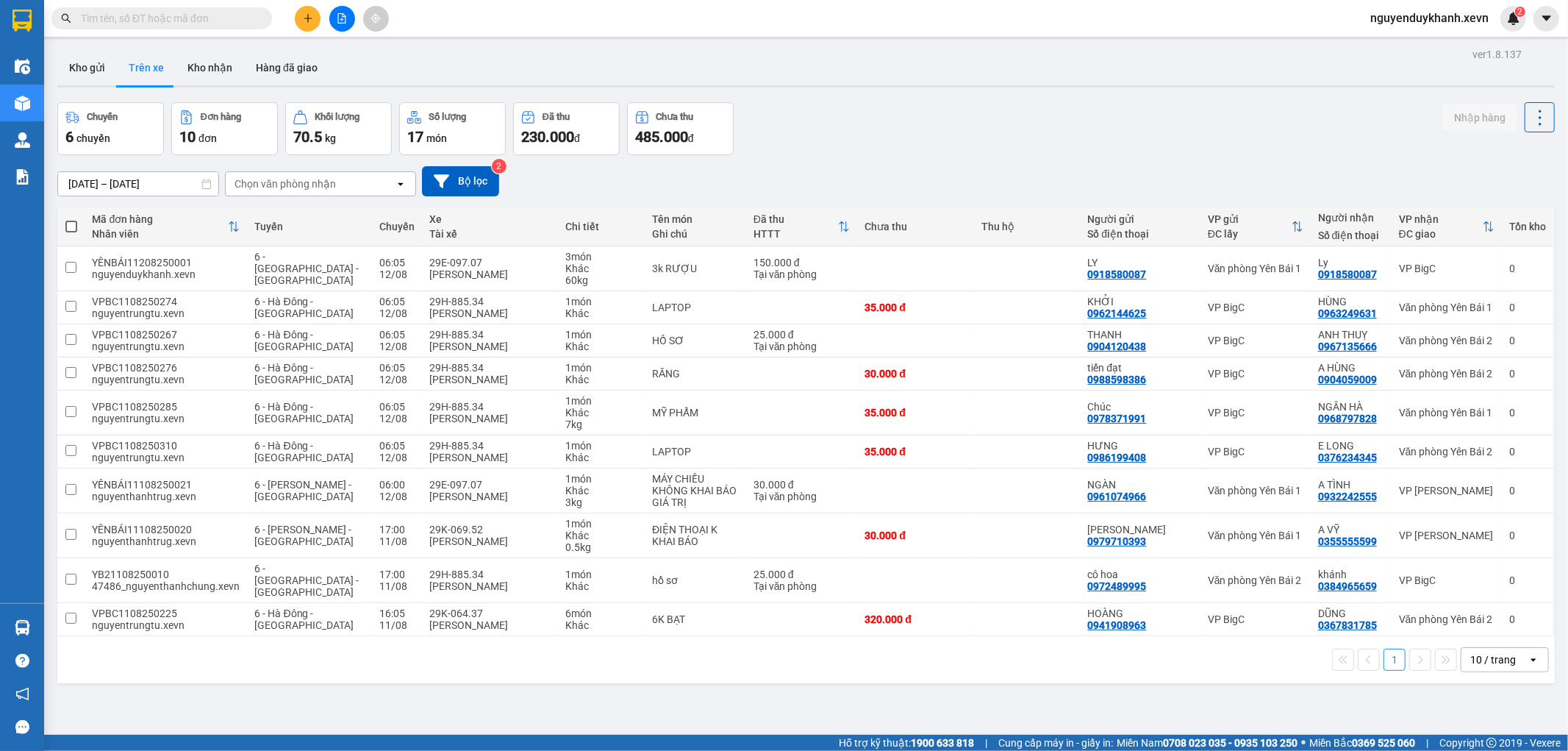
click at [740, 649] on section "Kết quả tìm kiếm ( 0 ) Bộ lọc No Data nguyenduykhanh.xevn 2 Điều hành xe Kho hà…" at bounding box center [784, 376] width 1568 height 751
click at [290, 187] on div "Chọn văn phòng nhận" at bounding box center [285, 183] width 102 height 15
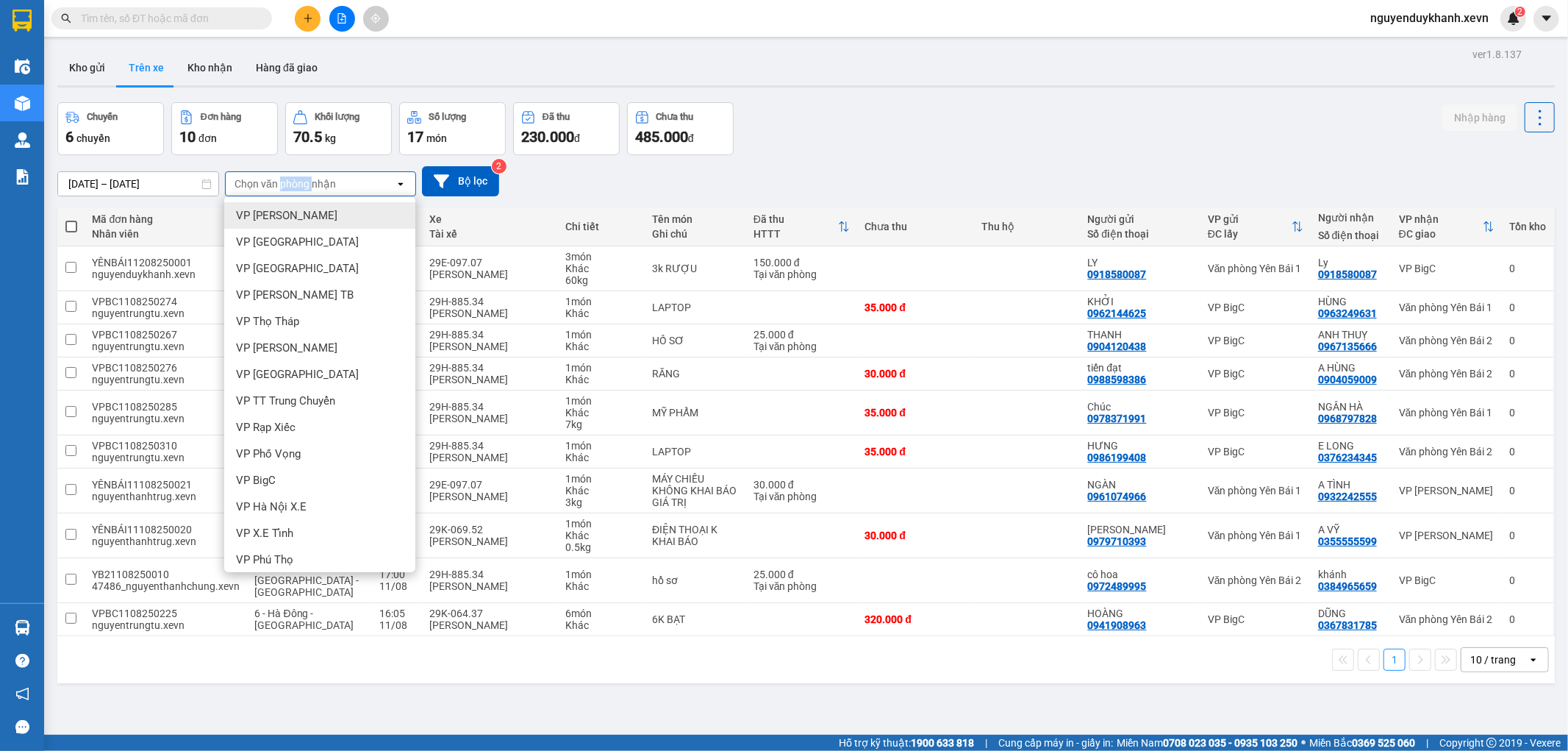
click at [290, 187] on div "Chọn văn phòng nhận" at bounding box center [285, 183] width 102 height 15
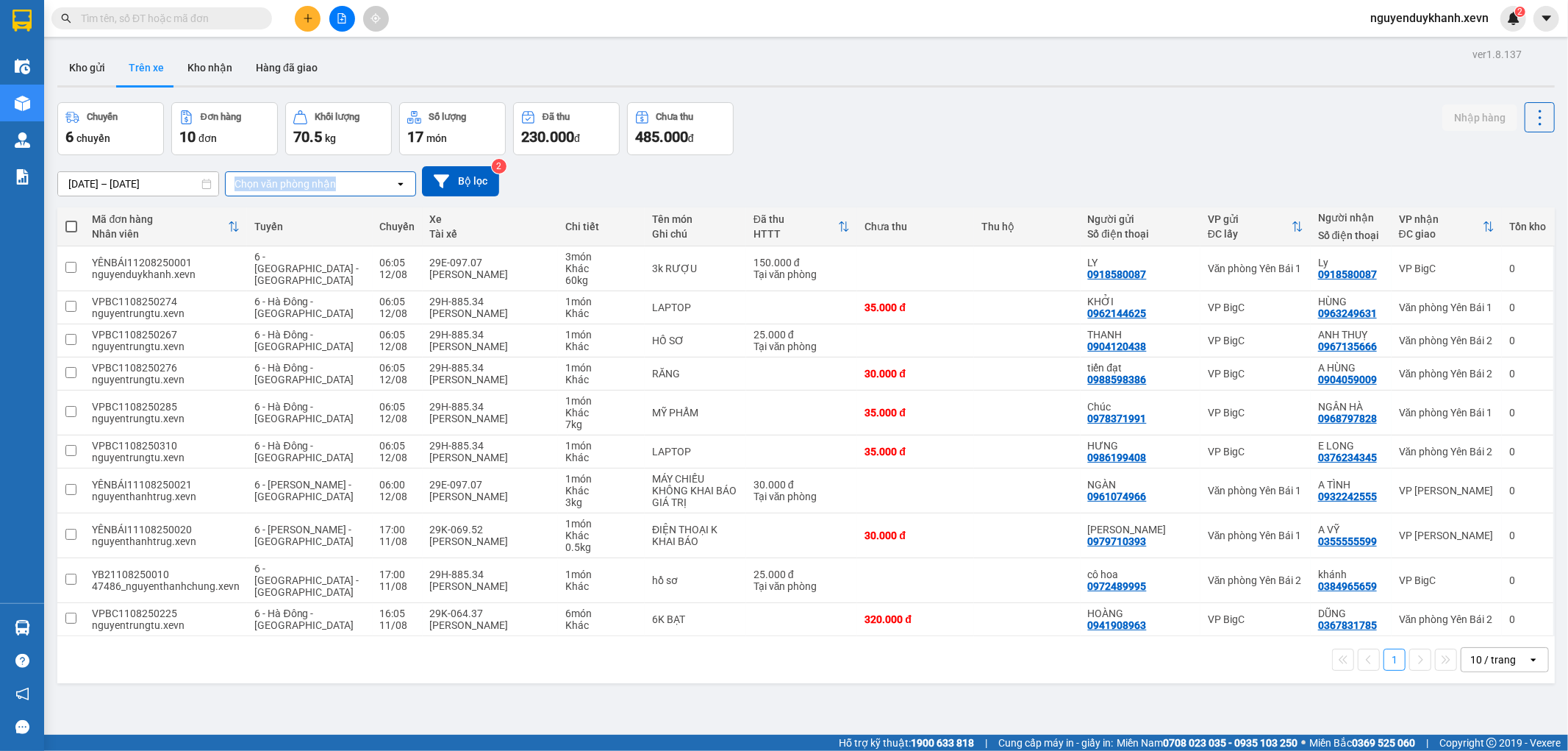
click at [290, 187] on div "Chọn văn phòng nhận" at bounding box center [285, 183] width 102 height 15
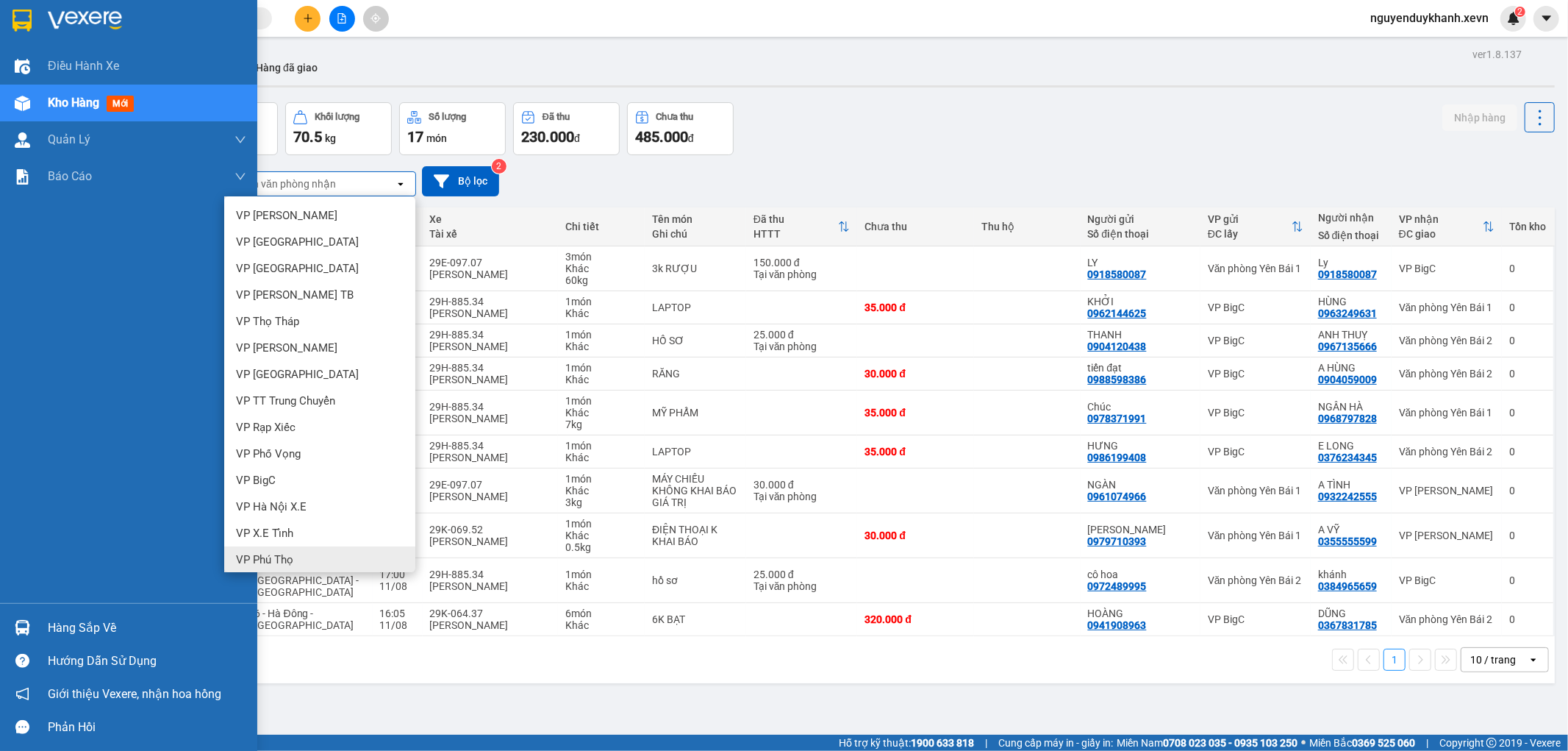
drag, startPoint x: 61, startPoint y: 623, endPoint x: 110, endPoint y: 620, distance: 49.1
click at [63, 622] on div "Hàng sắp về" at bounding box center [147, 628] width 198 height 22
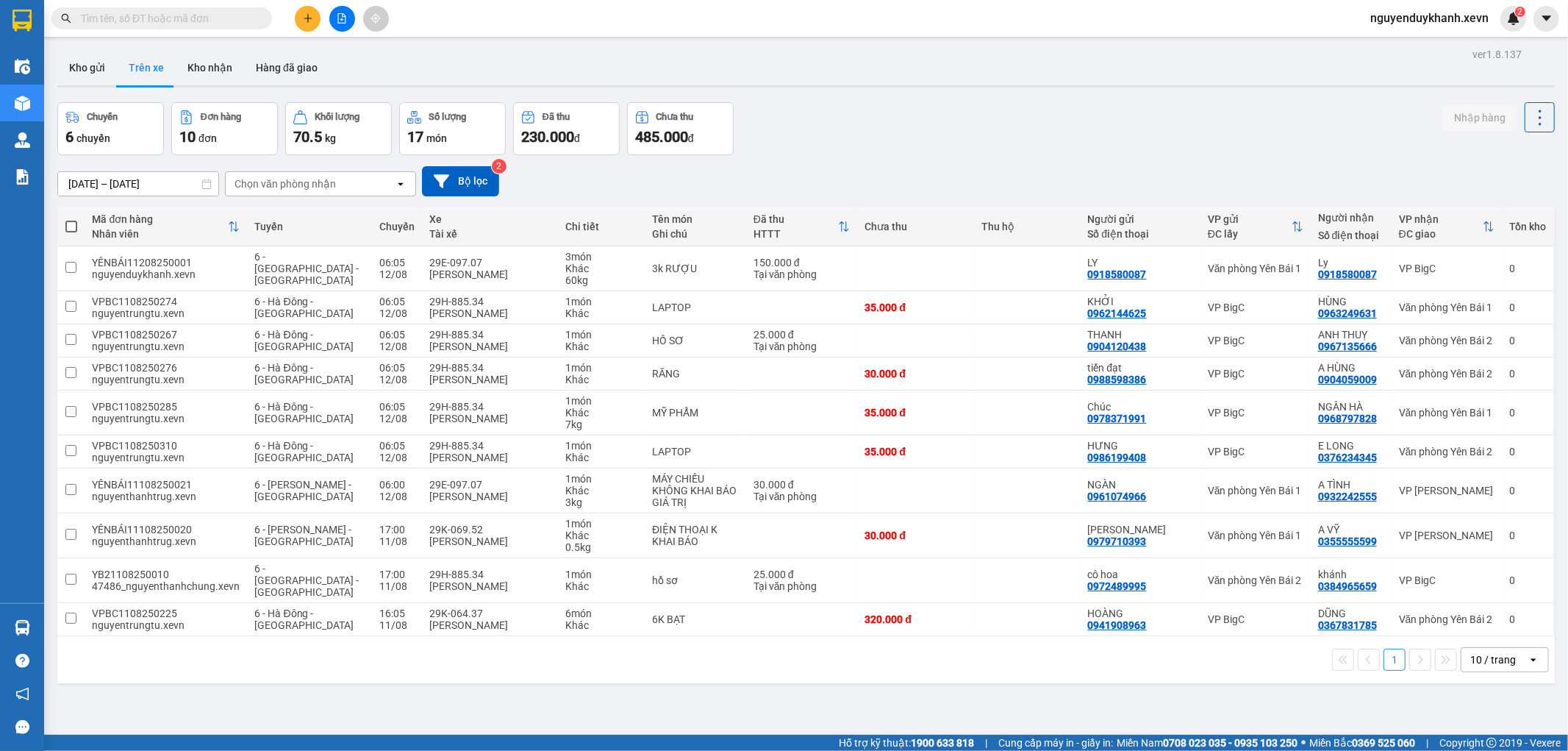
drag, startPoint x: 701, startPoint y: 655, endPoint x: 472, endPoint y: 282, distance: 437.7
click at [701, 650] on section "Kết quả tìm kiếm ( 0 ) Bộ lọc No Data nguyenduykhanh.xevn 2 Điều hành xe Kho hà…" at bounding box center [784, 376] width 1568 height 751
click at [331, 184] on div "Chọn văn phòng nhận" at bounding box center [285, 183] width 102 height 15
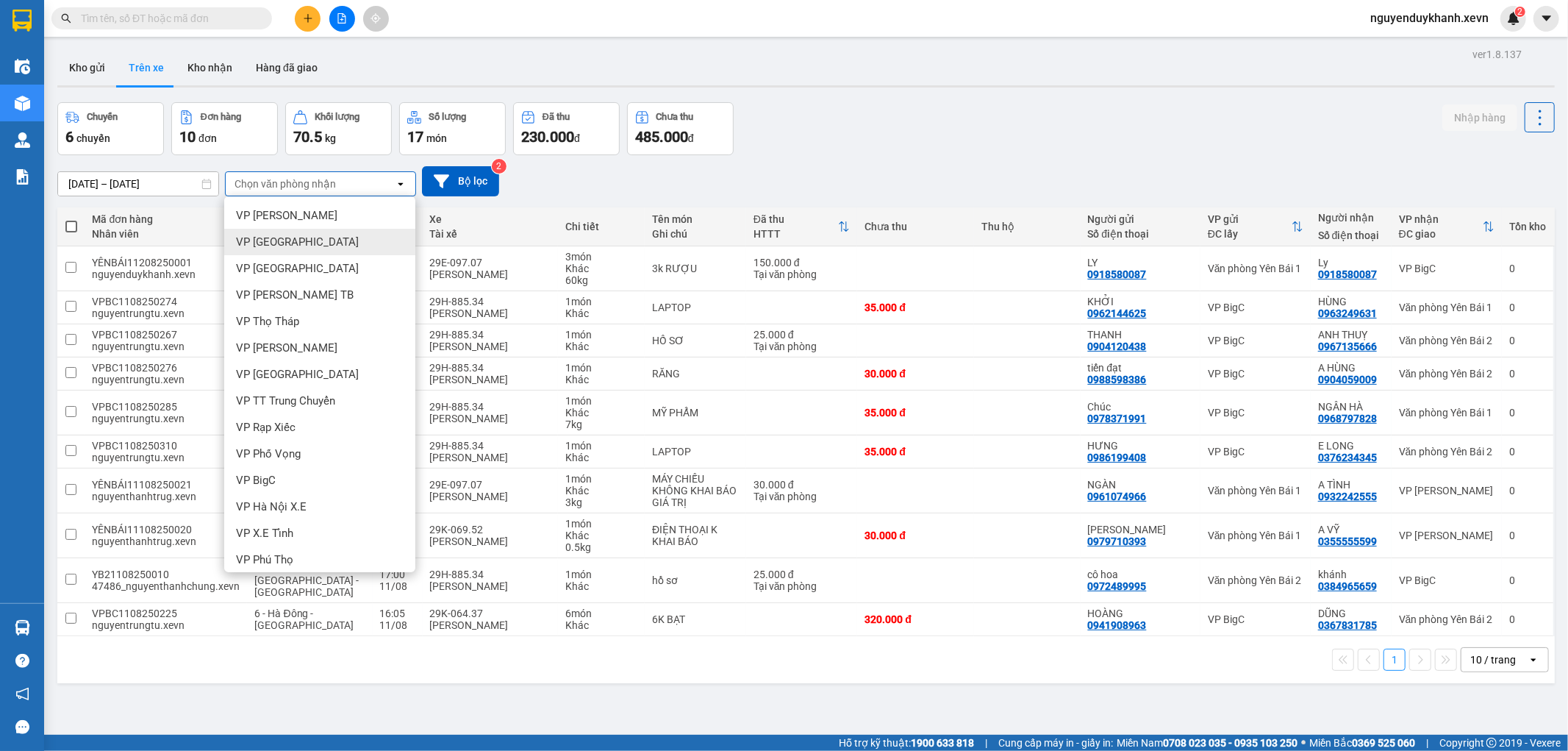
scroll to position [417, 0]
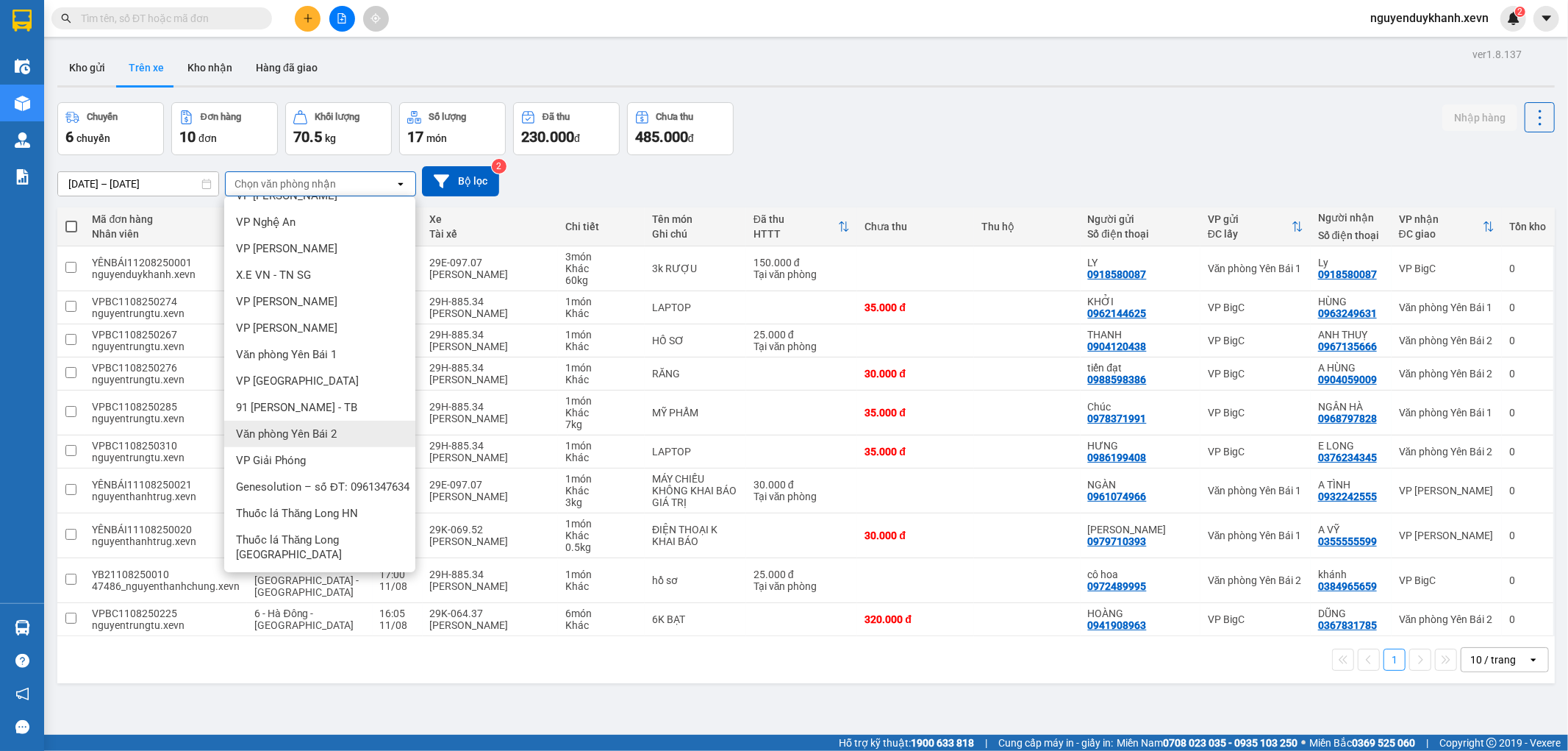
click at [331, 427] on span "Văn phòng Yên Bái 2" at bounding box center [287, 434] width 101 height 15
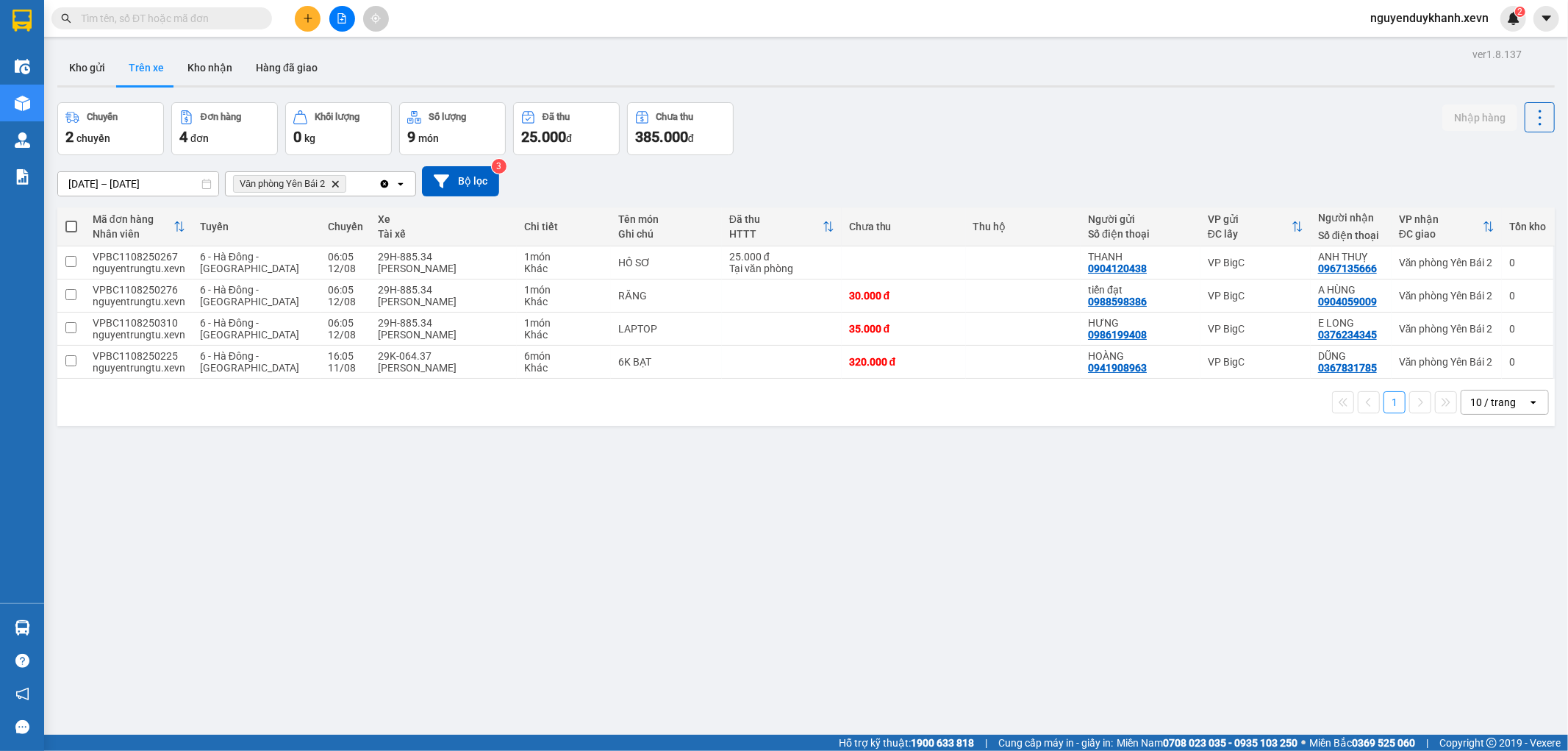
click at [337, 181] on icon "Delete" at bounding box center [335, 183] width 9 height 9
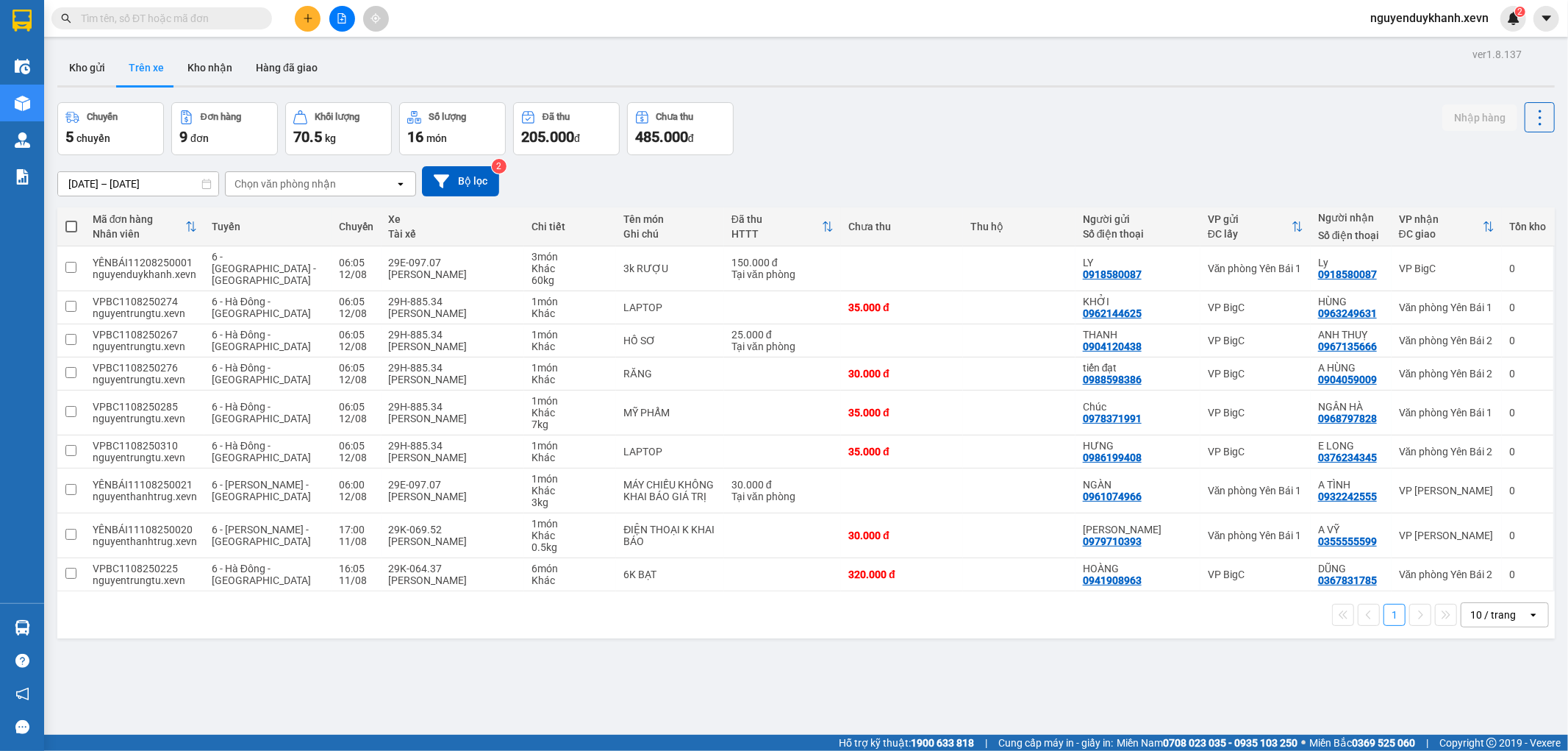
click at [349, 185] on div "Chọn văn phòng nhận" at bounding box center [310, 184] width 169 height 24
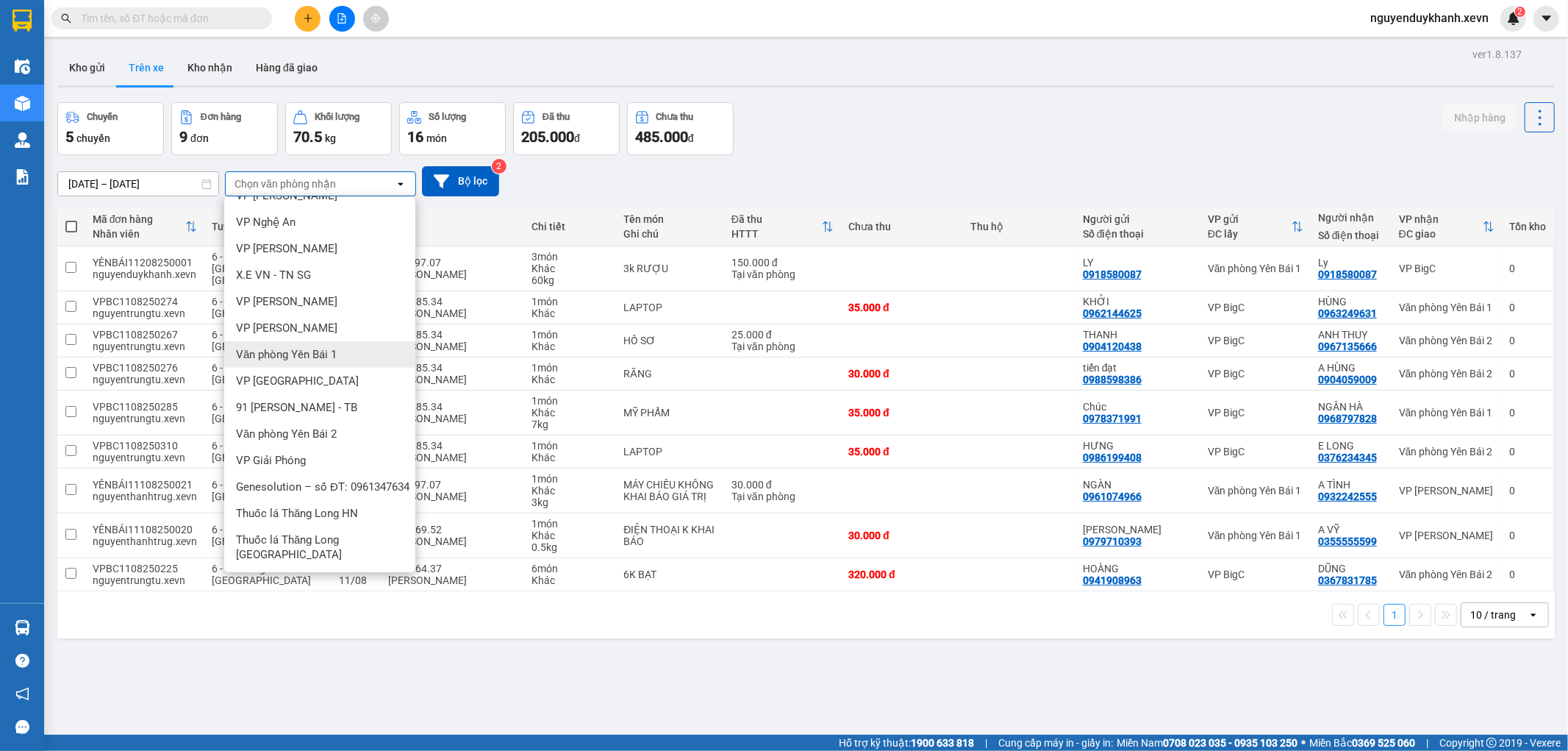
click at [346, 347] on div "Văn phòng Yên Bái 1" at bounding box center [320, 354] width 191 height 27
